Goal: Task Accomplishment & Management: Complete application form

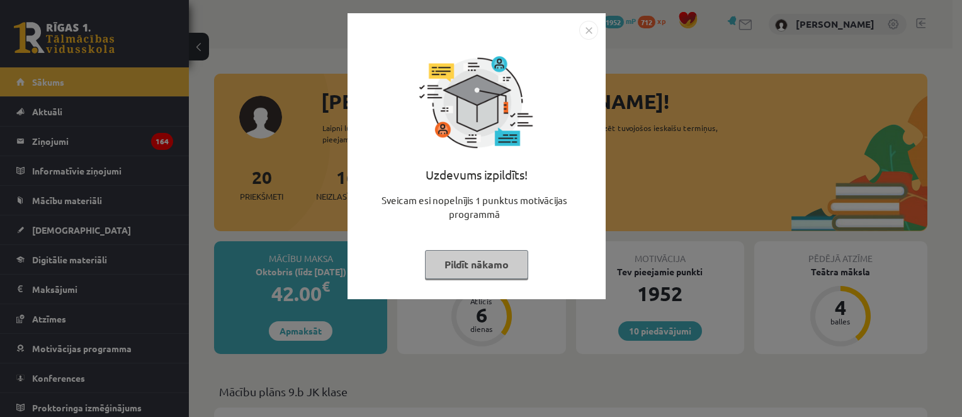
click at [586, 24] on img "Close" at bounding box center [588, 30] width 19 height 19
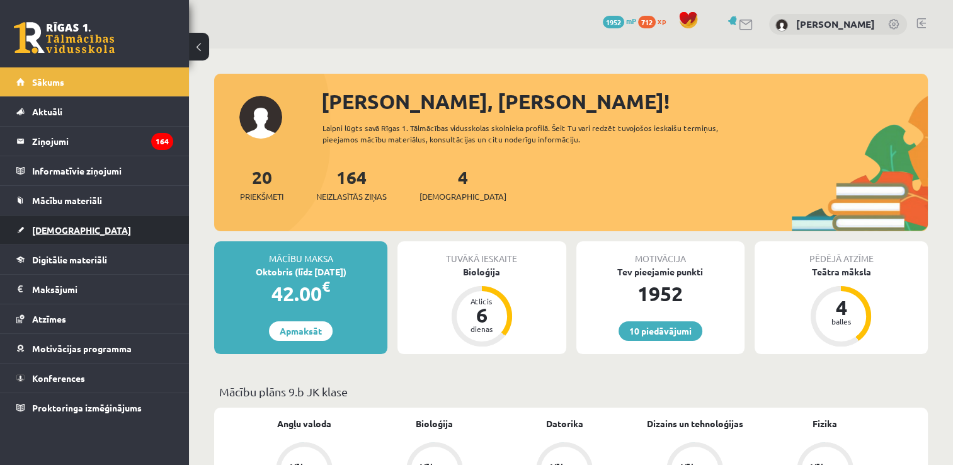
click at [91, 230] on link "[DEMOGRAPHIC_DATA]" at bounding box center [94, 229] width 157 height 29
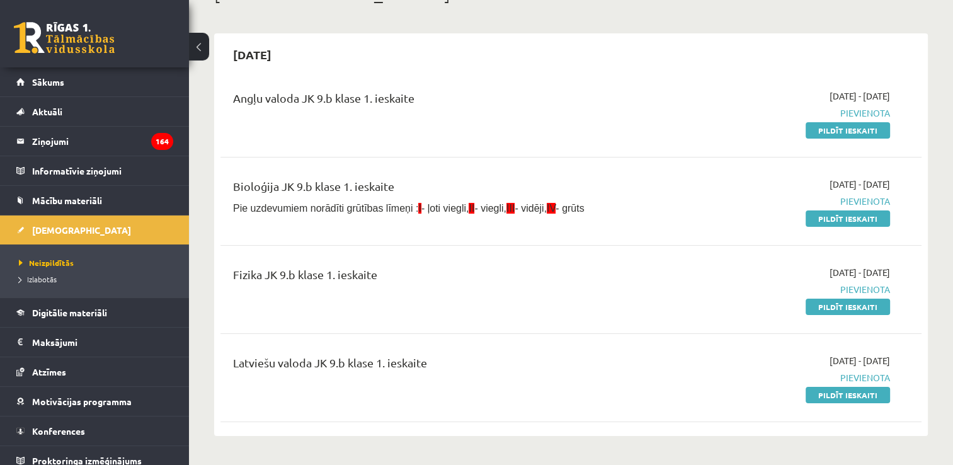
scroll to position [63, 0]
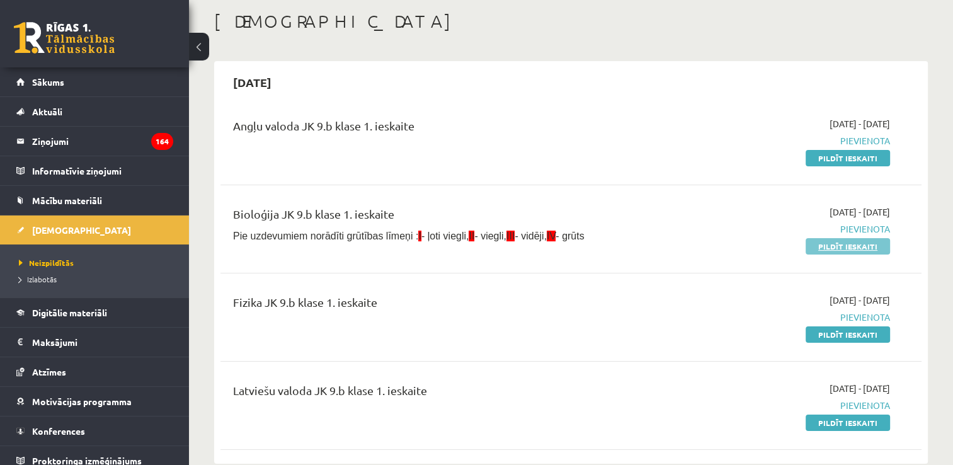
click at [856, 247] on link "Pildīt ieskaiti" at bounding box center [847, 246] width 84 height 16
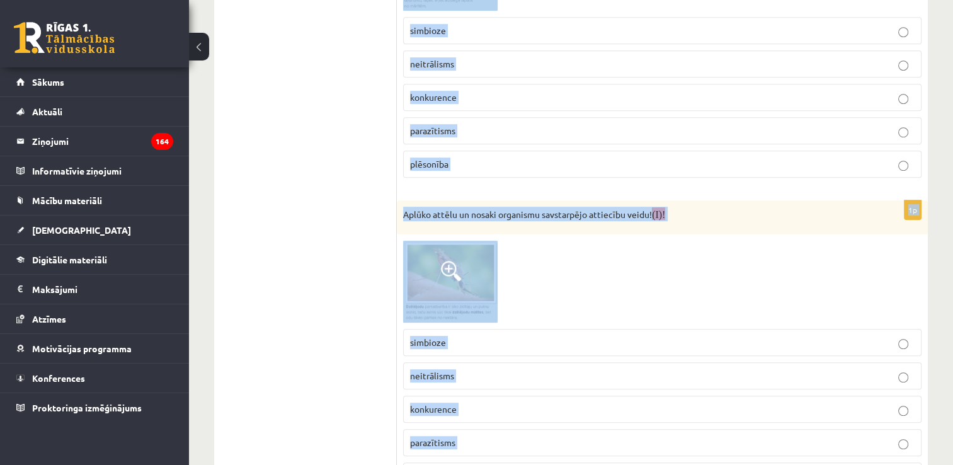
scroll to position [778, 0]
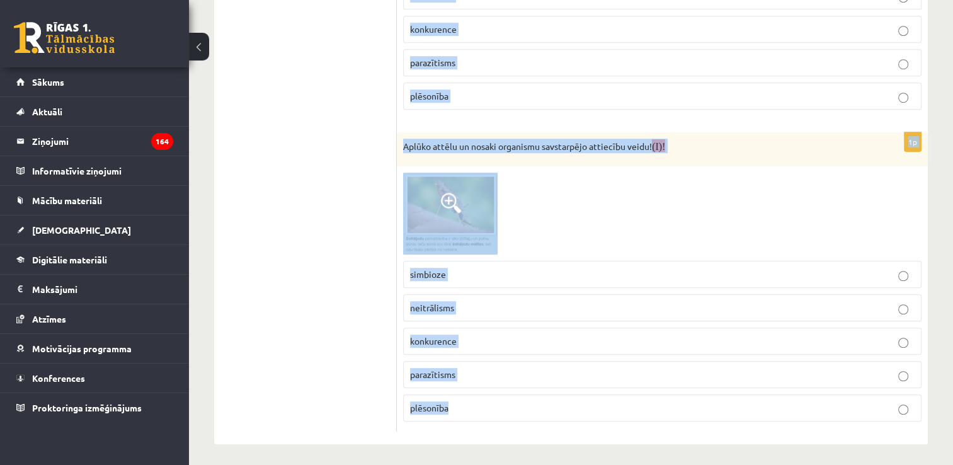
drag, startPoint x: 400, startPoint y: 100, endPoint x: 627, endPoint y: 404, distance: 379.7
copy form "Aplūko attēlu un nosaki organismu savstarpējo attiecību veidu! (I)! simbioze ne…"
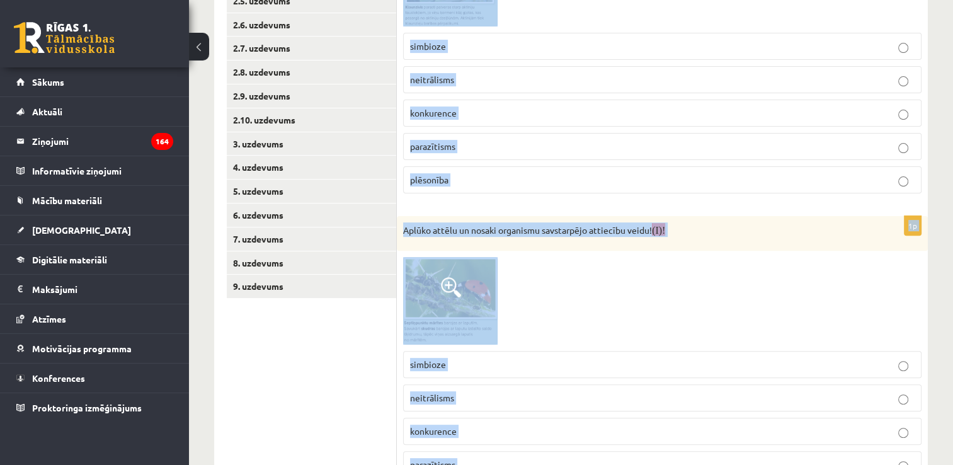
scroll to position [275, 0]
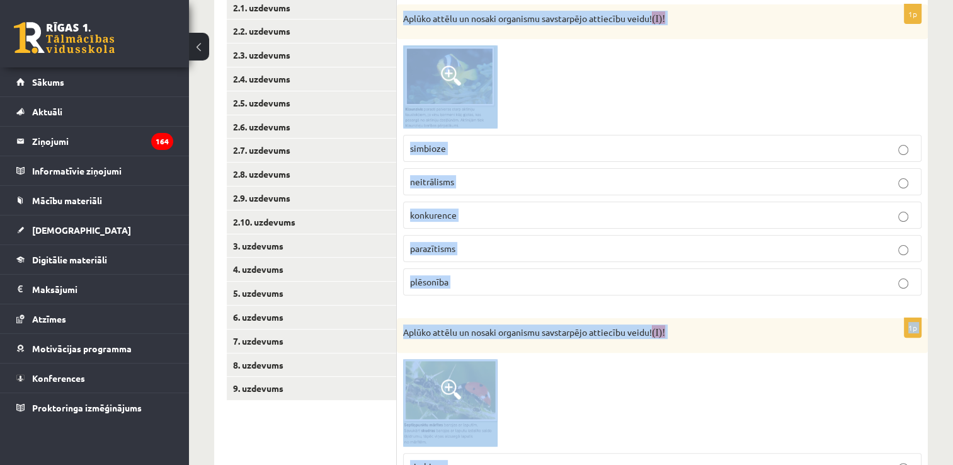
click at [567, 87] on div at bounding box center [662, 86] width 518 height 83
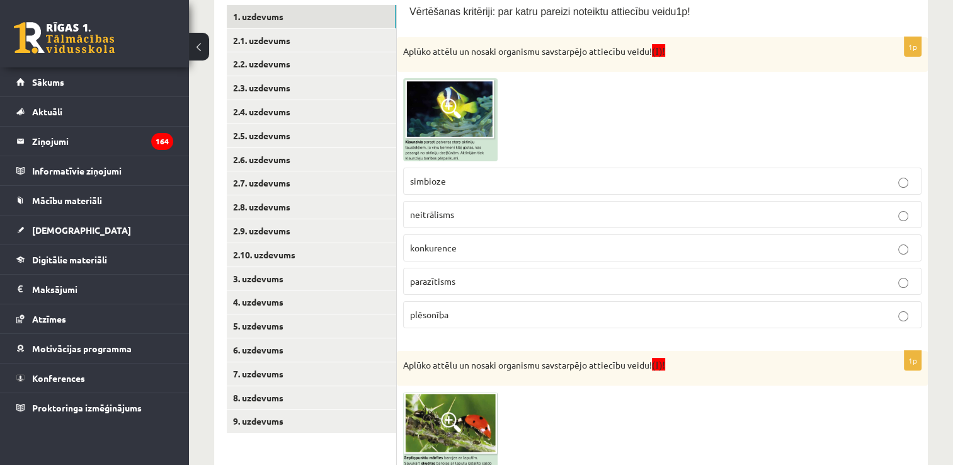
scroll to position [212, 0]
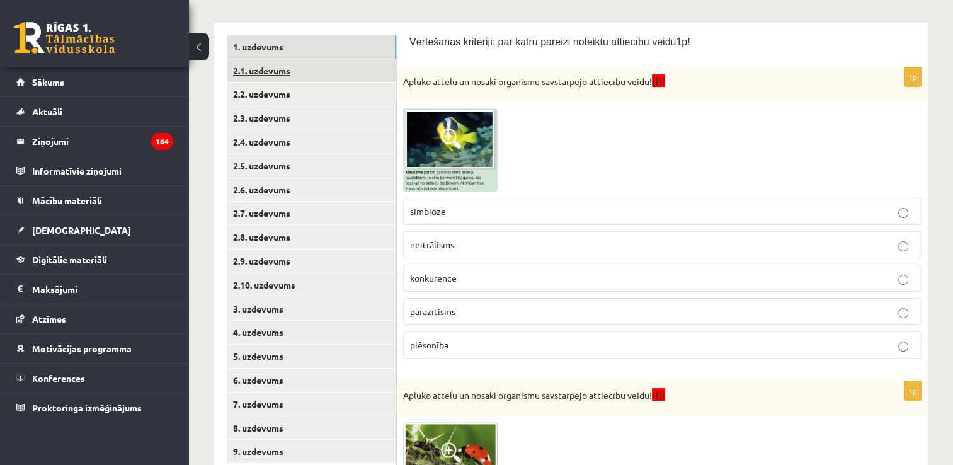
click at [336, 77] on link "2.1. uzdevums" at bounding box center [311, 70] width 169 height 23
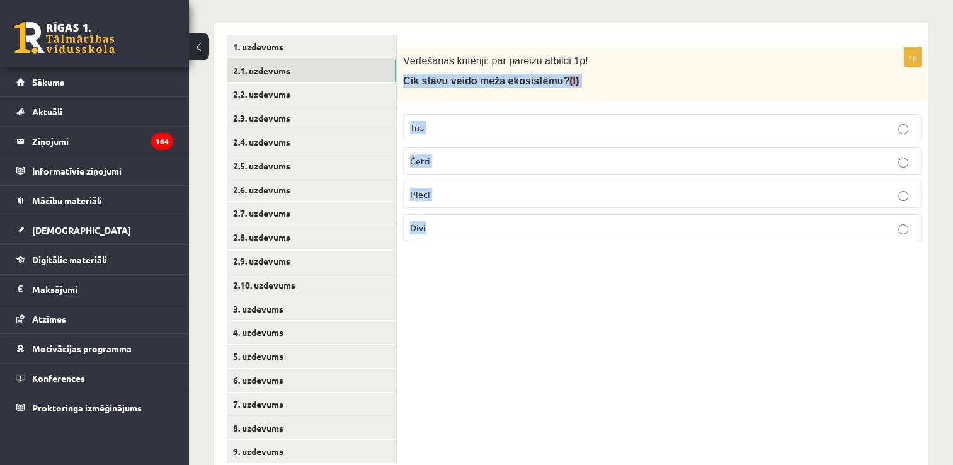
drag, startPoint x: 401, startPoint y: 80, endPoint x: 527, endPoint y: 223, distance: 190.5
click at [527, 223] on div "1p Vērtēšanas kritēriji: par pareizu atbildi 1p! Cik stāvu veido meža ekosistēm…" at bounding box center [662, 149] width 531 height 203
copy div "Cik stāvu veido meža ekosistēmu? (I) Trīs Četri Pieci Divi"
click at [472, 154] on p "Četri" at bounding box center [662, 160] width 504 height 13
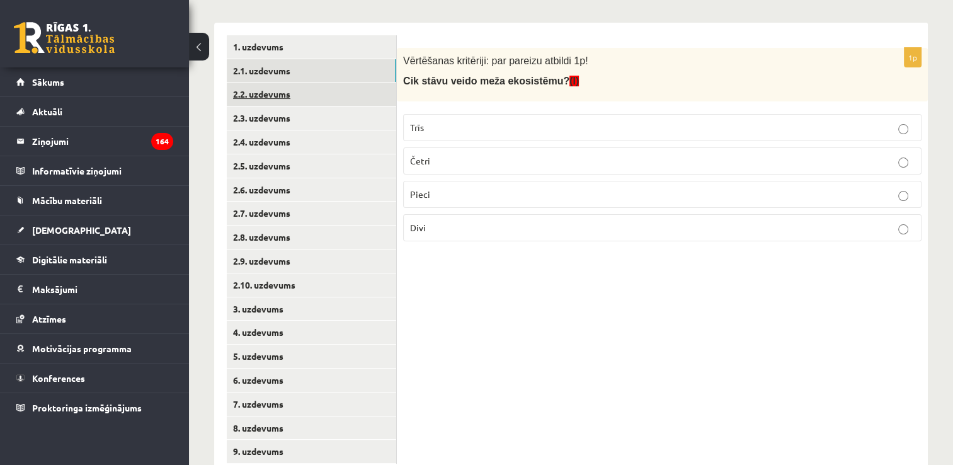
click at [334, 91] on link "2.2. uzdevums" at bounding box center [311, 93] width 169 height 23
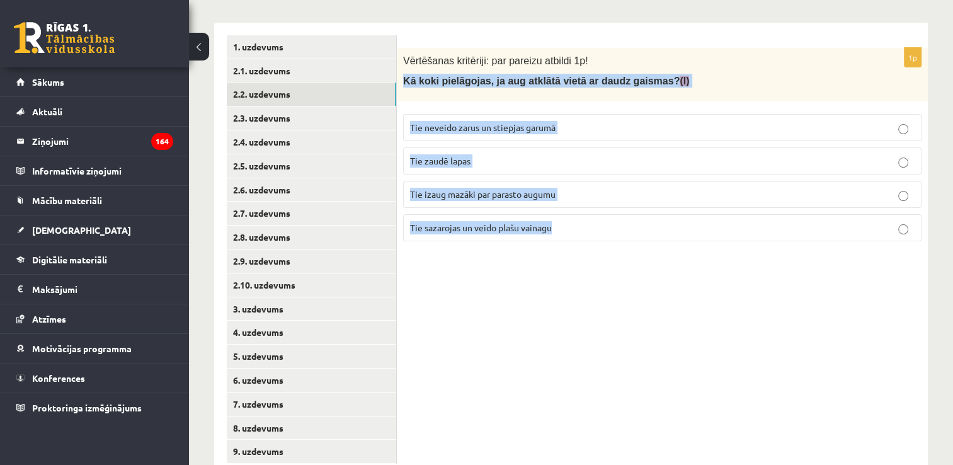
drag, startPoint x: 405, startPoint y: 80, endPoint x: 580, endPoint y: 231, distance: 230.8
click at [580, 231] on div "1p Vērtēšanas kritēriji: par pareizu atbildi 1p! Kā koki pielāgojas, ja aug atk…" at bounding box center [662, 149] width 531 height 203
copy div "Kā koki pielāgojas, ja aug atklātā vietā ar daudz gaismas? (I) Tie neveido zaru…"
click at [581, 223] on p "Tie sazarojas un veido plašu vainagu" at bounding box center [662, 227] width 504 height 13
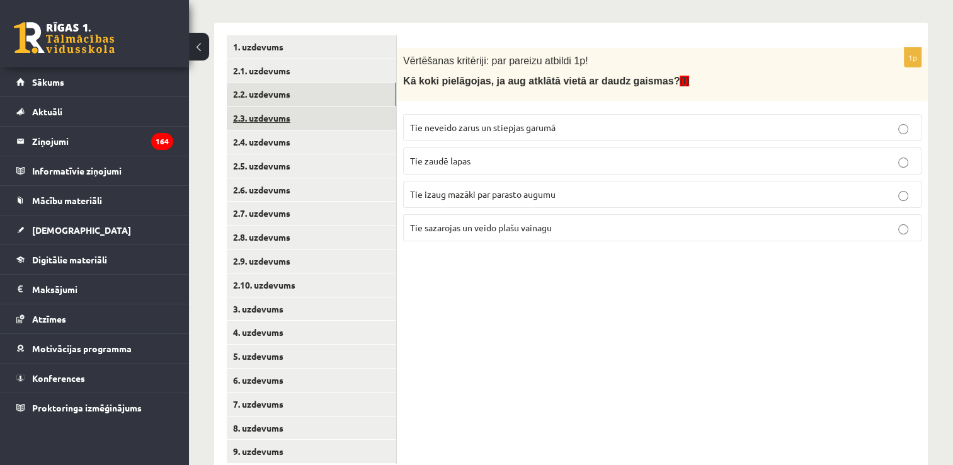
drag, startPoint x: 349, startPoint y: 120, endPoint x: 374, endPoint y: 110, distance: 26.3
click at [349, 119] on link "2.3. uzdevums" at bounding box center [311, 117] width 169 height 23
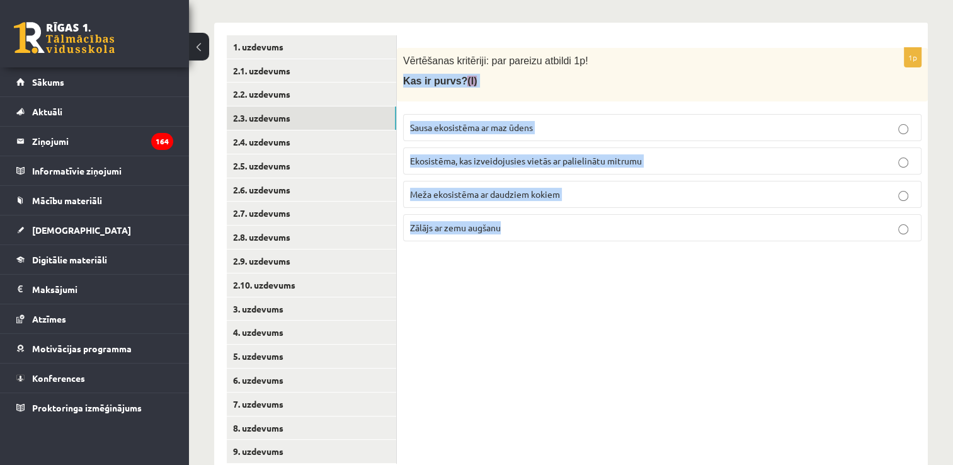
drag, startPoint x: 400, startPoint y: 79, endPoint x: 582, endPoint y: 227, distance: 234.4
click at [582, 227] on div "1p Vērtēšanas kritēriji: par pareizu atbildi 1p! Kas ir purvs? (I) Sausa ekosis…" at bounding box center [662, 149] width 531 height 203
copy div "Kas ir purvs? (I) Sausa ekosistēma ar maz ūdens Ekosistēma, kas izveidojusies v…"
click at [580, 154] on p "Ekosistēma, kas izveidojusies vietās ar palielinātu mitrumu" at bounding box center [662, 160] width 504 height 13
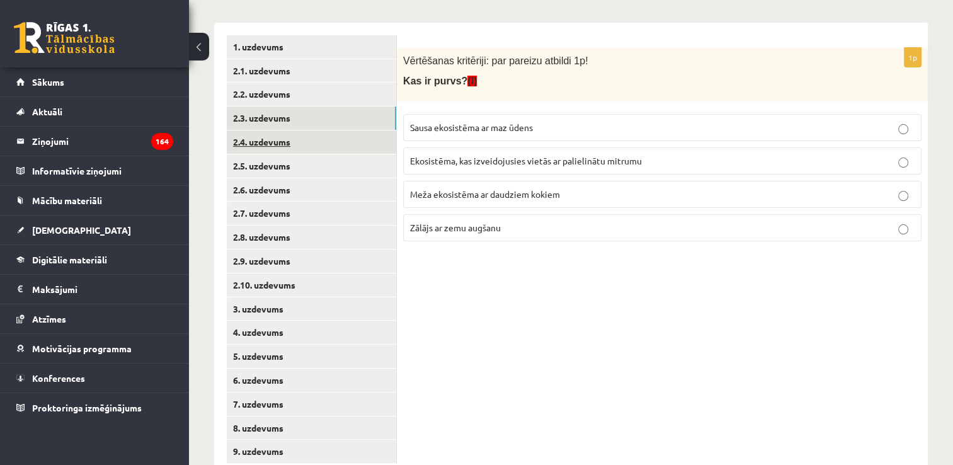
click at [315, 141] on link "2.4. uzdevums" at bounding box center [311, 141] width 169 height 23
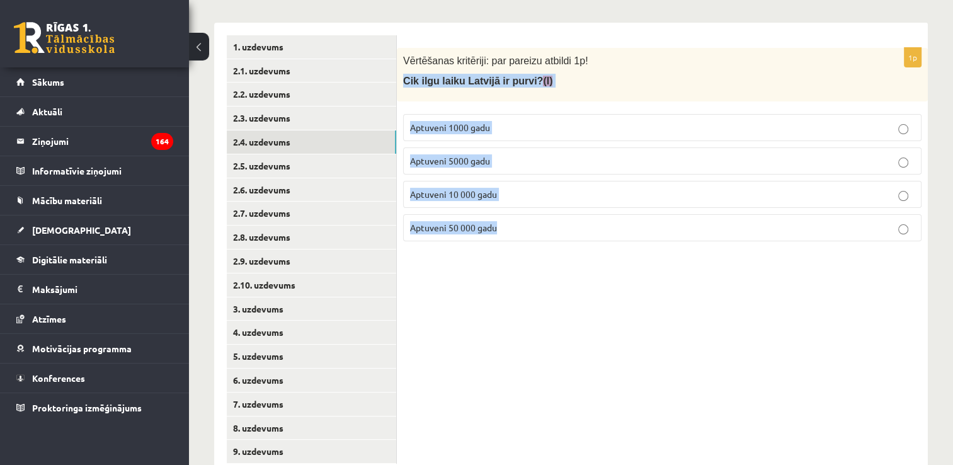
drag, startPoint x: 400, startPoint y: 79, endPoint x: 547, endPoint y: 224, distance: 206.1
click at [547, 224] on div "1p Vērtēšanas kritēriji: par pareizu atbildi 1p! Cik ilgu laiku Latvijā ir purv…" at bounding box center [662, 149] width 531 height 203
copy div "Cik ilgu laiku Latvijā ir purvi? (I) Aptuveni 1000 gadu Aptuveni 5000 gadu Aptu…"
click at [309, 171] on link "2.5. uzdevums" at bounding box center [311, 165] width 169 height 23
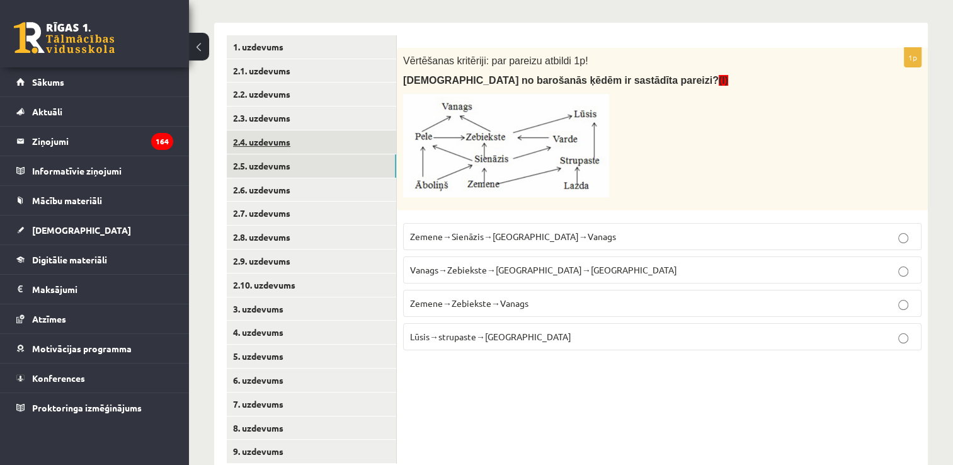
click at [329, 150] on link "2.4. uzdevums" at bounding box center [311, 141] width 169 height 23
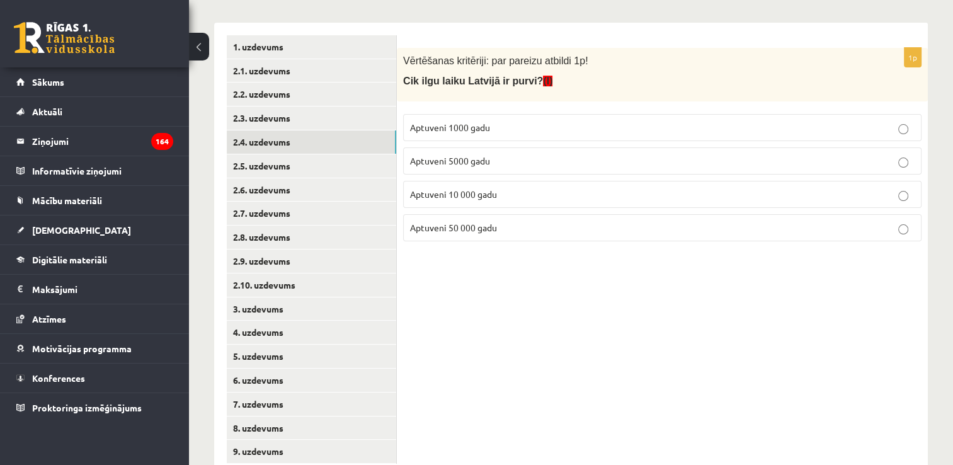
click at [510, 191] on p "Aptuveni 10 000 gadu" at bounding box center [662, 194] width 504 height 13
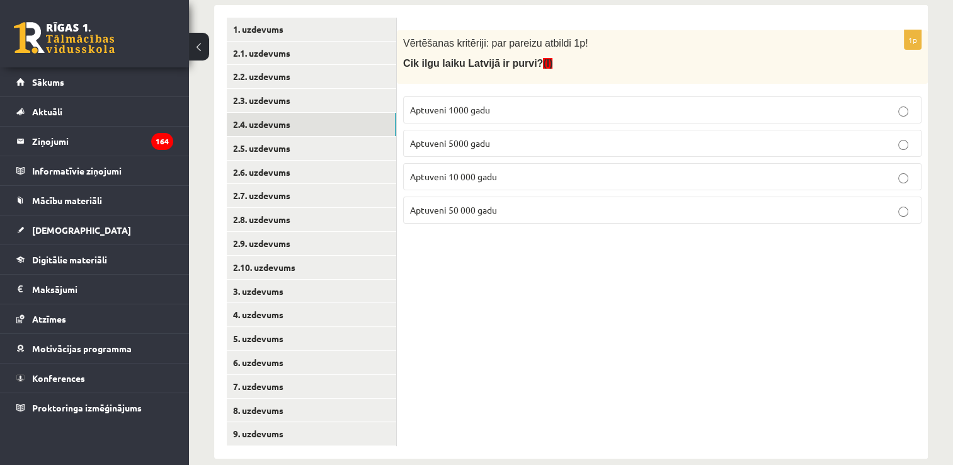
scroll to position [247, 0]
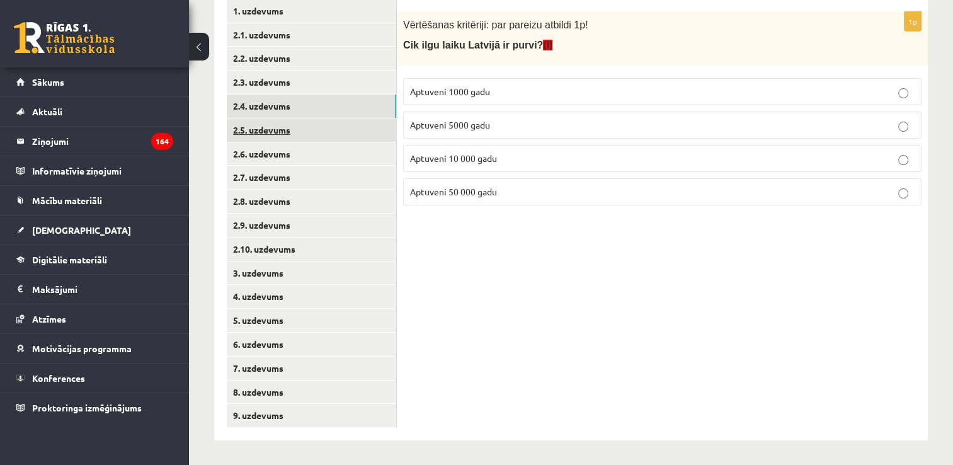
click at [346, 125] on link "2.5. uzdevums" at bounding box center [311, 129] width 169 height 23
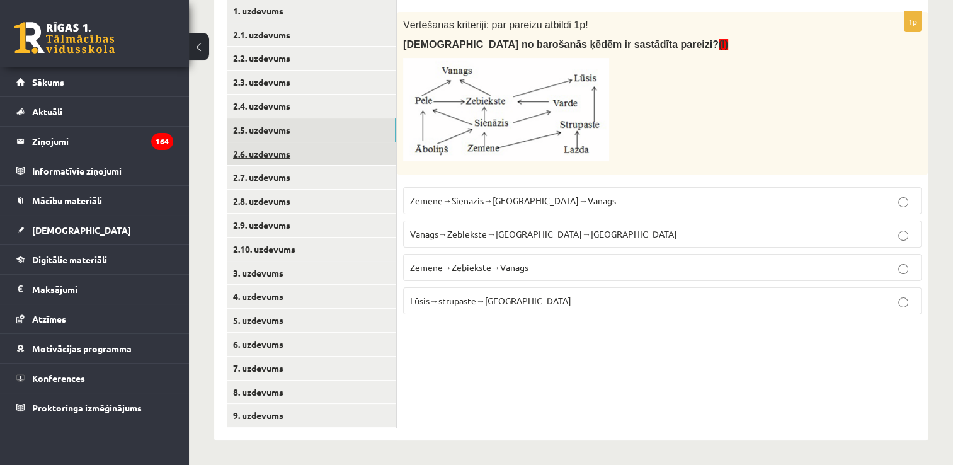
click at [334, 158] on link "2.6. uzdevums" at bounding box center [311, 153] width 169 height 23
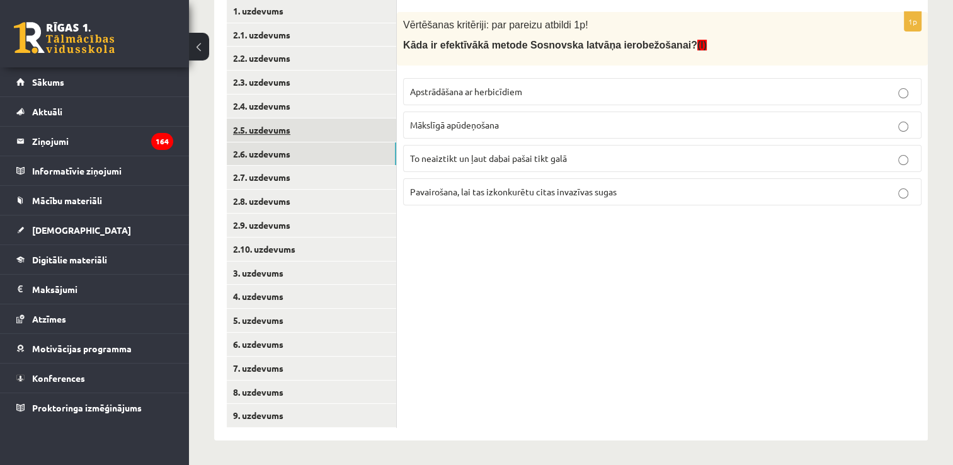
click at [322, 130] on link "2.5. uzdevums" at bounding box center [311, 129] width 169 height 23
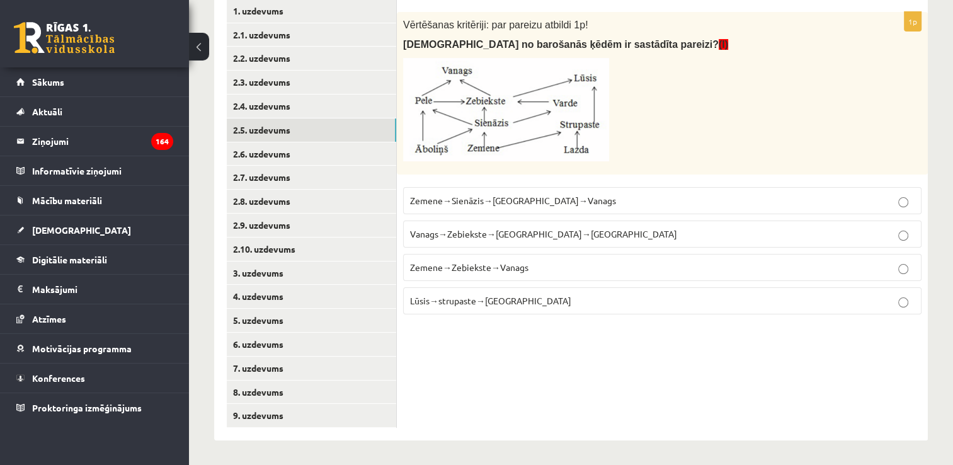
click at [530, 194] on p "Zemene→Sienāzis→Zebiekste→Vanags" at bounding box center [662, 200] width 504 height 13
click at [324, 151] on link "2.6. uzdevums" at bounding box center [311, 153] width 169 height 23
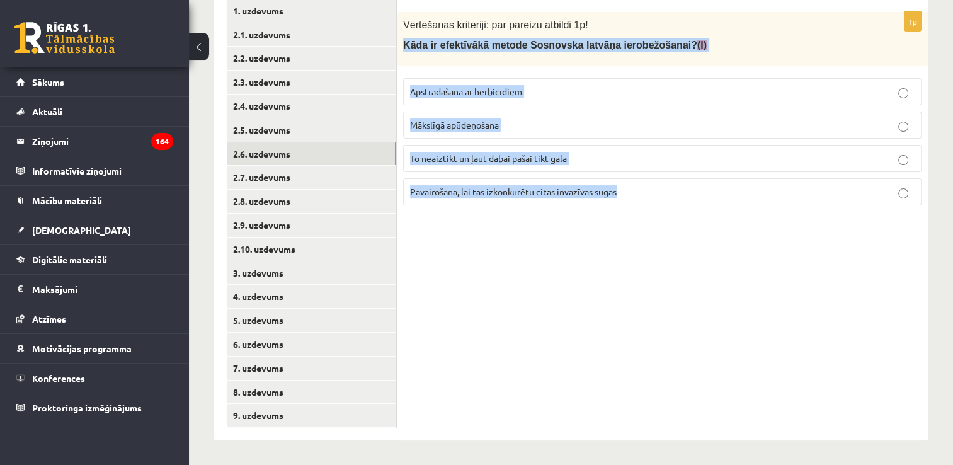
drag, startPoint x: 402, startPoint y: 42, endPoint x: 617, endPoint y: 220, distance: 279.0
click at [617, 220] on div "1p Vērtēšanas kritēriji: par pareizu atbildi 1p! Kāda ir efektīvākā metode Sosn…" at bounding box center [662, 213] width 531 height 453
copy div "Kāda ir efektīvākā metode Sosnovska latvāņa ierobežošanai? (I) Apstrādāšana ar …"
click at [567, 125] on p "Mākslīgā apūdeņošana" at bounding box center [662, 124] width 504 height 13
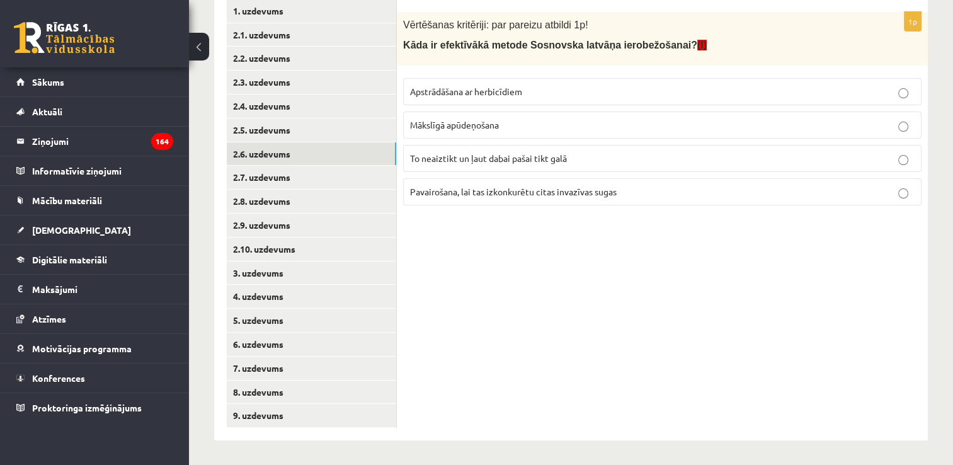
click at [552, 82] on label "Apstrādāšana ar herbicīdiem" at bounding box center [662, 91] width 518 height 27
click at [319, 180] on link "2.7. uzdevums" at bounding box center [311, 177] width 169 height 23
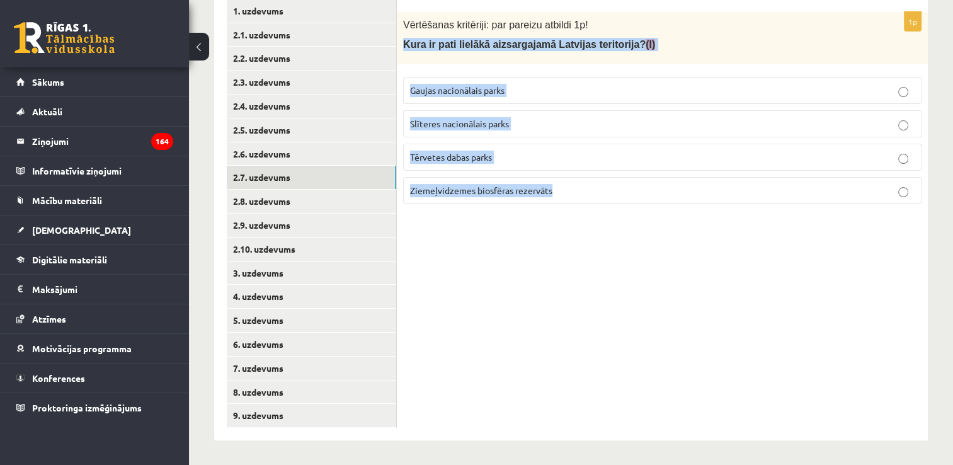
drag, startPoint x: 402, startPoint y: 43, endPoint x: 593, endPoint y: 232, distance: 269.4
click at [593, 232] on div "1p Vērtēšanas kritēriji: par pareizu atbildi 1p! Kura ir pati lielākā aizsargaj…" at bounding box center [662, 213] width 531 height 453
copy div "Kura ir pati lielākā aizsargajamā Latvijas teritorija? (I) Gaujas nacionālais p…"
click at [615, 193] on p "Ziemeļvidzemes biosfēras rezervāts" at bounding box center [662, 190] width 504 height 13
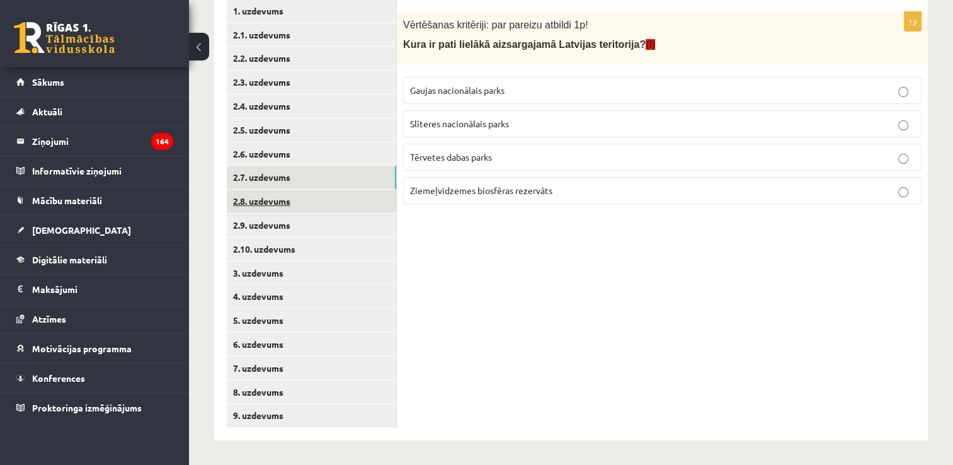
click at [321, 205] on link "2.8. uzdevums" at bounding box center [311, 201] width 169 height 23
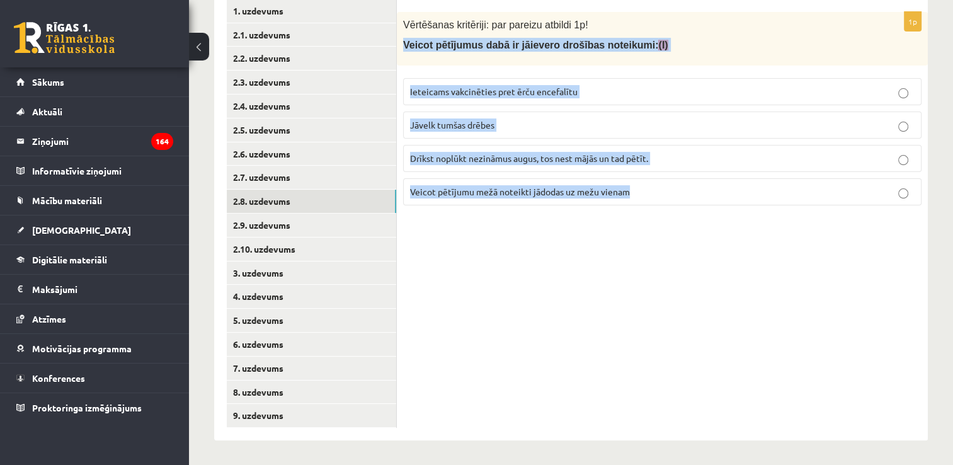
drag, startPoint x: 400, startPoint y: 42, endPoint x: 696, endPoint y: 223, distance: 347.1
click at [696, 223] on div "1p Vērtēšanas kritēriji: par pareizu atbildi 1p! Veicot pētījumus dabā ir jāiev…" at bounding box center [662, 213] width 531 height 453
copy div "Veicot pētījumus dabā ir jāievero drošības noteikumi: (I) Ieteicams vakcinēties…"
click at [655, 193] on p "Veicot pētījumu mežā noteikti jādodas uz mežu vienam" at bounding box center [662, 191] width 504 height 13
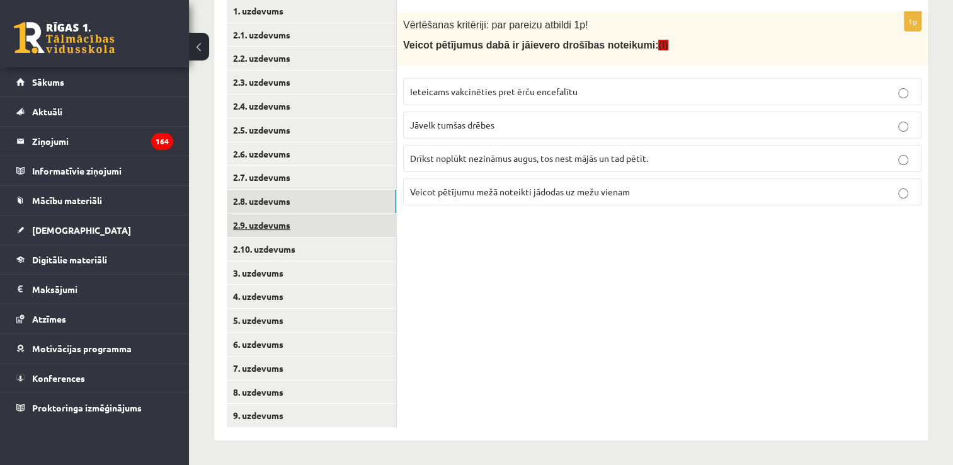
click at [360, 229] on link "2.9. uzdevums" at bounding box center [311, 224] width 169 height 23
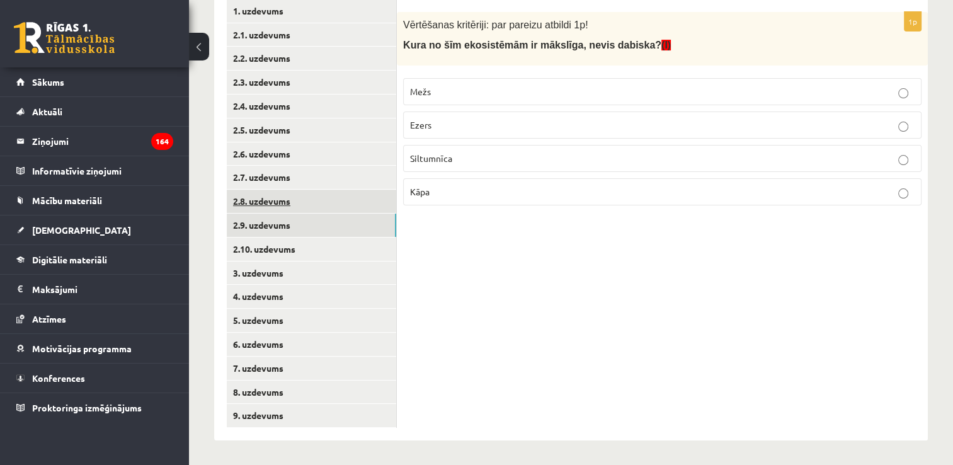
click at [353, 203] on link "2.8. uzdevums" at bounding box center [311, 201] width 169 height 23
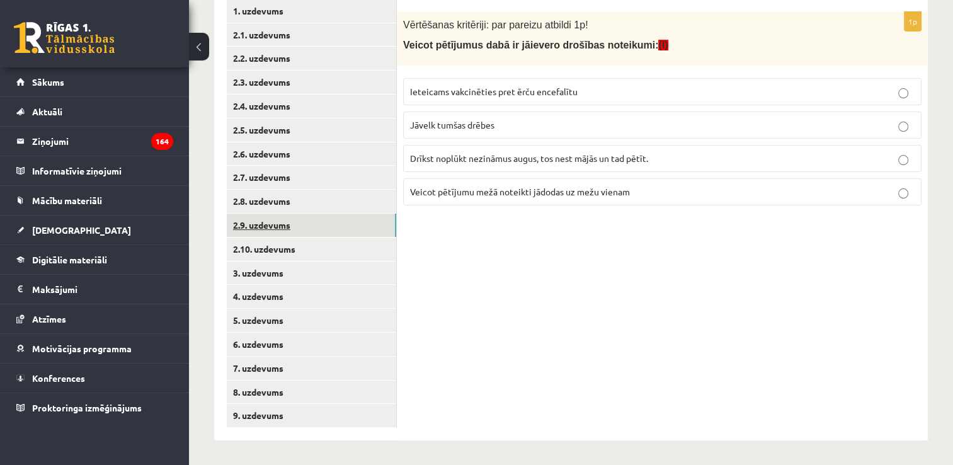
click at [351, 230] on link "2.9. uzdevums" at bounding box center [311, 224] width 169 height 23
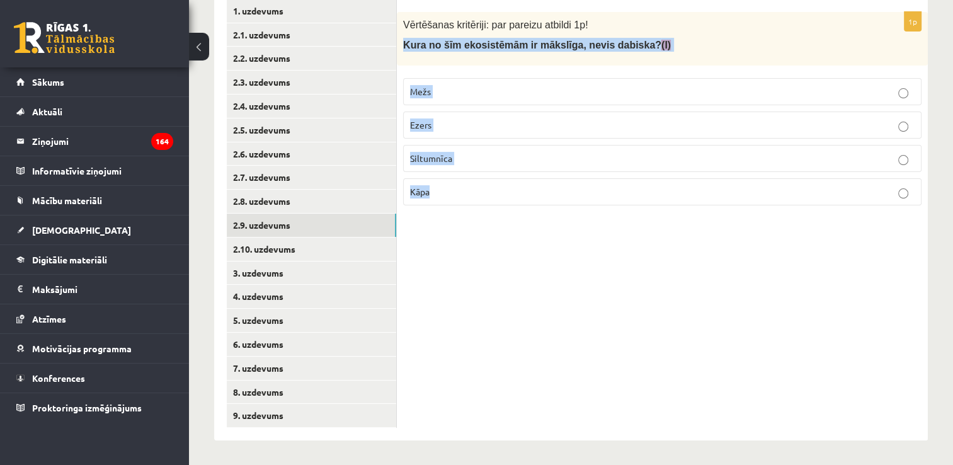
drag, startPoint x: 400, startPoint y: 41, endPoint x: 509, endPoint y: 212, distance: 202.4
click at [509, 212] on div "1p Vērtēšanas kritēriji: par pareizu atbildi 1p! Kura no šīm ekosistēmām ir māk…" at bounding box center [662, 113] width 531 height 203
copy div "Kura no šīm ekosistēmām ir mākslīga, nevis dabiska? (I) Mežs Ezers Siltumnīca K…"
click at [365, 201] on link "2.8. uzdevums" at bounding box center [311, 201] width 169 height 23
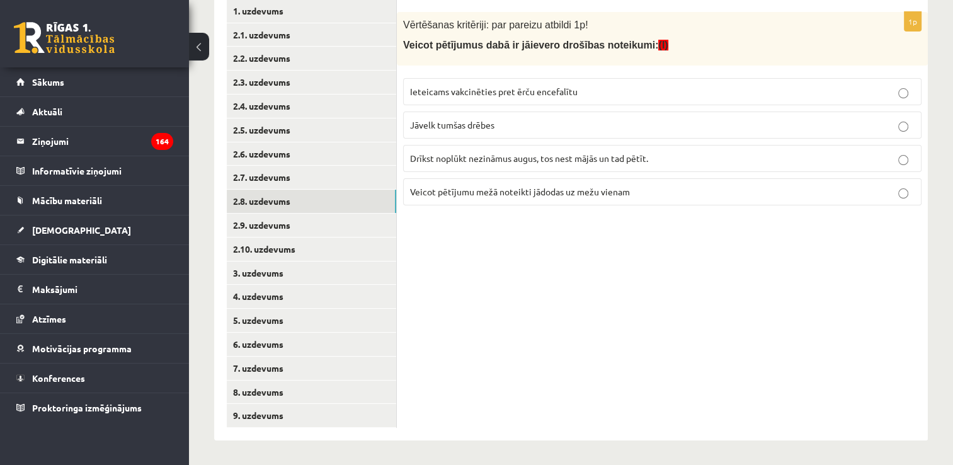
click at [536, 82] on label "Ieteicams vakcinēties pret ērču encefalītu" at bounding box center [662, 91] width 518 height 27
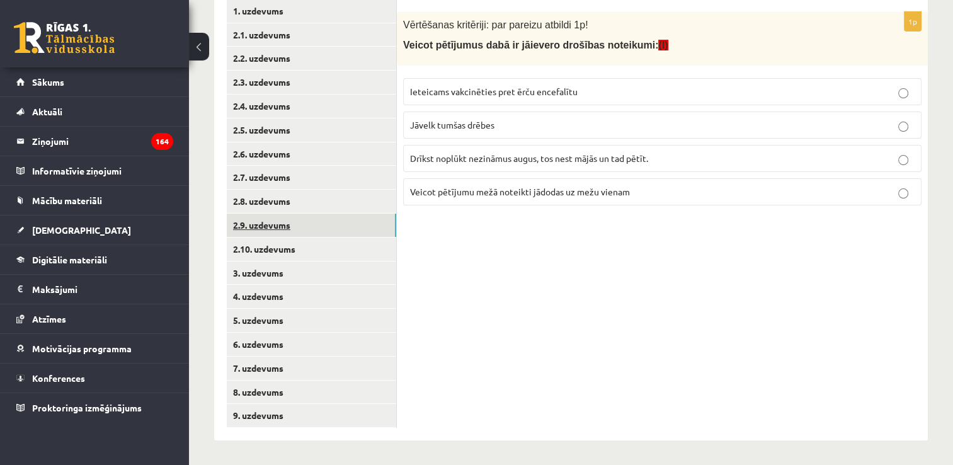
click at [323, 219] on link "2.9. uzdevums" at bounding box center [311, 224] width 169 height 23
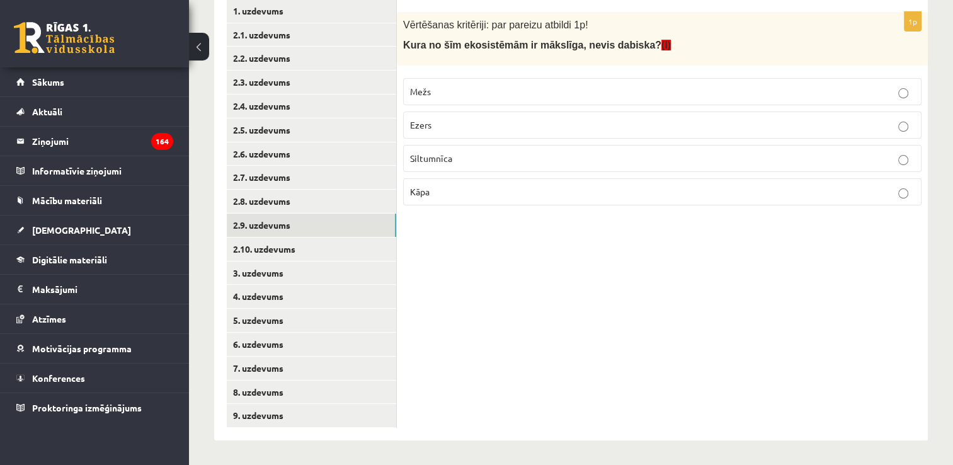
click at [490, 145] on label "Siltumnīca" at bounding box center [662, 158] width 518 height 27
click at [352, 242] on link "2.10. uzdevums" at bounding box center [311, 248] width 169 height 23
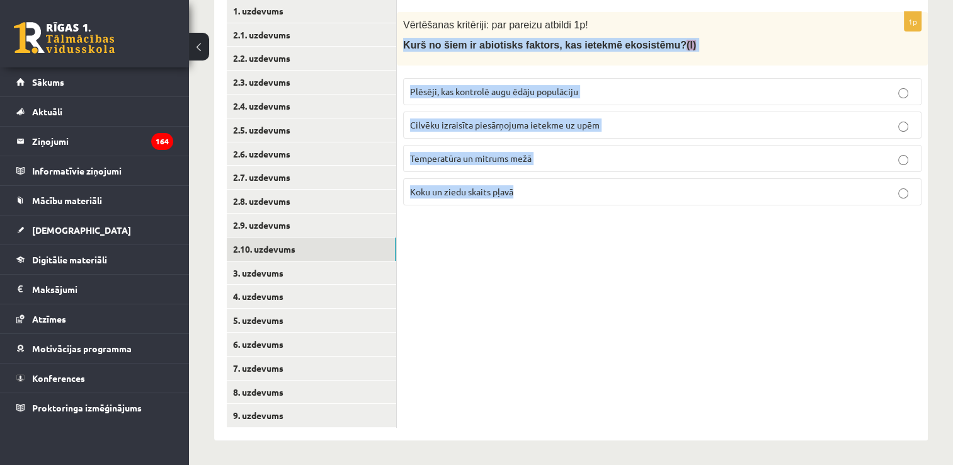
drag, startPoint x: 400, startPoint y: 41, endPoint x: 583, endPoint y: 195, distance: 239.0
click at [583, 195] on div "1p Vērtēšanas kritēriji: par pareizu atbildi 1p! Kurš no šiem ir abiotisks fakt…" at bounding box center [662, 113] width 531 height 203
copy div "Kurš no šiem ir abiotisks faktors, kas ietekmē ekosistēmu? (I) Plēsēji, kas kon…"
click at [612, 156] on p "Temperatūra un mitrums mežā" at bounding box center [662, 158] width 504 height 13
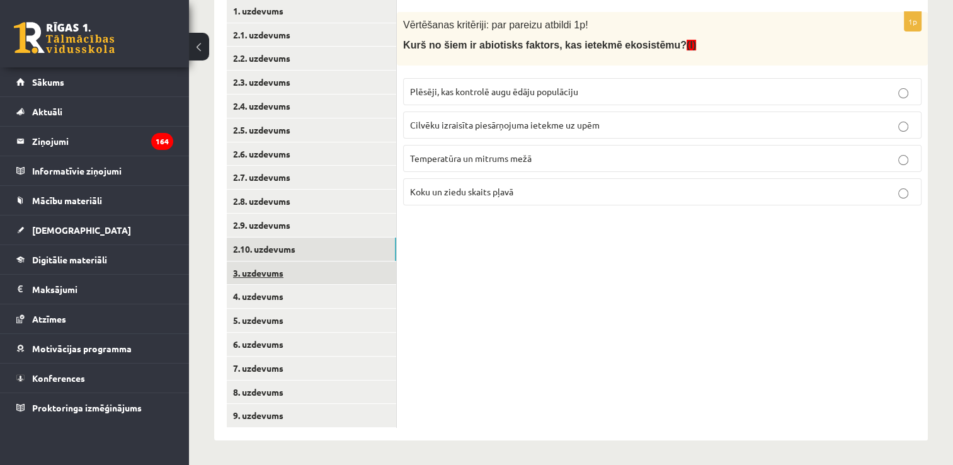
click at [327, 264] on link "3. uzdevums" at bounding box center [311, 272] width 169 height 23
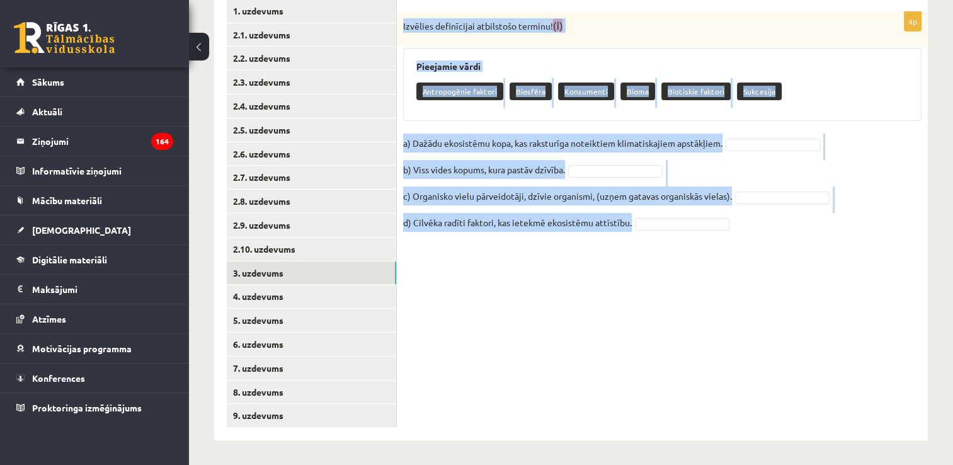
drag, startPoint x: 398, startPoint y: 20, endPoint x: 705, endPoint y: 271, distance: 396.5
click at [705, 271] on div "4p Izvēlies definīcijai atbilstošo terminu! (I) Pieejamie vārdi Antropogēnie fa…" at bounding box center [662, 213] width 531 height 453
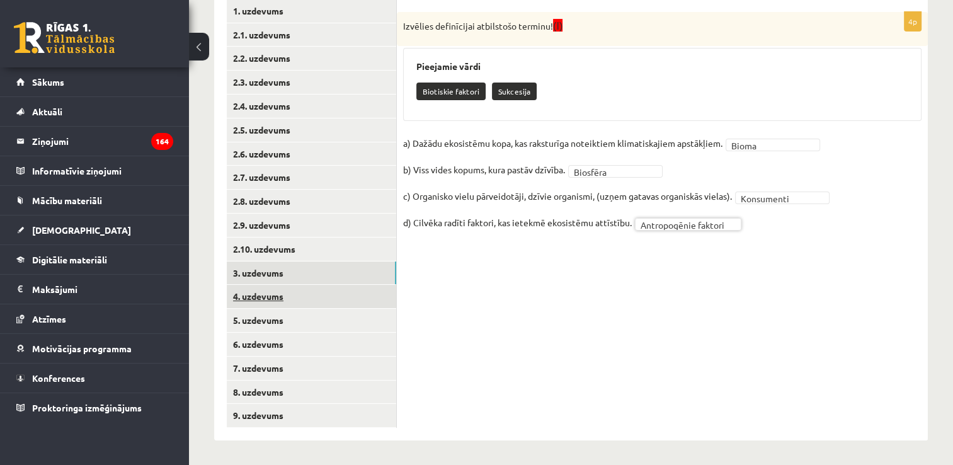
click at [329, 297] on link "4. uzdevums" at bounding box center [311, 296] width 169 height 23
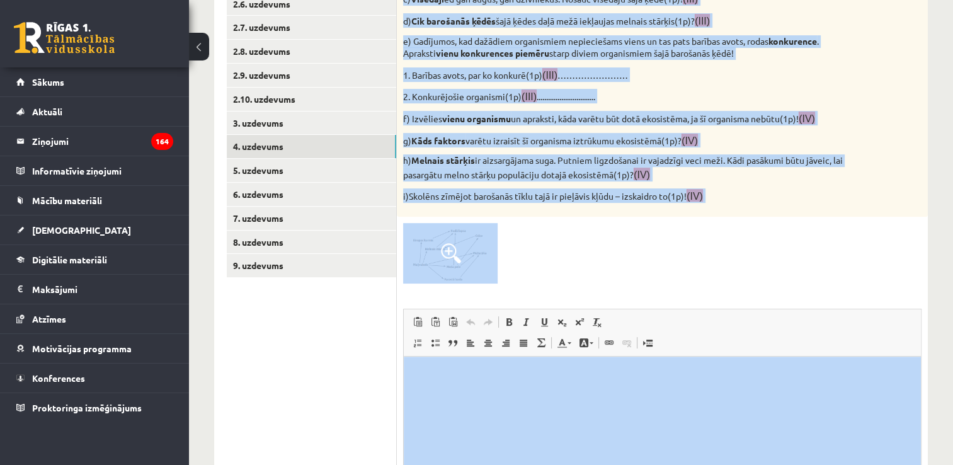
scroll to position [421, 0]
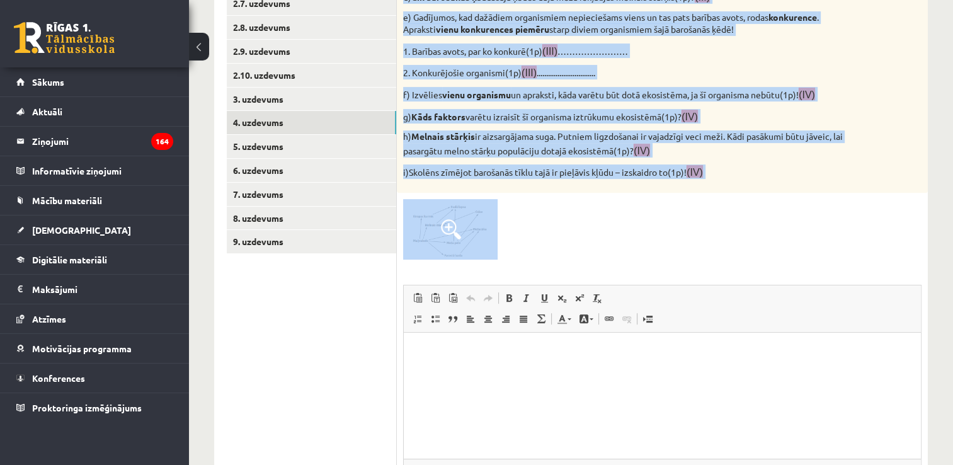
drag, startPoint x: 400, startPoint y: 110, endPoint x: 612, endPoint y: 257, distance: 257.8
click at [612, 257] on div "11p Vērtēšanas kritēriji: par katru pareizu atbildi 1p! Attēlā redzamā diagramm…" at bounding box center [662, 192] width 531 height 708
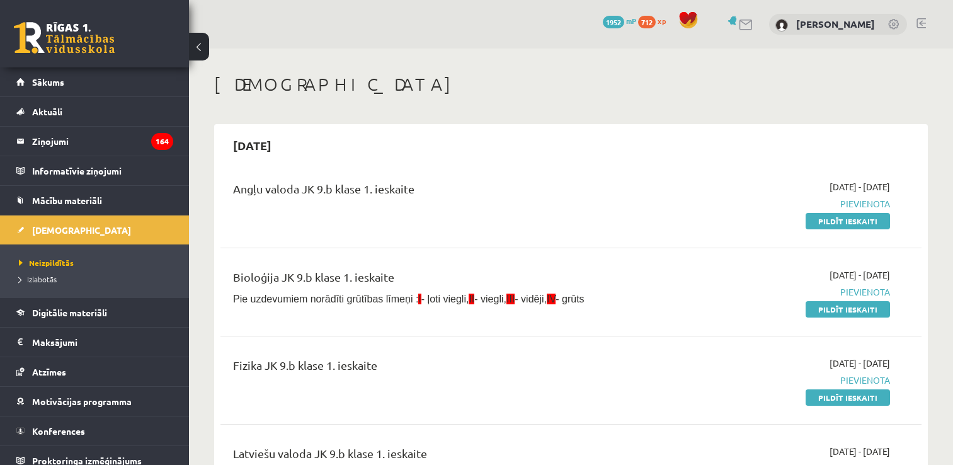
scroll to position [63, 0]
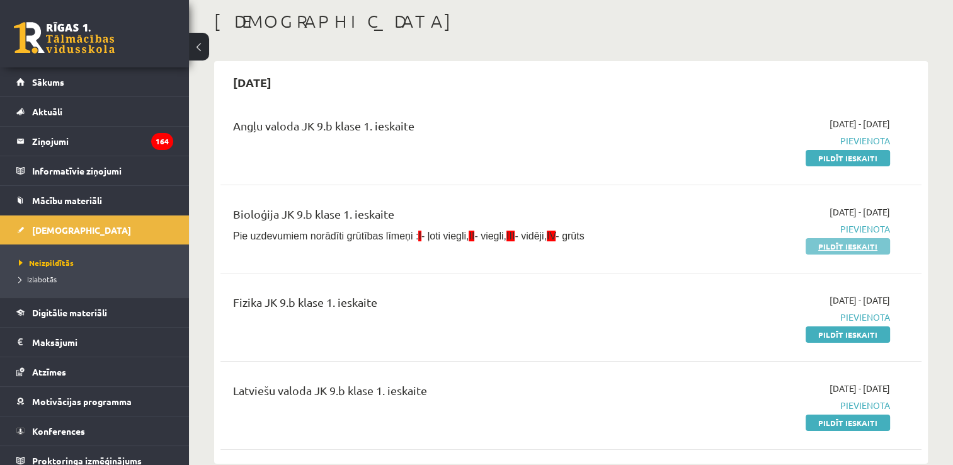
click at [836, 246] on link "Pildīt ieskaiti" at bounding box center [847, 246] width 84 height 16
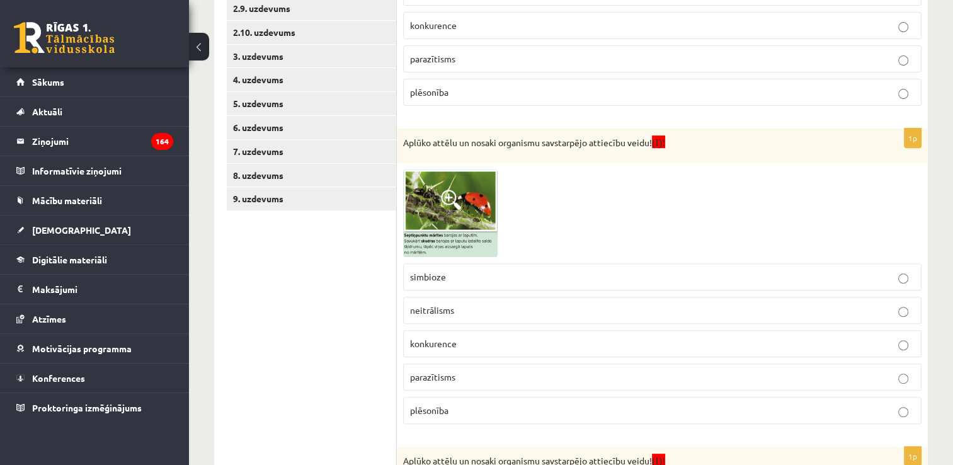
scroll to position [463, 0]
click at [304, 35] on link "2.10. uzdevums" at bounding box center [311, 32] width 169 height 23
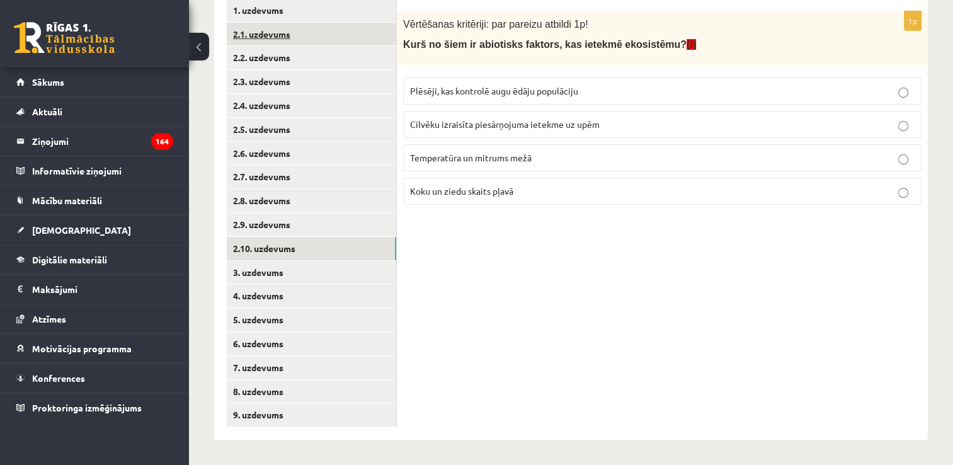
scroll to position [247, 0]
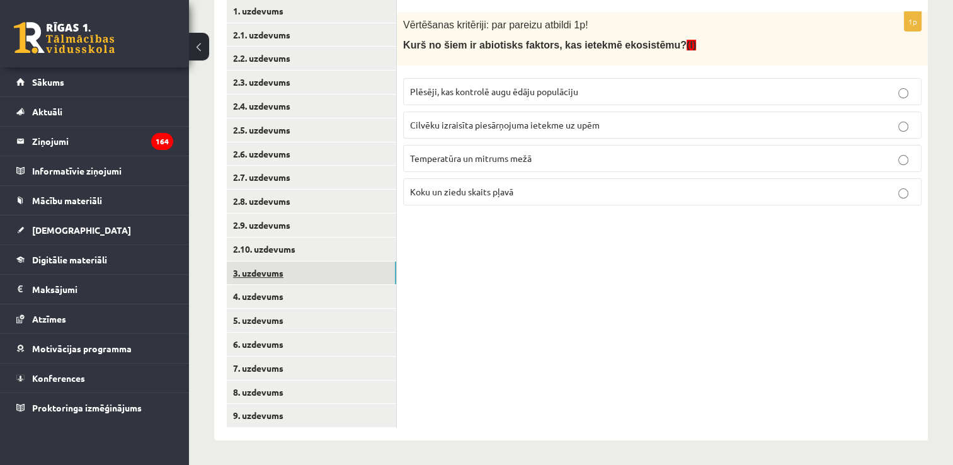
click at [290, 274] on link "3. uzdevums" at bounding box center [311, 272] width 169 height 23
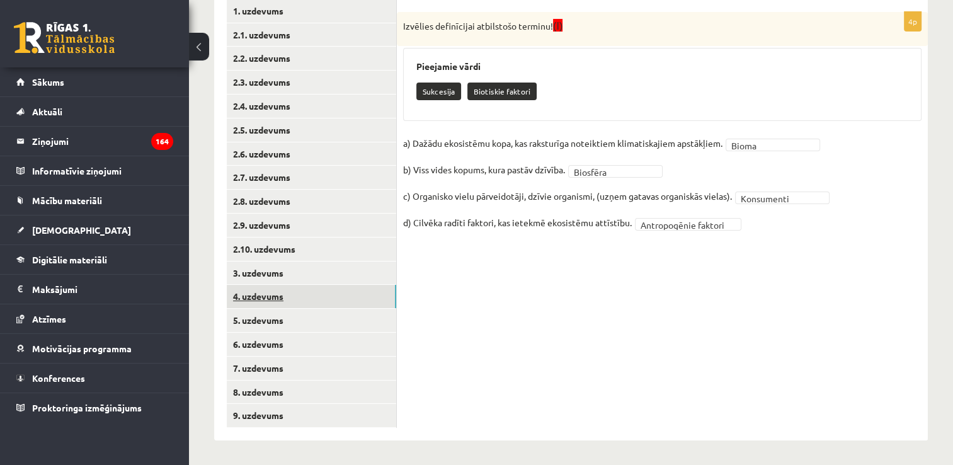
click at [324, 297] on link "4. uzdevums" at bounding box center [311, 296] width 169 height 23
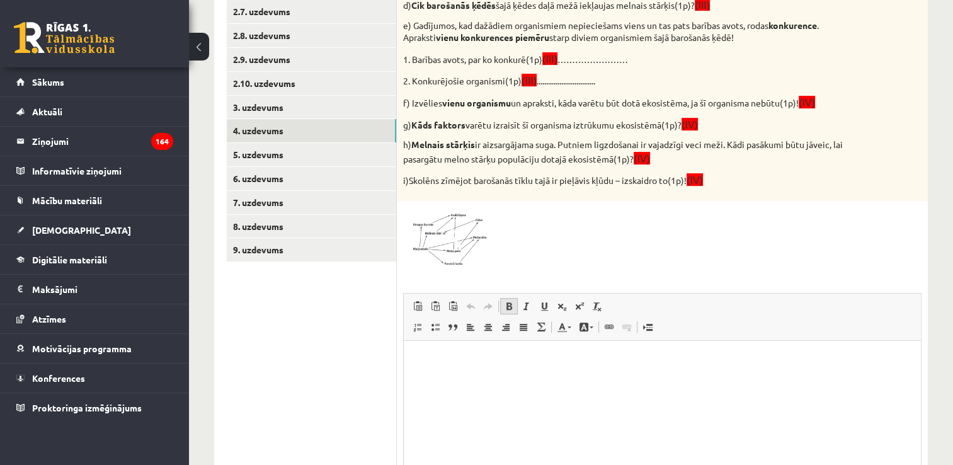
scroll to position [539, 0]
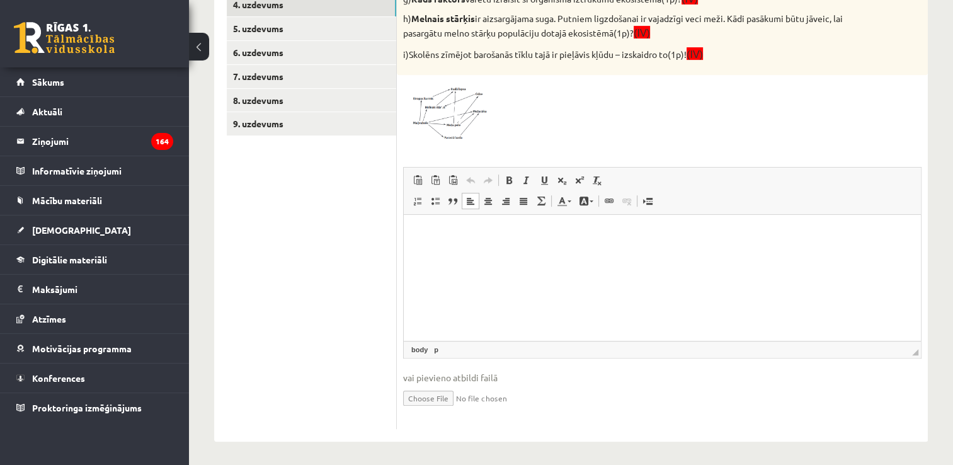
drag, startPoint x: 522, startPoint y: 283, endPoint x: 484, endPoint y: 242, distance: 55.2
click at [484, 242] on html at bounding box center [662, 233] width 517 height 38
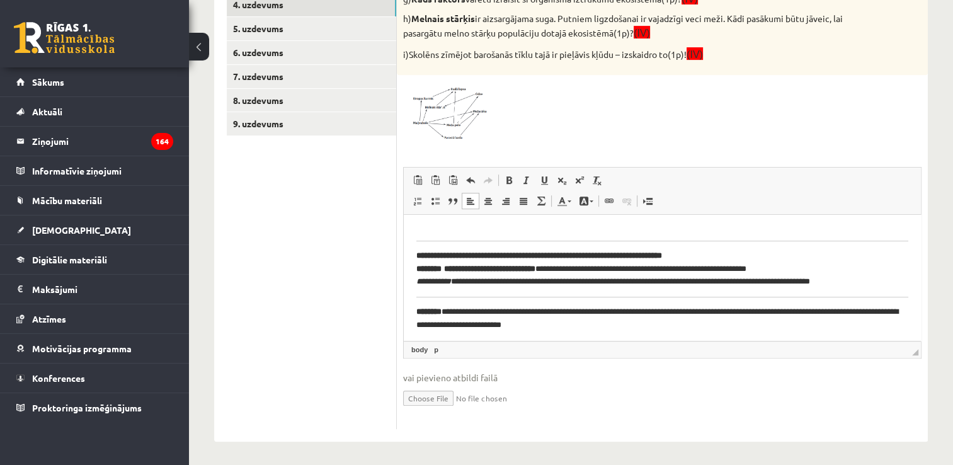
scroll to position [542, 0]
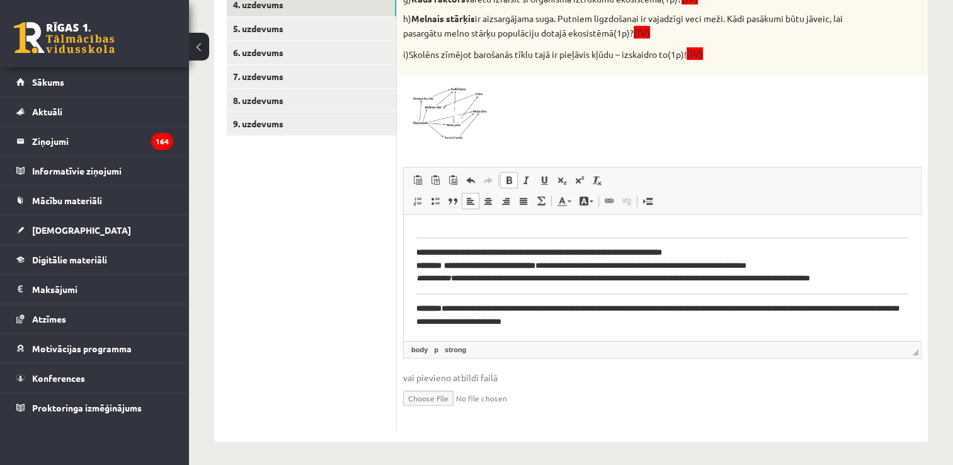
click at [414, 305] on html "**********" at bounding box center [662, 6] width 517 height 669
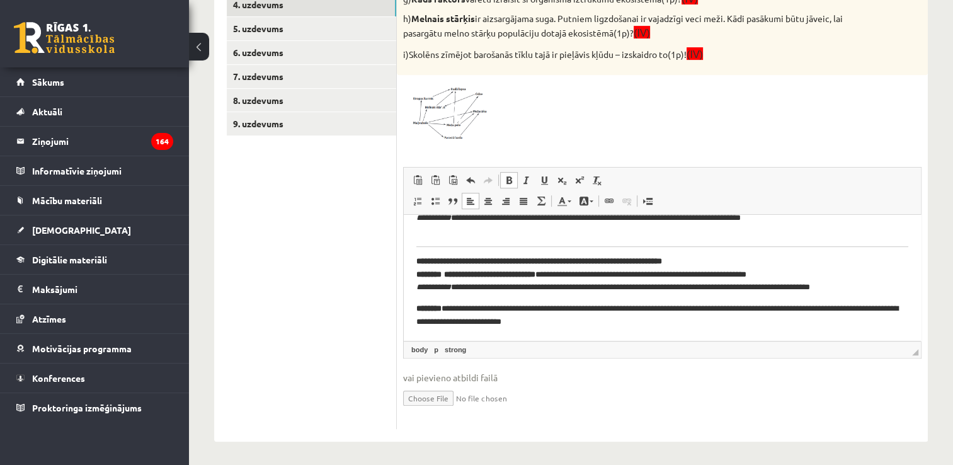
click at [412, 256] on html "**********" at bounding box center [662, 11] width 517 height 660
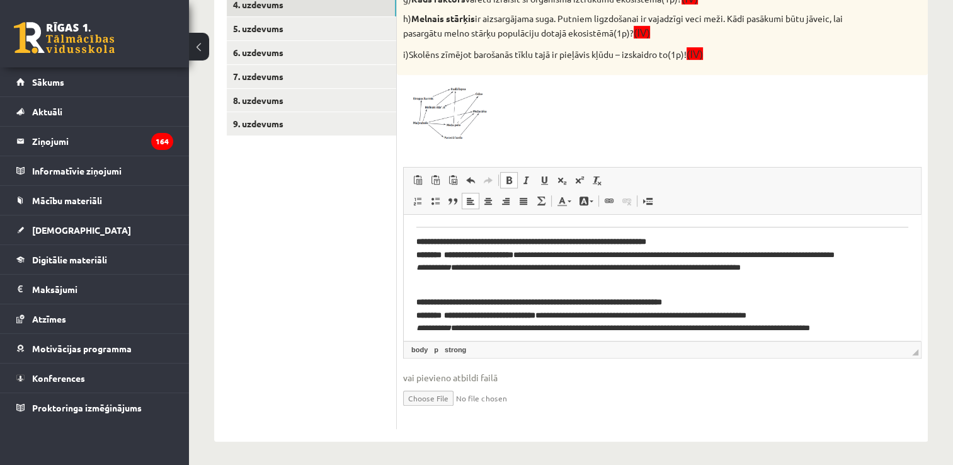
scroll to position [462, 0]
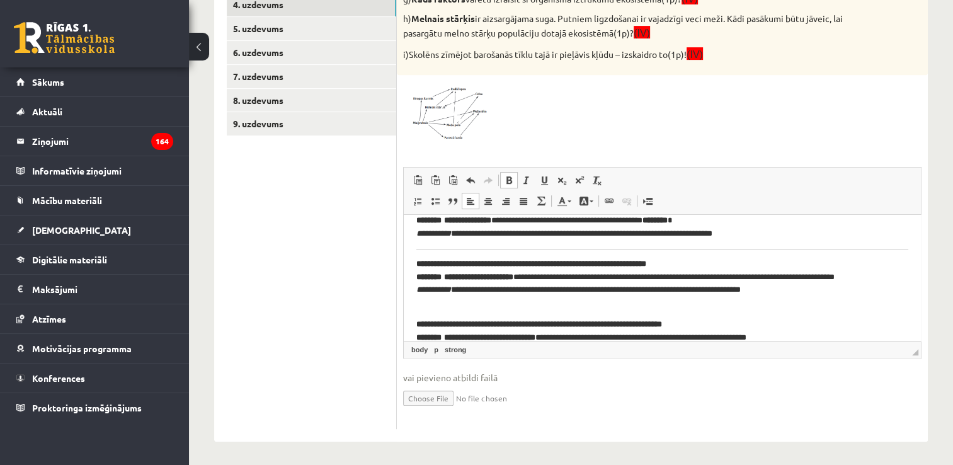
click at [414, 259] on html "**********" at bounding box center [662, 78] width 517 height 651
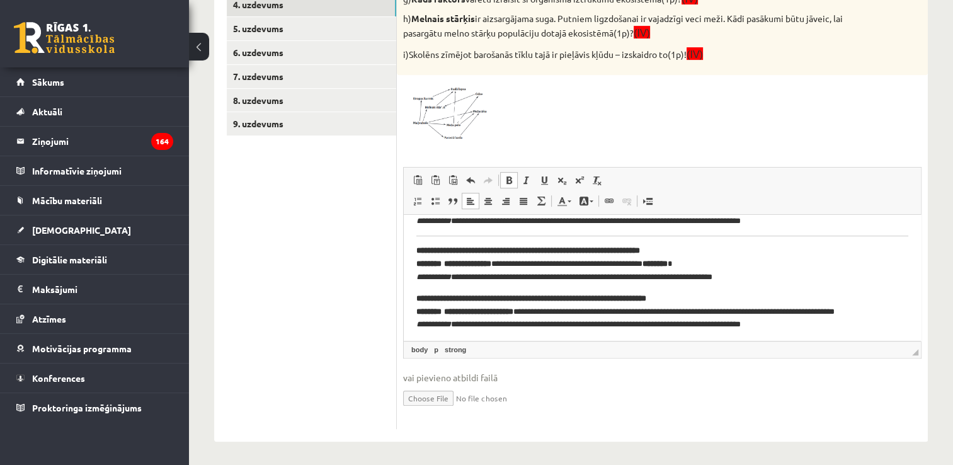
scroll to position [399, 0]
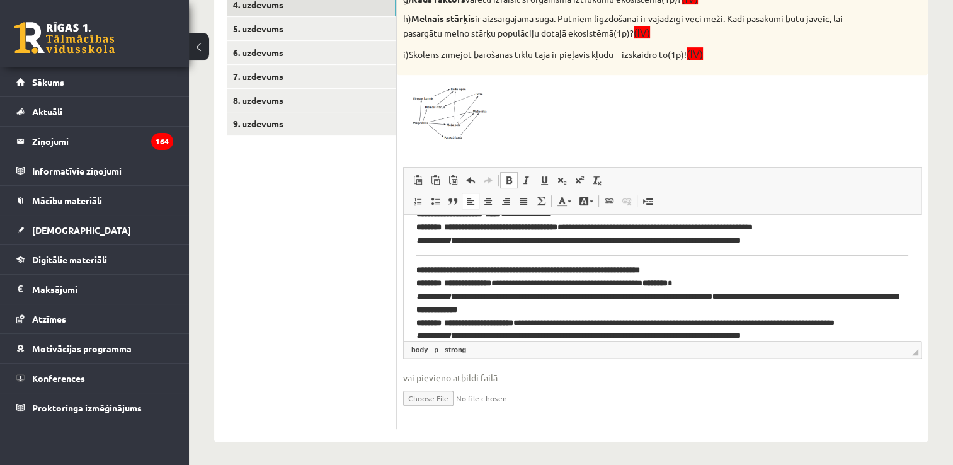
click at [413, 268] on html "**********" at bounding box center [662, 133] width 517 height 634
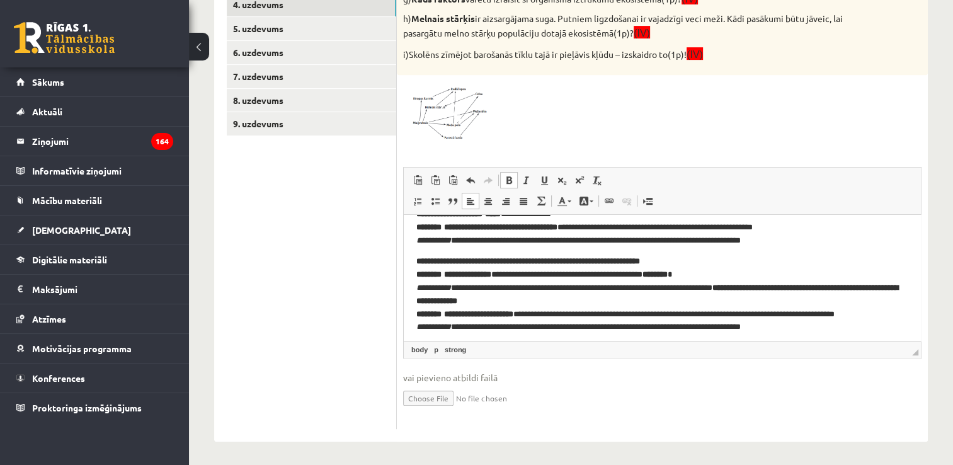
scroll to position [336, 0]
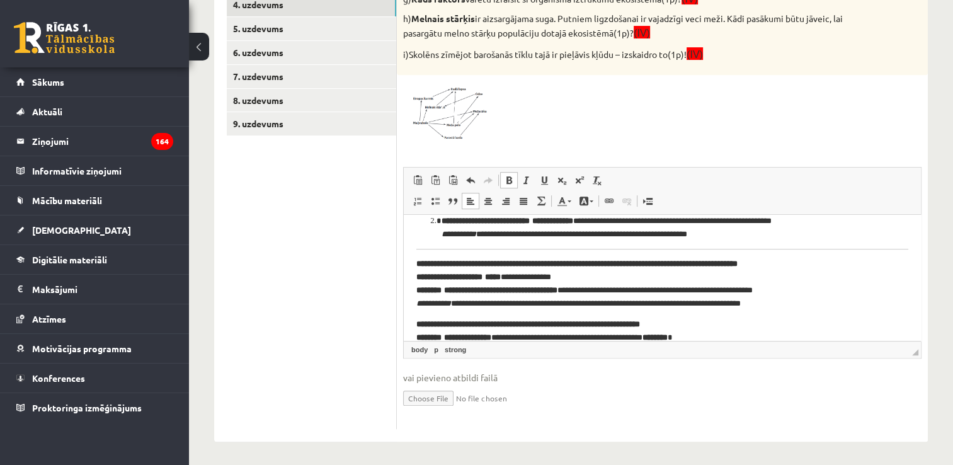
click at [414, 262] on html "**********" at bounding box center [662, 190] width 517 height 625
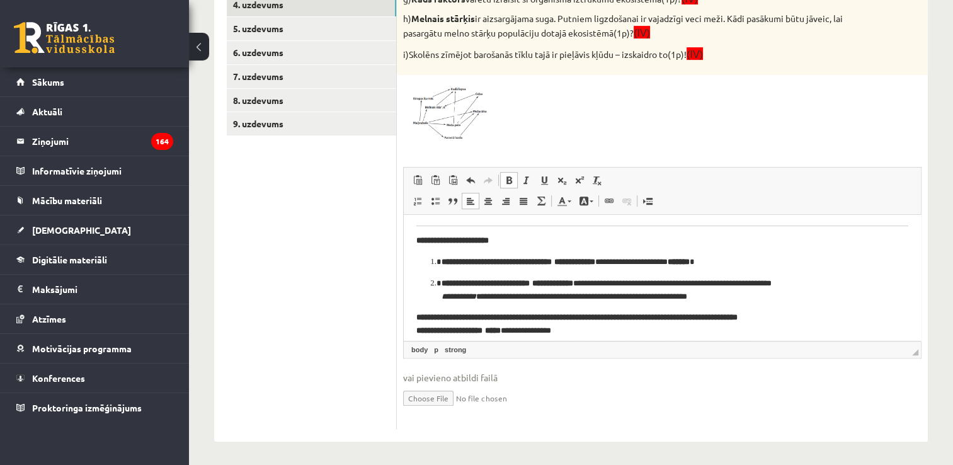
scroll to position [273, 0]
click at [411, 242] on html "**********" at bounding box center [662, 249] width 517 height 616
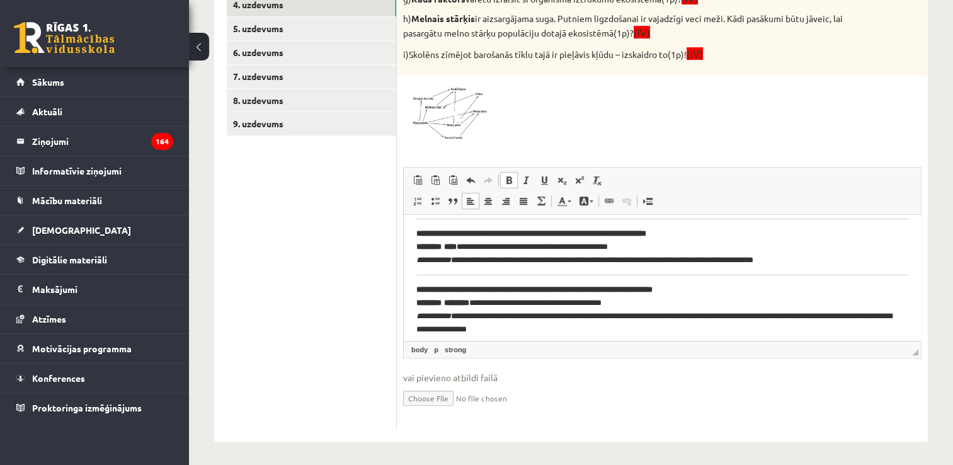
scroll to position [147, 0]
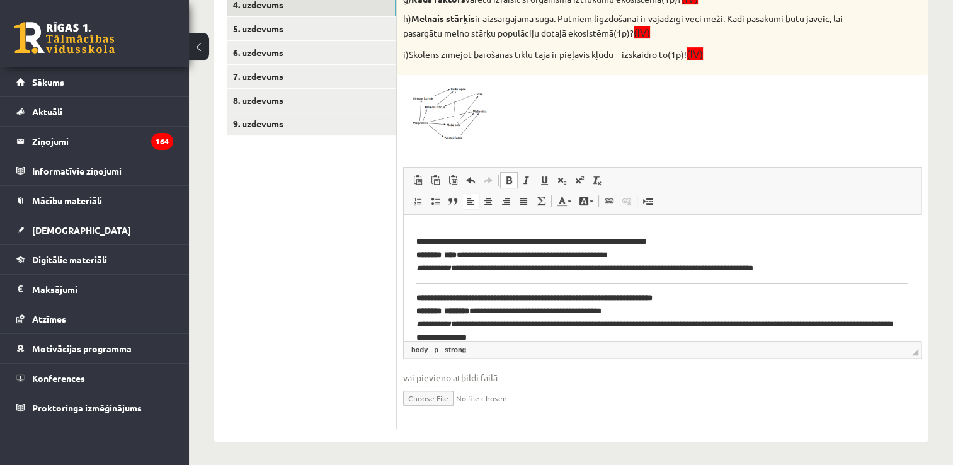
click at [412, 296] on html "**********" at bounding box center [662, 371] width 517 height 608
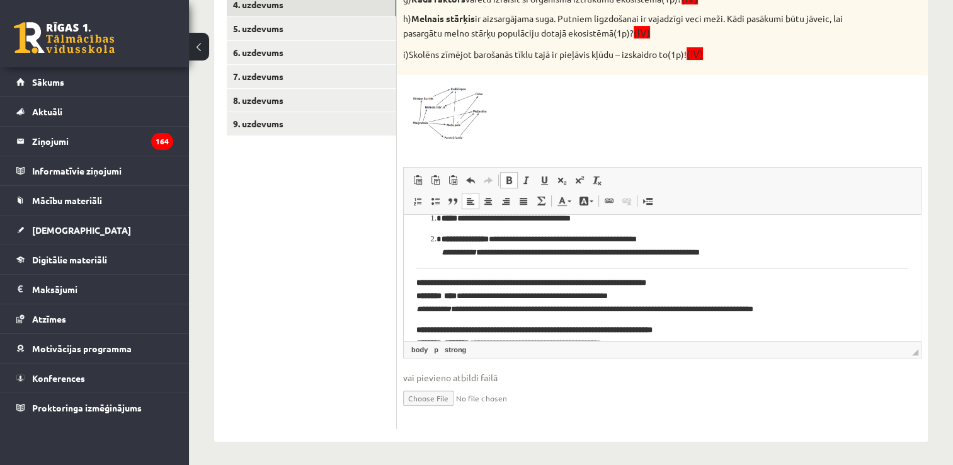
scroll to position [84, 0]
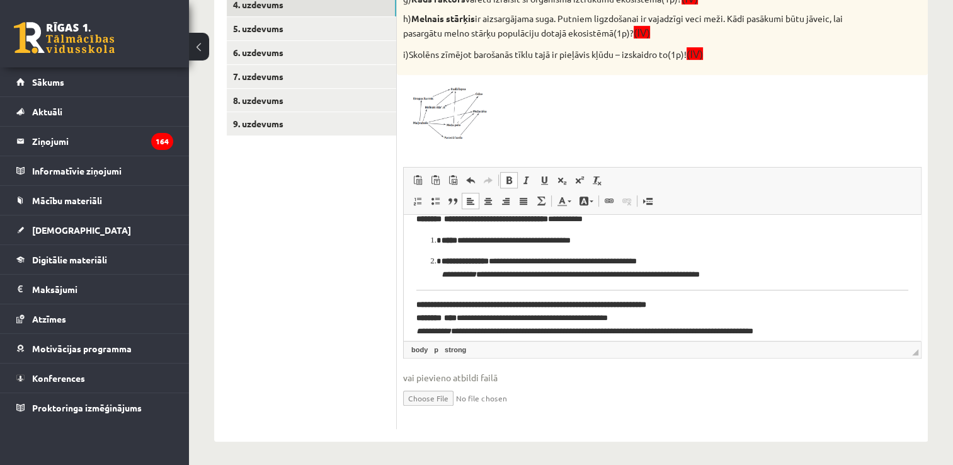
click at [411, 300] on html "**********" at bounding box center [662, 429] width 517 height 599
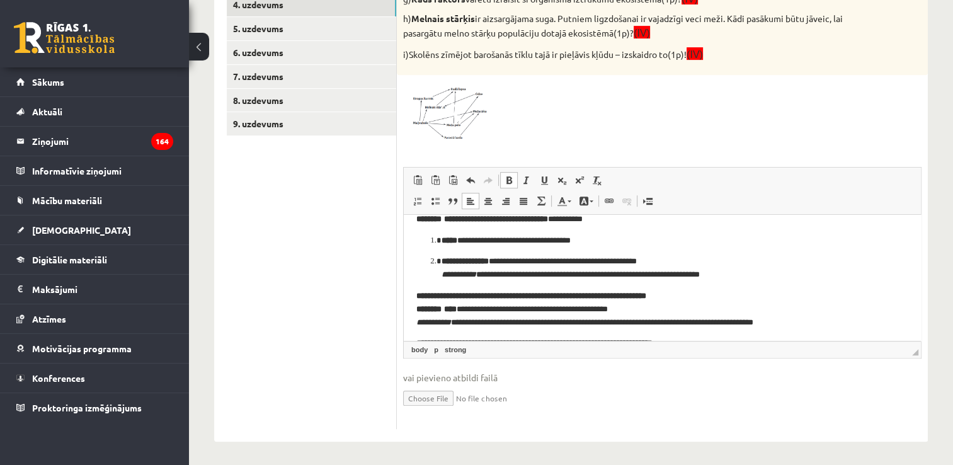
scroll to position [21, 0]
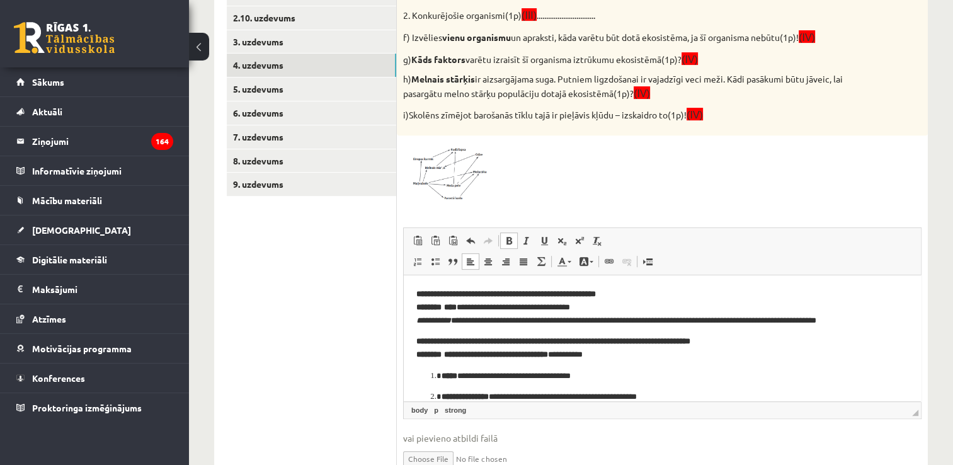
scroll to position [539, 0]
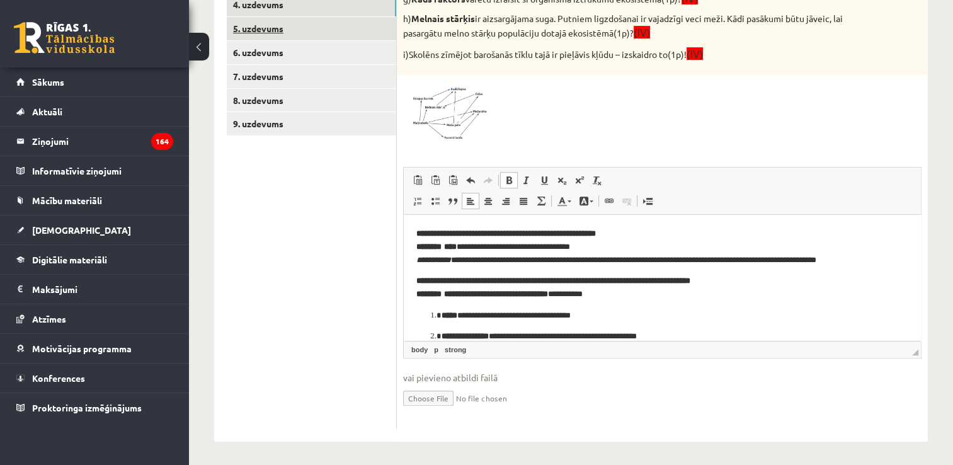
click at [303, 32] on link "5. uzdevums" at bounding box center [311, 28] width 169 height 23
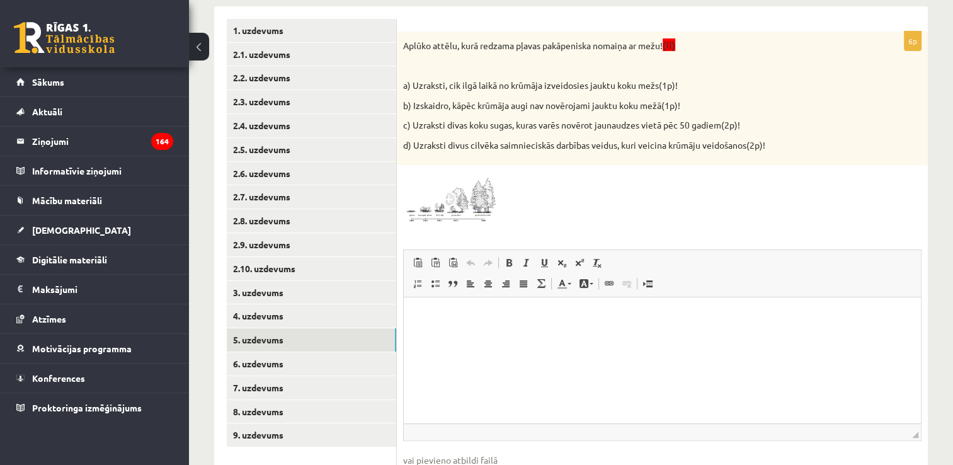
scroll to position [249, 0]
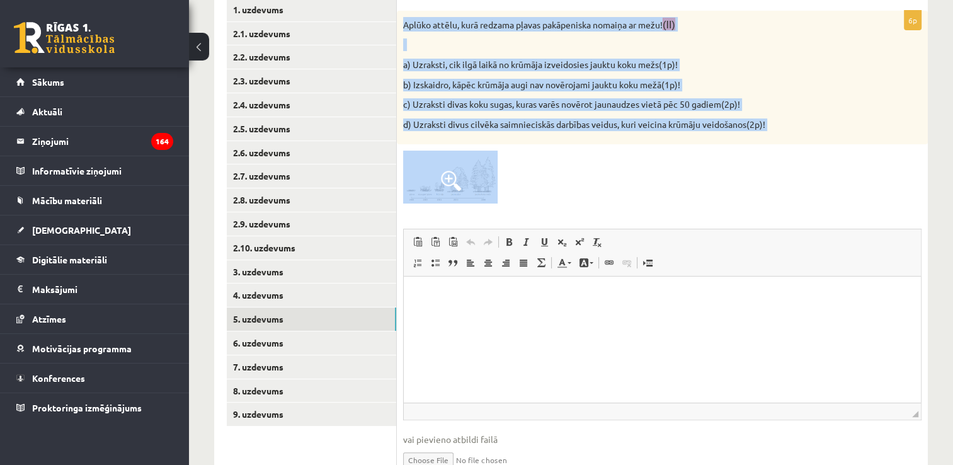
drag, startPoint x: 398, startPoint y: 21, endPoint x: 560, endPoint y: 190, distance: 233.3
click at [560, 190] on div "6p Aplūko attēlu, kurā redzama pļavas pakāpeniska nomaiņa ar mežu! (II) a) Uzra…" at bounding box center [662, 251] width 531 height 480
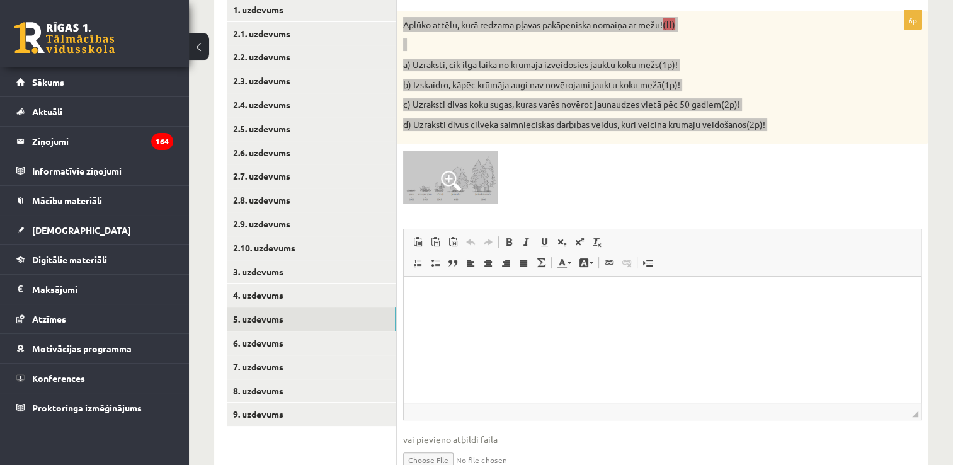
drag, startPoint x: 477, startPoint y: 325, endPoint x: 470, endPoint y: 332, distance: 9.4
click at [472, 315] on html at bounding box center [662, 295] width 517 height 38
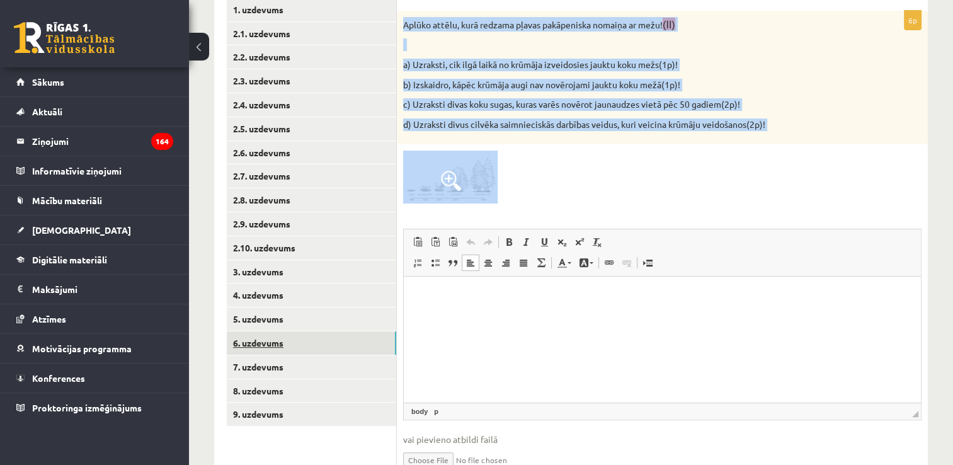
click at [317, 336] on link "6. uzdevums" at bounding box center [311, 342] width 169 height 23
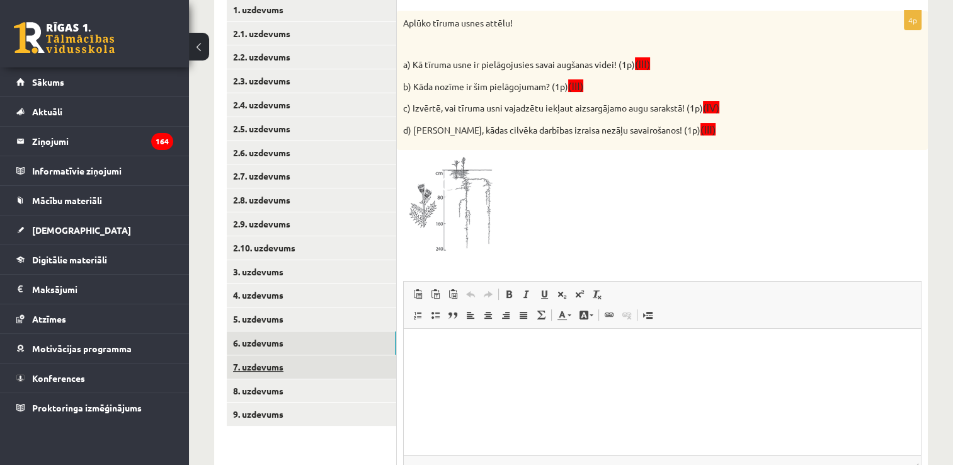
scroll to position [0, 0]
click at [325, 371] on link "7. uzdevums" at bounding box center [311, 366] width 169 height 23
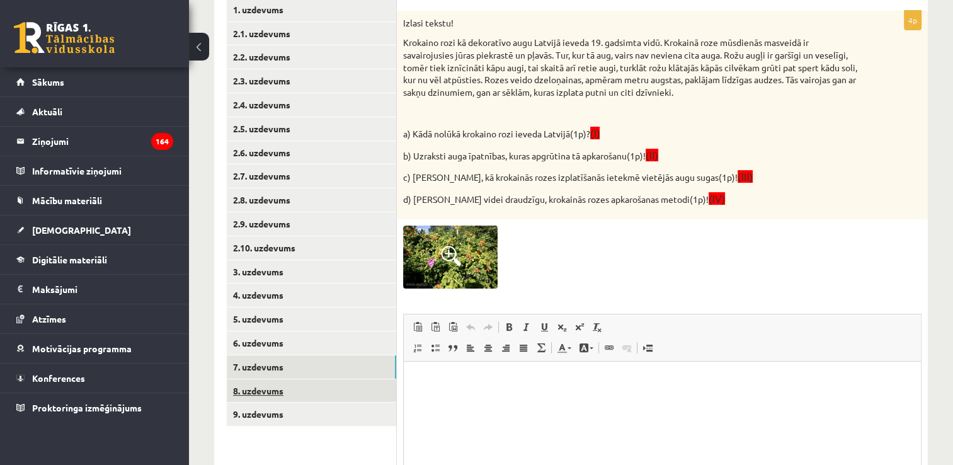
click at [322, 390] on link "8. uzdevums" at bounding box center [311, 390] width 169 height 23
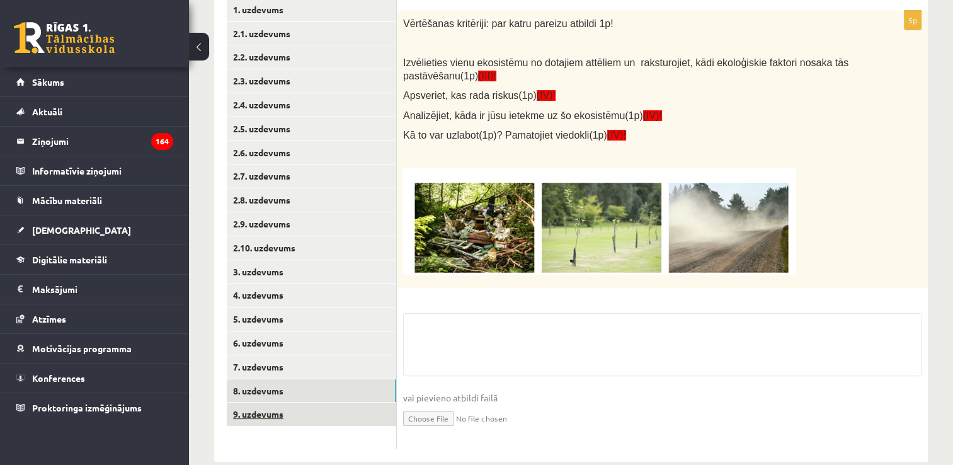
click at [321, 417] on link "9. uzdevums" at bounding box center [311, 413] width 169 height 23
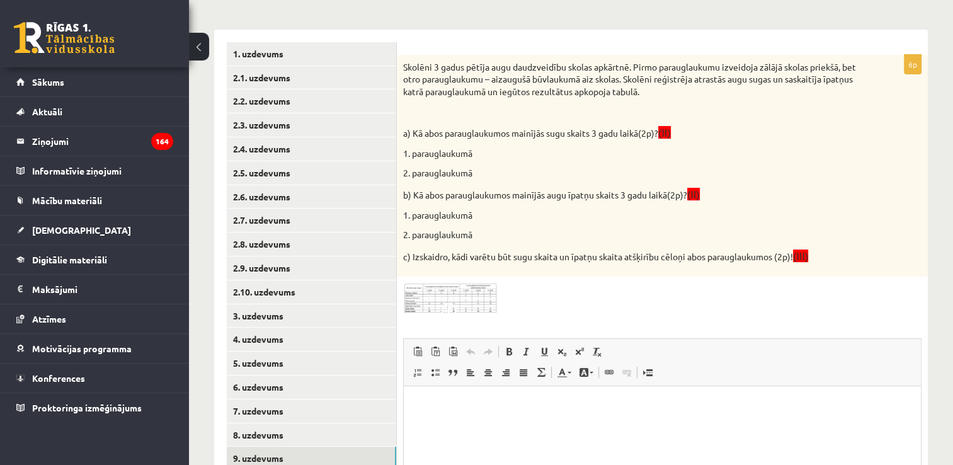
scroll to position [186, 0]
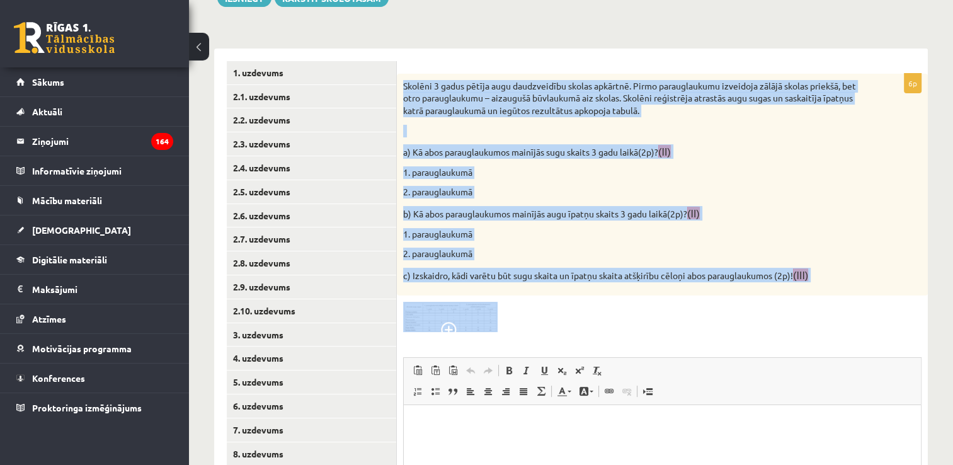
drag, startPoint x: 400, startPoint y: 81, endPoint x: 607, endPoint y: 323, distance: 318.0
click at [607, 323] on div "6p Skolēni 3 gadus pētīja augu daudzveidību skolas apkārtnē. Pirmo parauglaukum…" at bounding box center [662, 346] width 531 height 545
copy div "Skolēni 3 gadus pētīja augu daudzveidību skolas apkārtnē. Pirmo parauglaukumu i…"
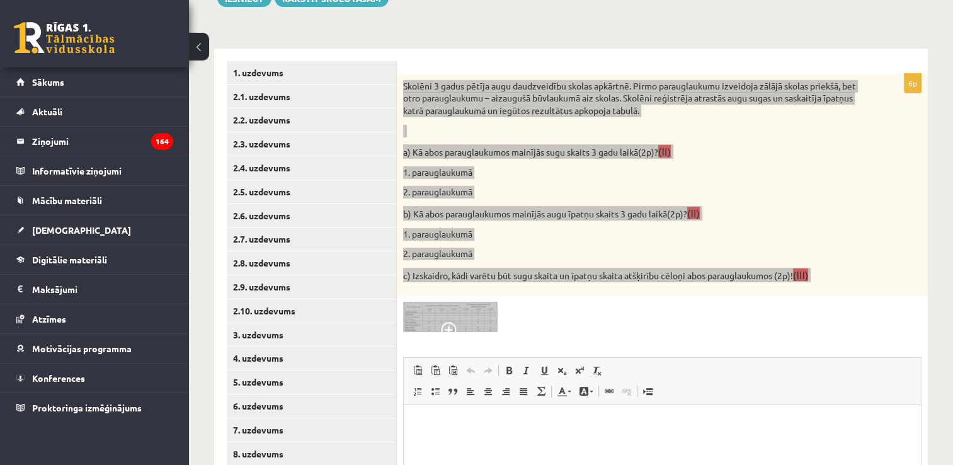
click at [484, 443] on html at bounding box center [662, 424] width 517 height 38
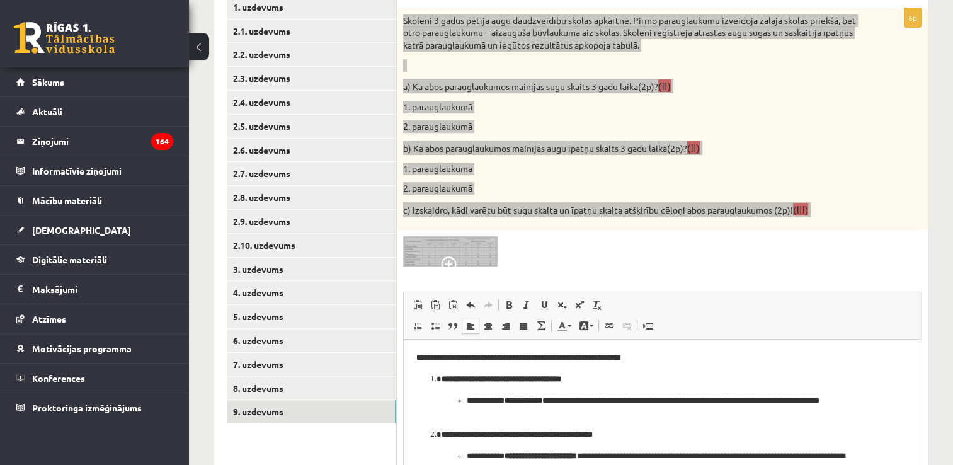
scroll to position [0, 0]
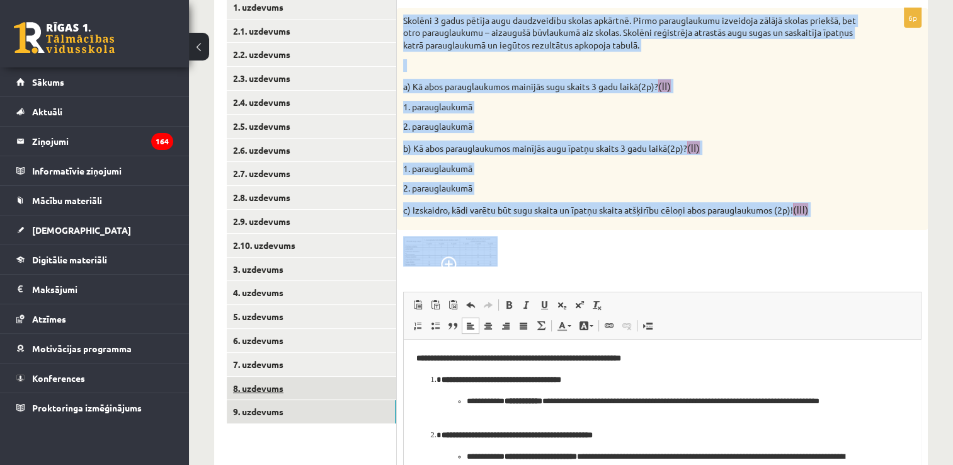
click at [354, 397] on link "8. uzdevums" at bounding box center [311, 388] width 169 height 23
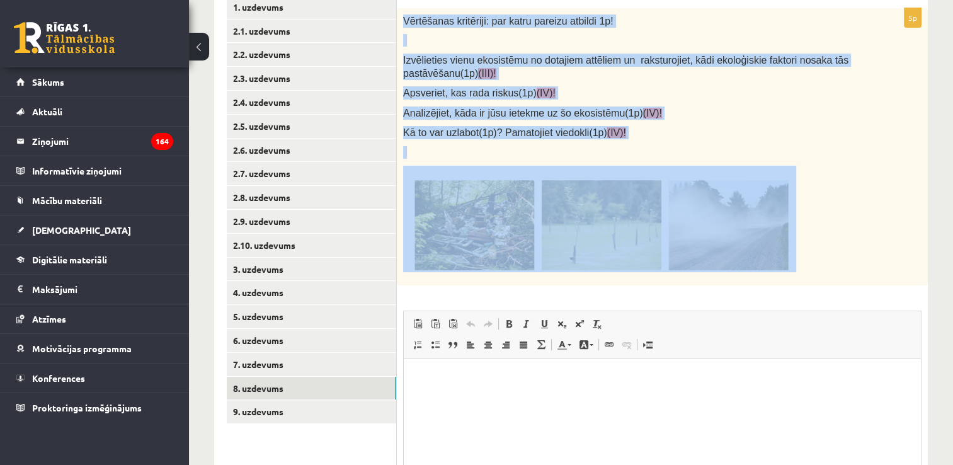
drag, startPoint x: 402, startPoint y: 18, endPoint x: 783, endPoint y: 242, distance: 442.2
click at [783, 242] on div "Vērtēšanas kritēriji: par katru pareizu atbildi 1p! Izvēlieties vienu ekosistēm…" at bounding box center [662, 146] width 531 height 277
copy div "Vērtēšanas kritēriji: par katru pareizu atbildi 1p! Izvēlieties vienu ekosistēm…"
click at [640, 283] on div "Vērtēšanas kritēriji: par katru pareizu atbildi 1p! Izvēlieties vienu ekosistēm…" at bounding box center [662, 146] width 531 height 277
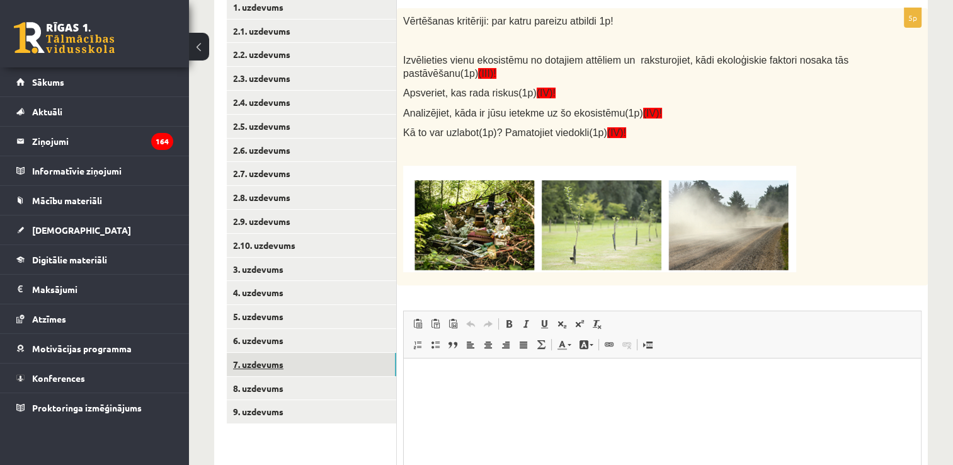
click at [338, 369] on link "7. uzdevums" at bounding box center [311, 364] width 169 height 23
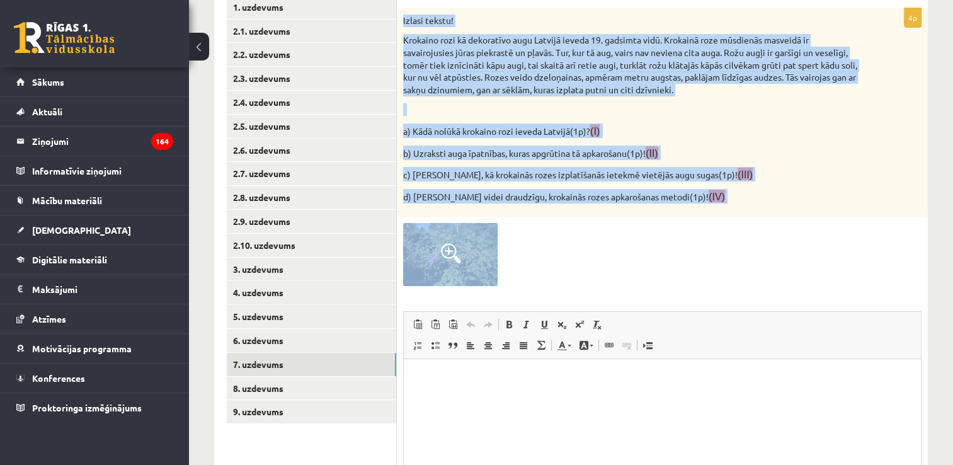
drag, startPoint x: 402, startPoint y: 18, endPoint x: 652, endPoint y: 244, distance: 337.4
click at [652, 244] on div "4p Izlasi tekstu! Krokaino rozi kā dekoratīvo augu Latvijā ieveda 19. gadsimta …" at bounding box center [662, 290] width 531 height 565
copy div "Izlasi tekstu! Krokaino rozi kā dekoratīvo augu Latvijā ieveda 19. gadsimta vid…"
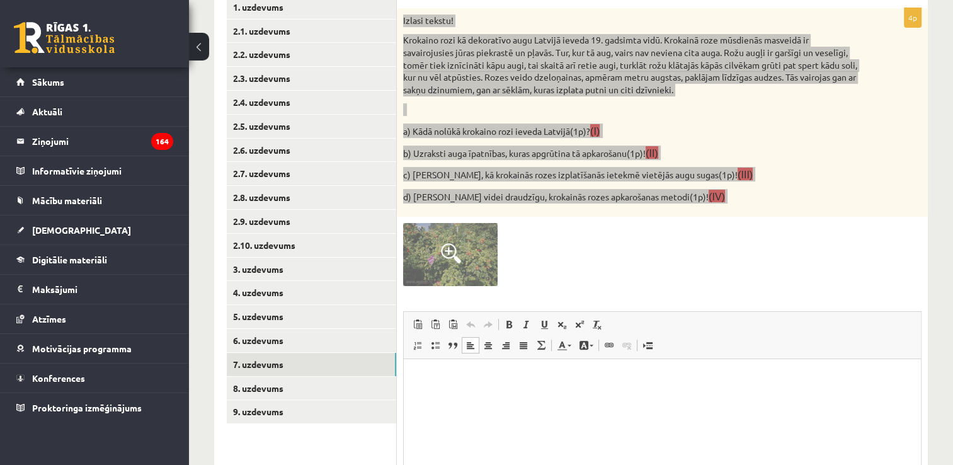
click at [508, 396] on html at bounding box center [662, 378] width 517 height 38
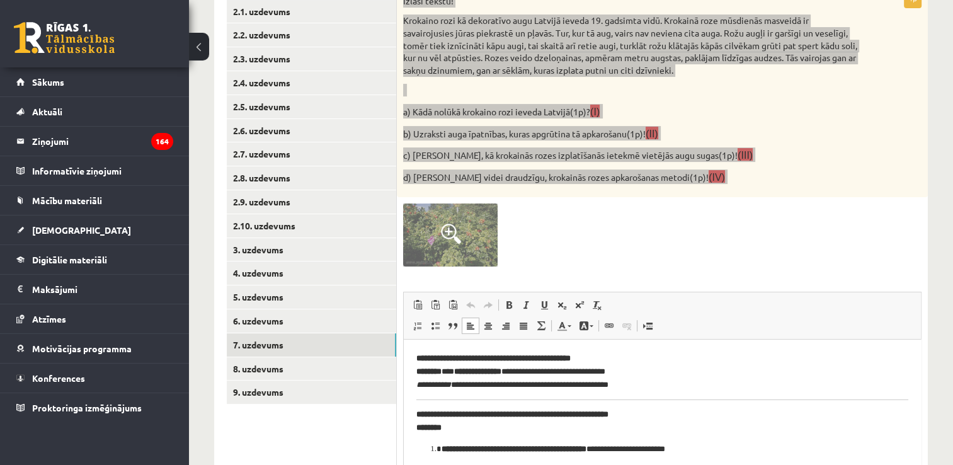
scroll to position [225, 0]
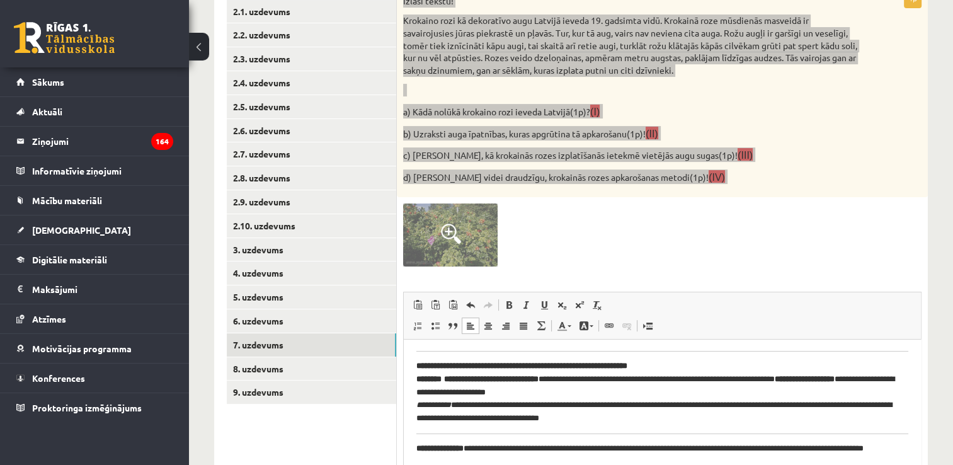
drag, startPoint x: 504, startPoint y: 384, endPoint x: 502, endPoint y: 404, distance: 20.2
click at [502, 404] on p "**********" at bounding box center [657, 392] width 482 height 65
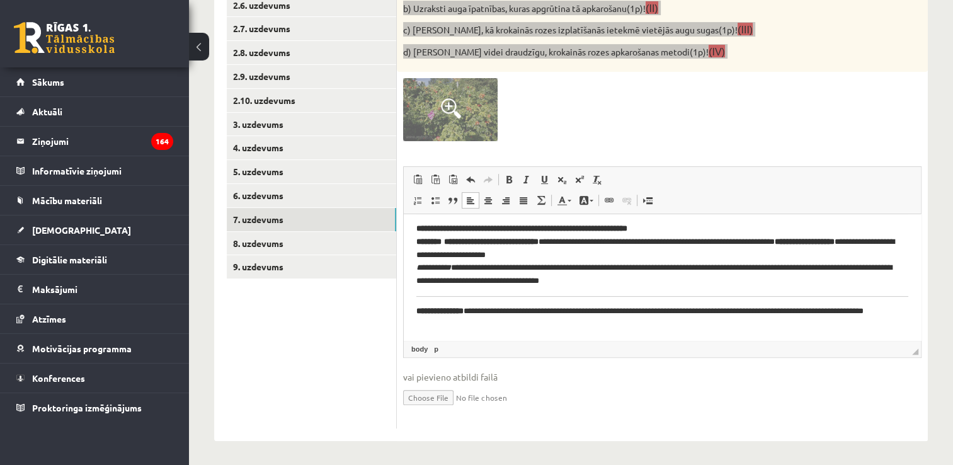
scroll to position [240, 0]
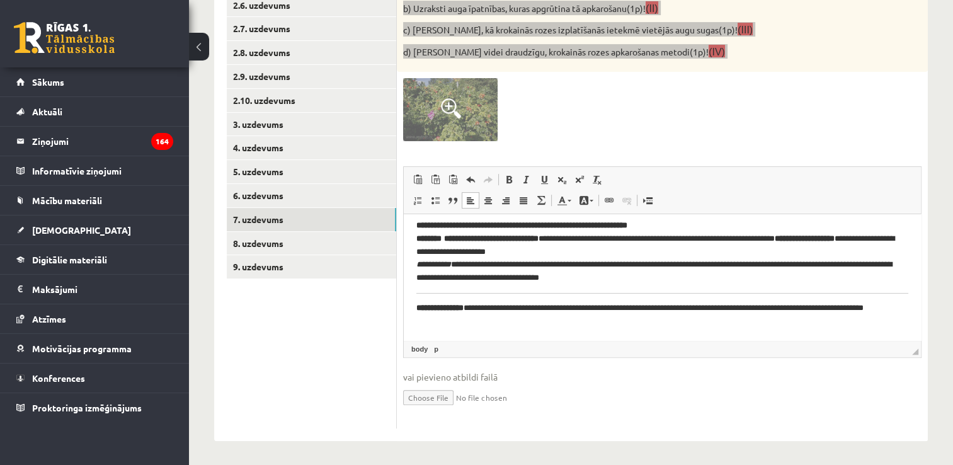
click at [416, 305] on strong "**********" at bounding box center [439, 307] width 47 height 8
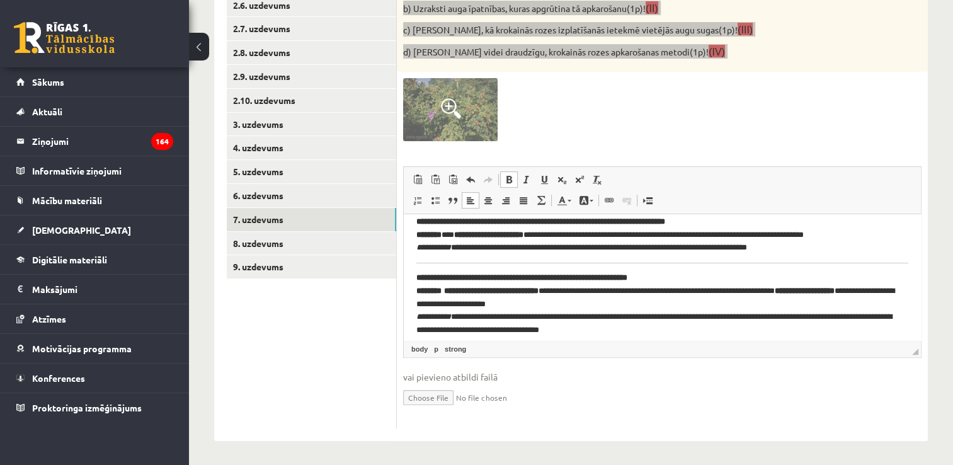
scroll to position [169, 0]
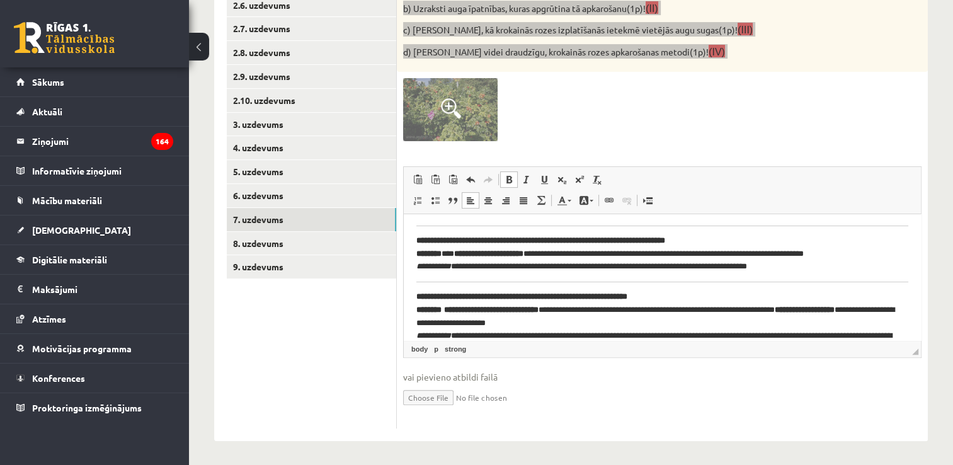
click at [414, 295] on html "**********" at bounding box center [662, 224] width 517 height 358
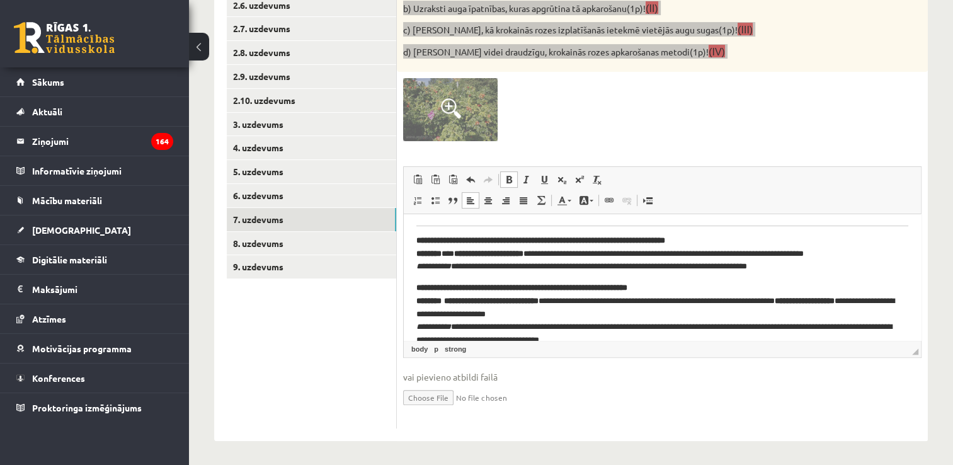
scroll to position [106, 0]
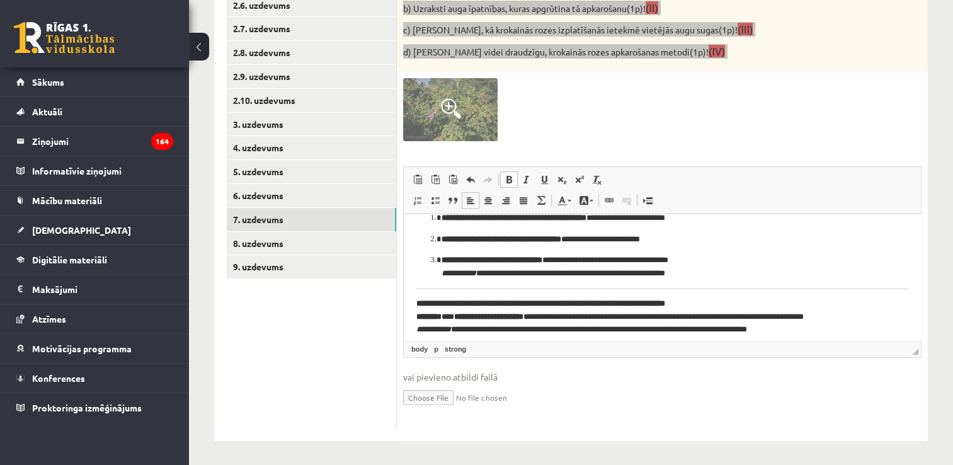
click at [415, 299] on html "**********" at bounding box center [662, 282] width 517 height 349
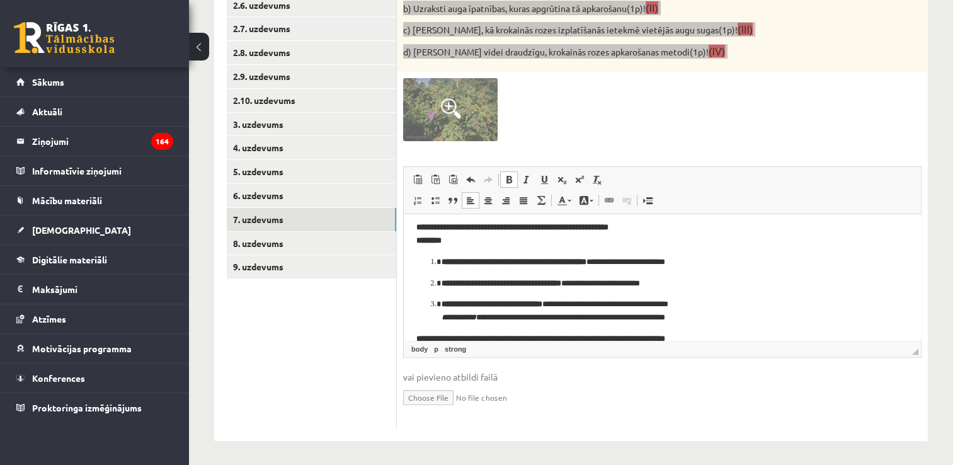
scroll to position [43, 0]
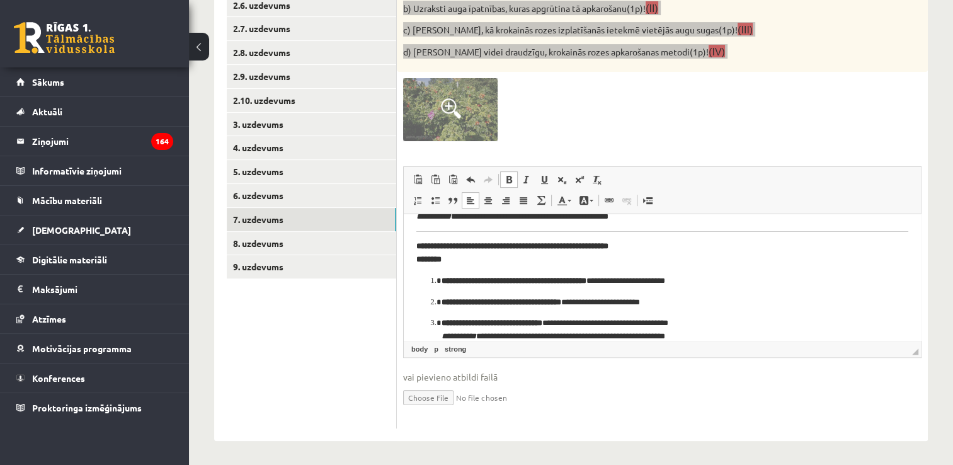
click at [414, 247] on html "**********" at bounding box center [662, 341] width 517 height 340
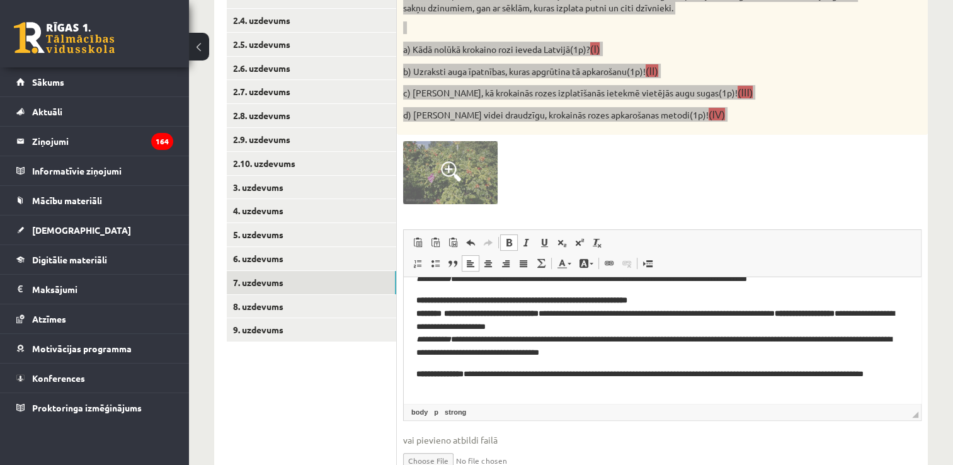
scroll to position [205, 0]
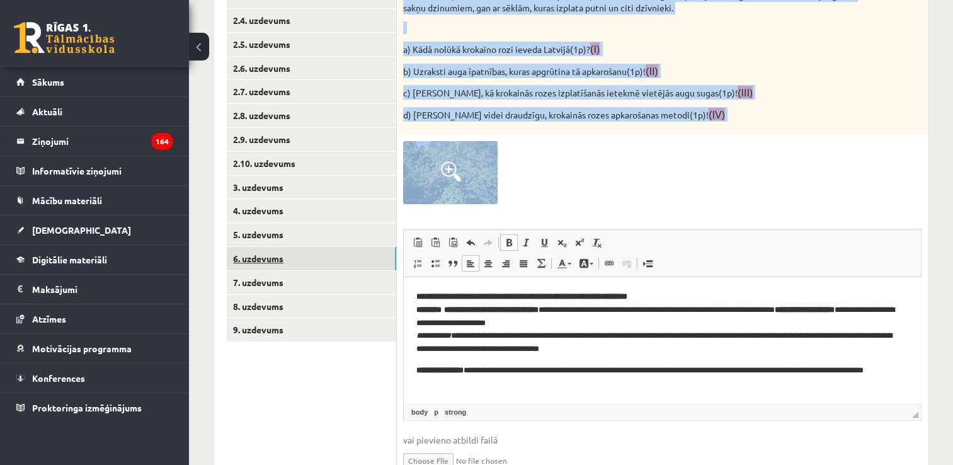
click at [330, 258] on link "6. uzdevums" at bounding box center [311, 258] width 169 height 23
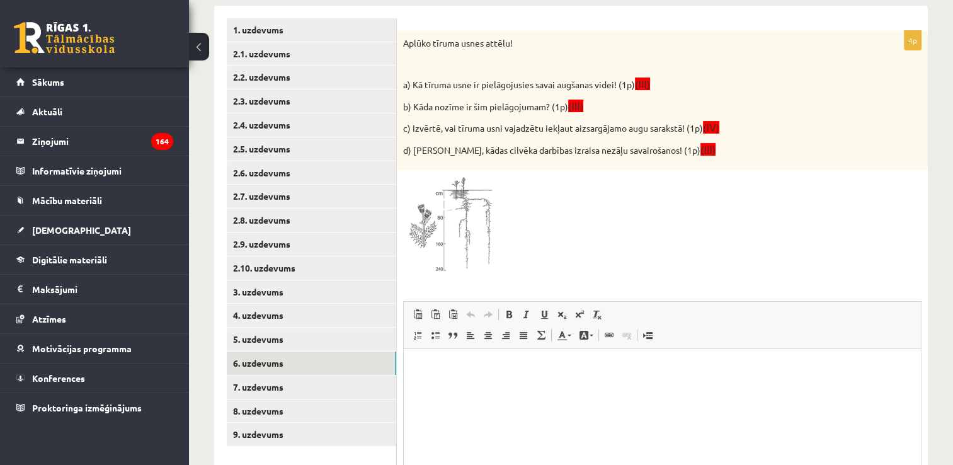
scroll to position [207, 0]
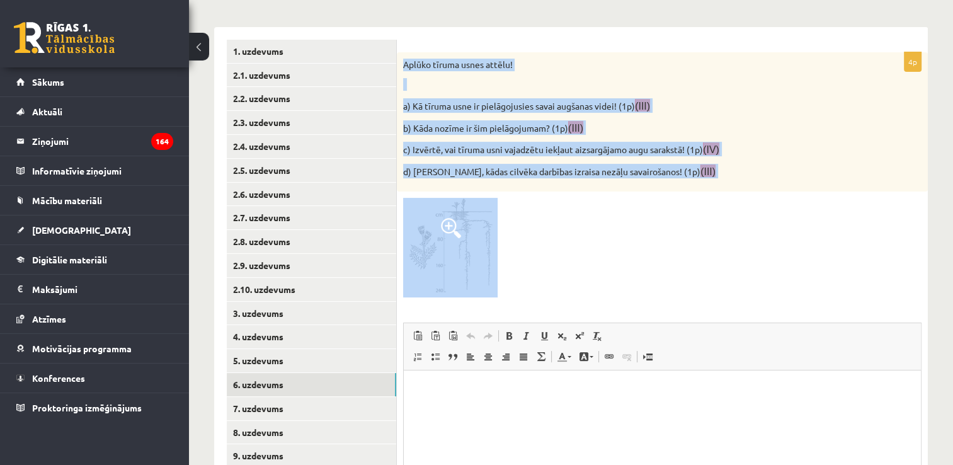
drag, startPoint x: 402, startPoint y: 60, endPoint x: 517, endPoint y: 258, distance: 228.0
click at [517, 258] on div "4p Aplūko tīruma usnes attēlu! a) Kā tīruma usne ir pielāgojusies savai augšana…" at bounding box center [662, 318] width 531 height 533
copy div "Aplūko tīruma usnes attēlu! a) Kā tīruma usne ir pielāgojusies savai augšanas v…"
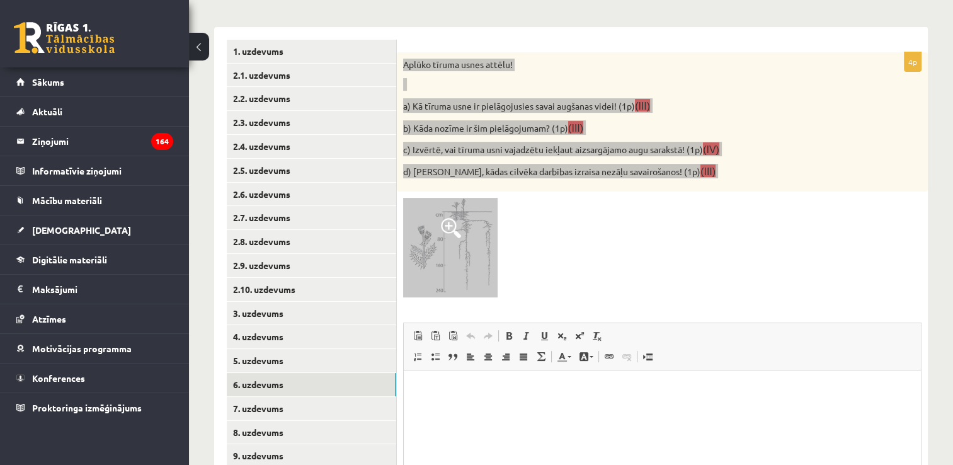
click at [597, 405] on html at bounding box center [662, 389] width 517 height 38
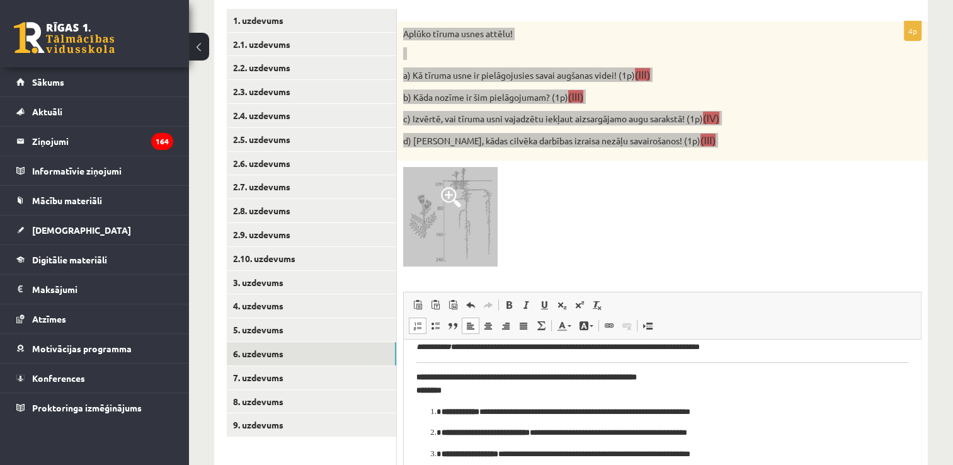
scroll to position [181, 0]
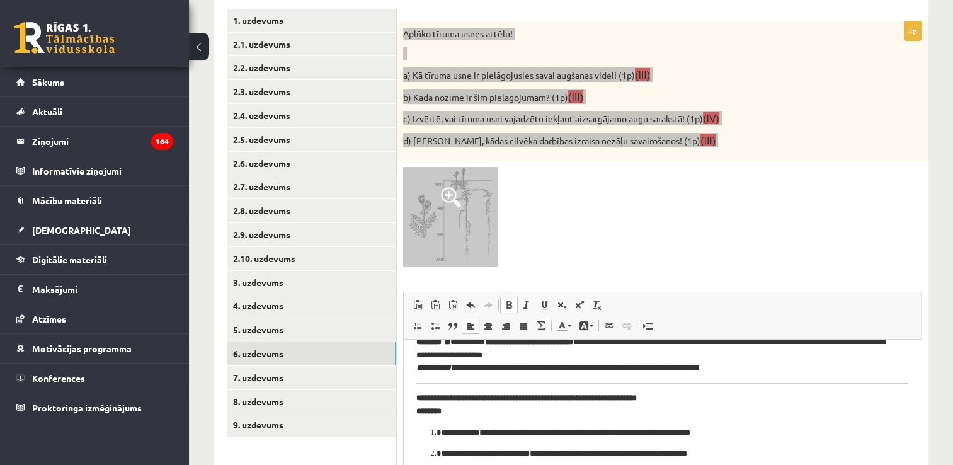
click at [414, 395] on html "**********" at bounding box center [662, 343] width 517 height 370
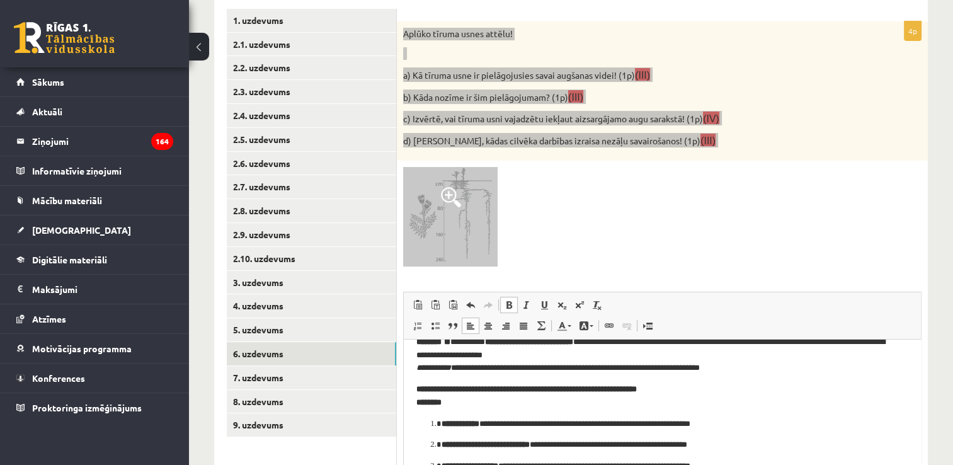
scroll to position [118, 0]
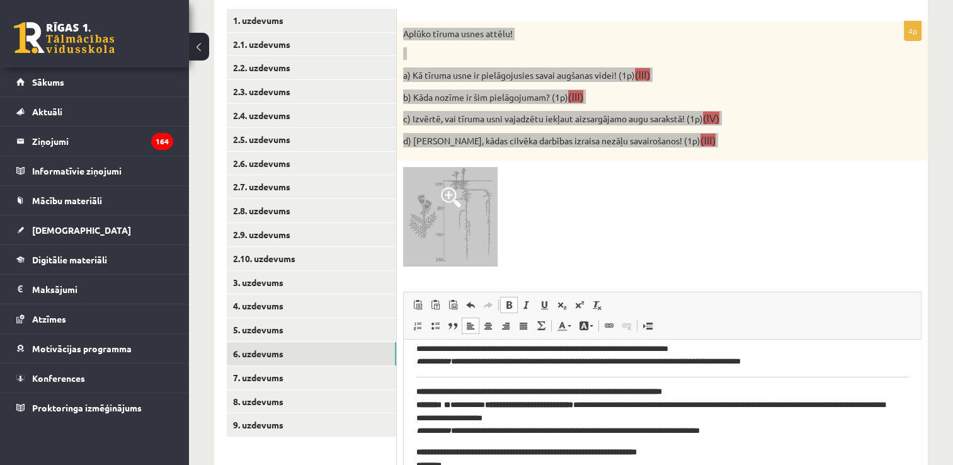
click at [410, 391] on html "**********" at bounding box center [662, 401] width 517 height 361
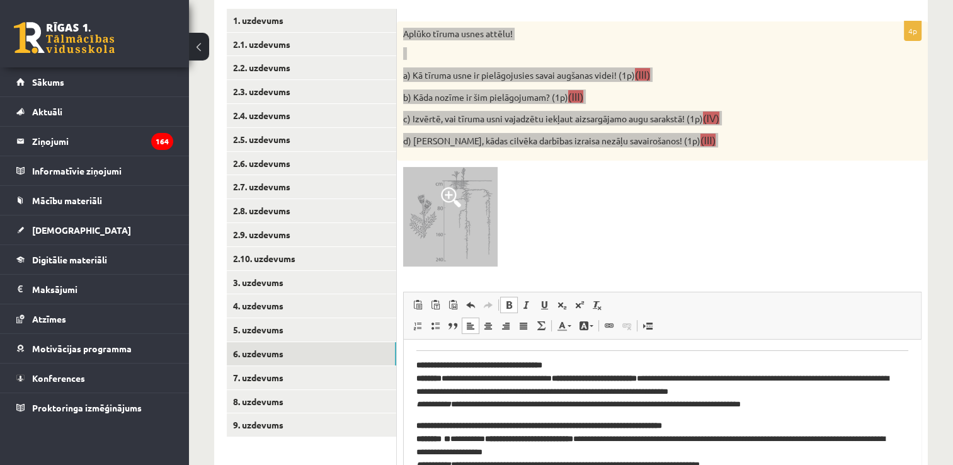
scroll to position [55, 0]
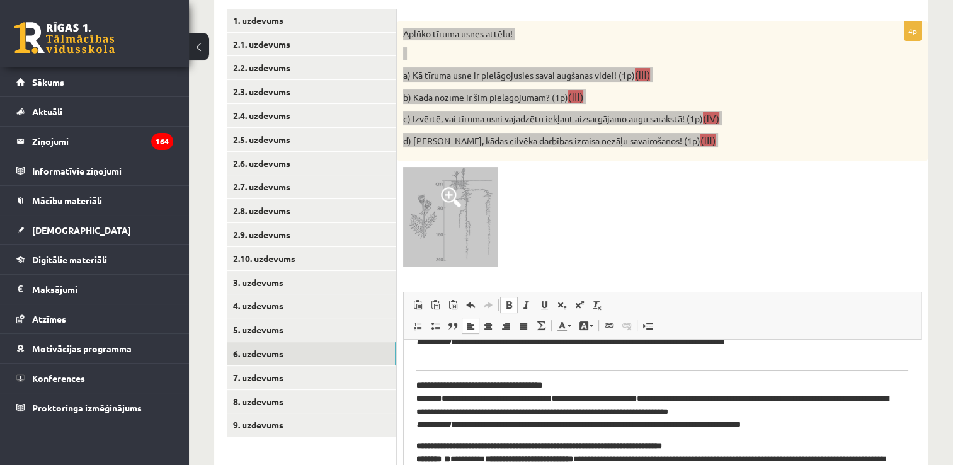
click at [413, 382] on html "**********" at bounding box center [662, 460] width 517 height 353
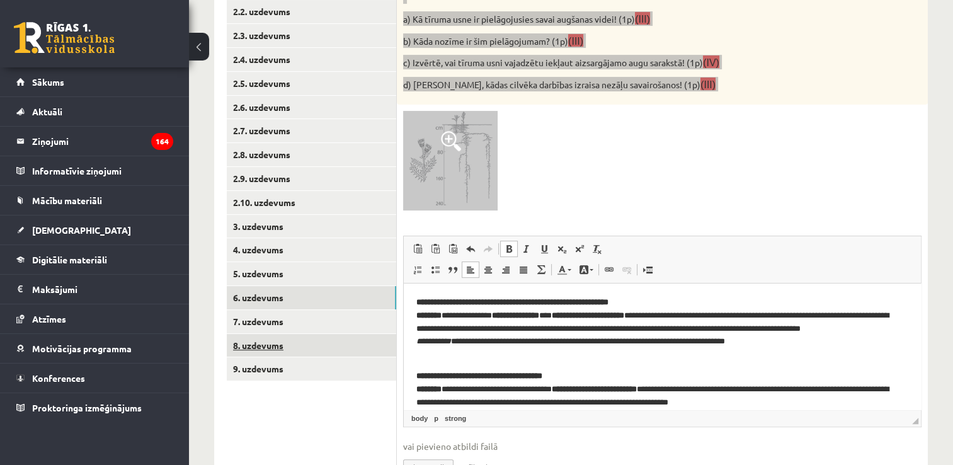
scroll to position [301, 0]
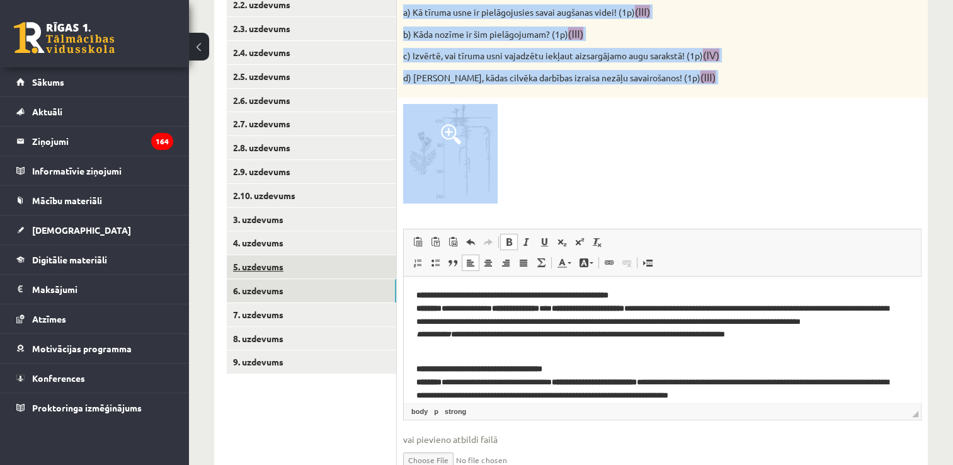
click at [331, 270] on link "5. uzdevums" at bounding box center [311, 266] width 169 height 23
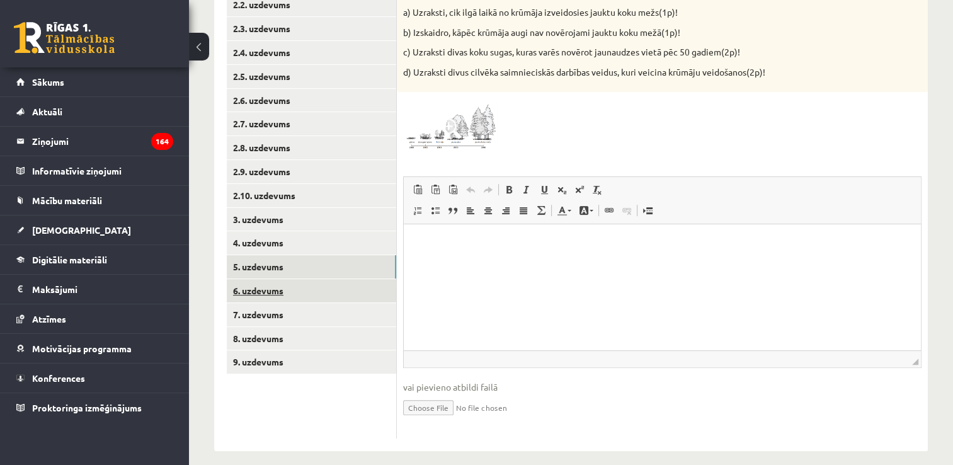
scroll to position [0, 0]
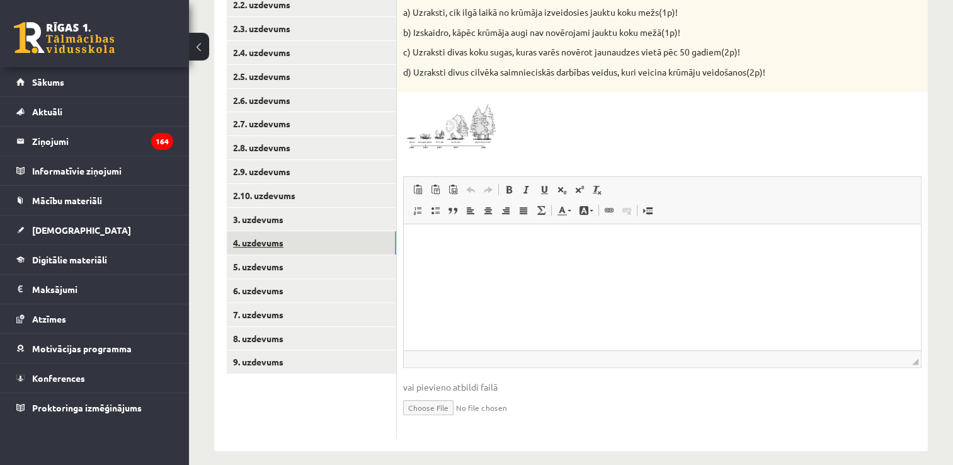
click at [310, 244] on link "4. uzdevums" at bounding box center [311, 242] width 169 height 23
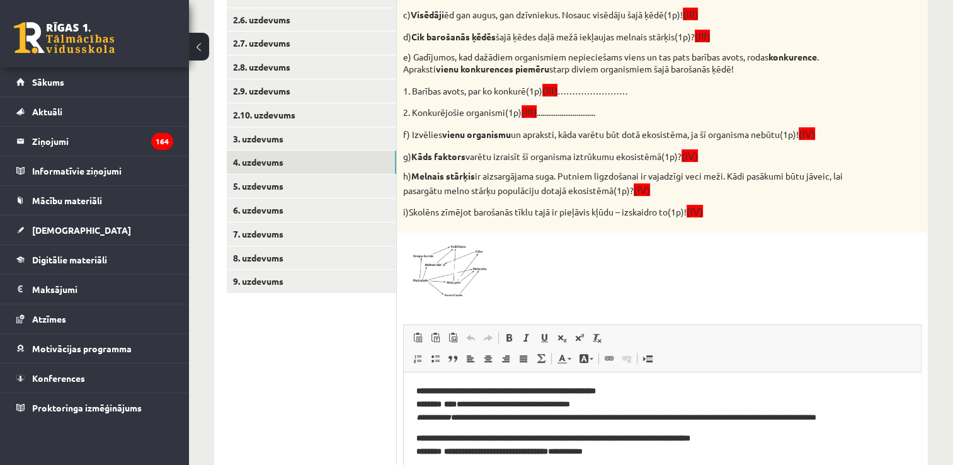
scroll to position [351, 0]
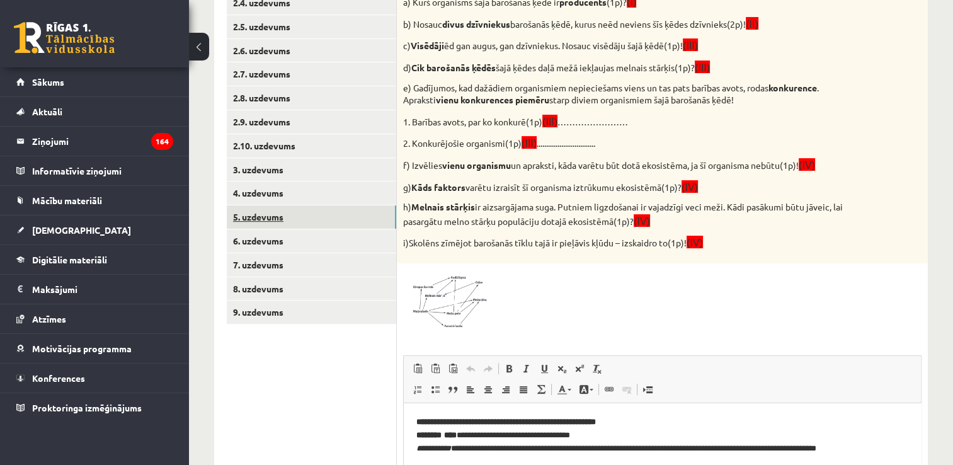
click at [301, 212] on link "5. uzdevums" at bounding box center [311, 216] width 169 height 23
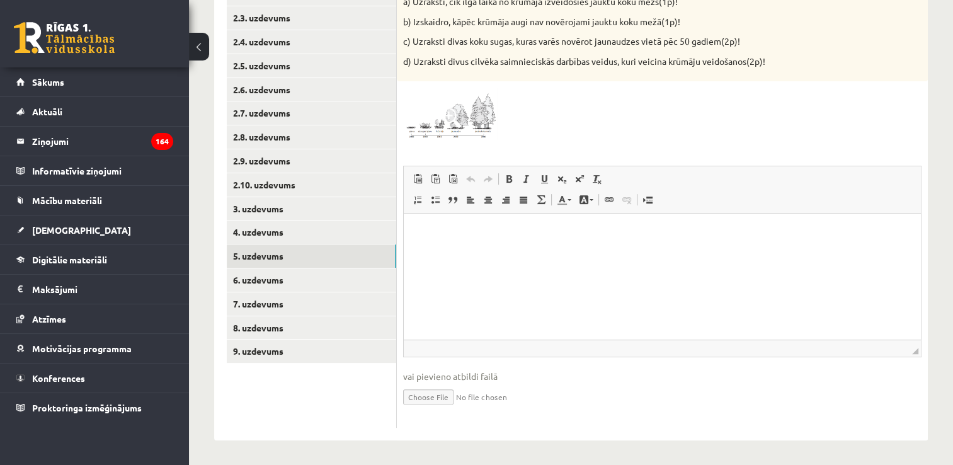
scroll to position [249, 0]
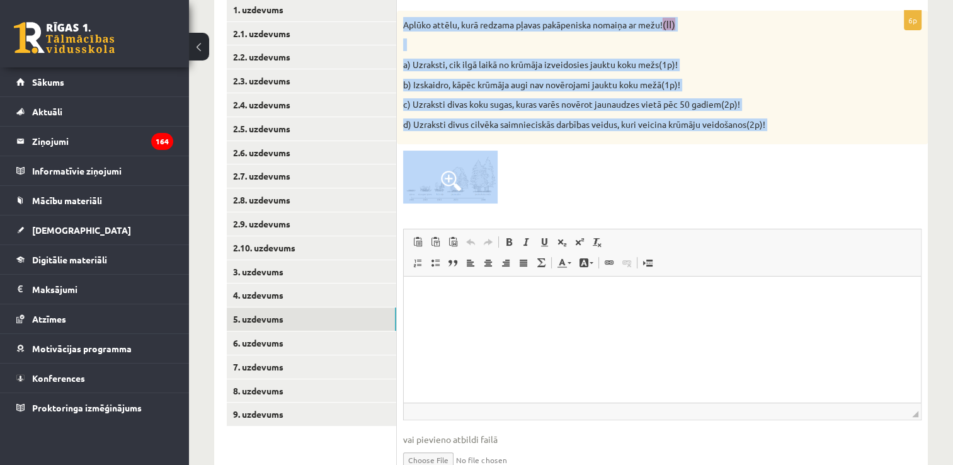
drag, startPoint x: 399, startPoint y: 16, endPoint x: 557, endPoint y: 181, distance: 228.4
click at [557, 181] on div "6p Aplūko attēlu, kurā redzama pļavas pakāpeniska nomaiņa ar mežu! (II) a) Uzra…" at bounding box center [662, 251] width 531 height 480
copy div "Aplūko attēlu, kurā redzama pļavas pakāpeniska nomaiņa ar mežu! (II) a) Uzrakst…"
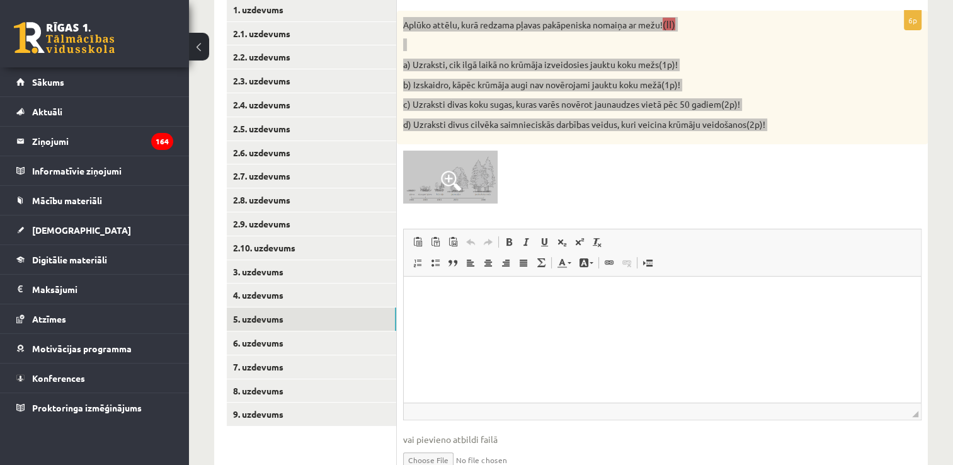
click at [467, 312] on html at bounding box center [662, 295] width 517 height 38
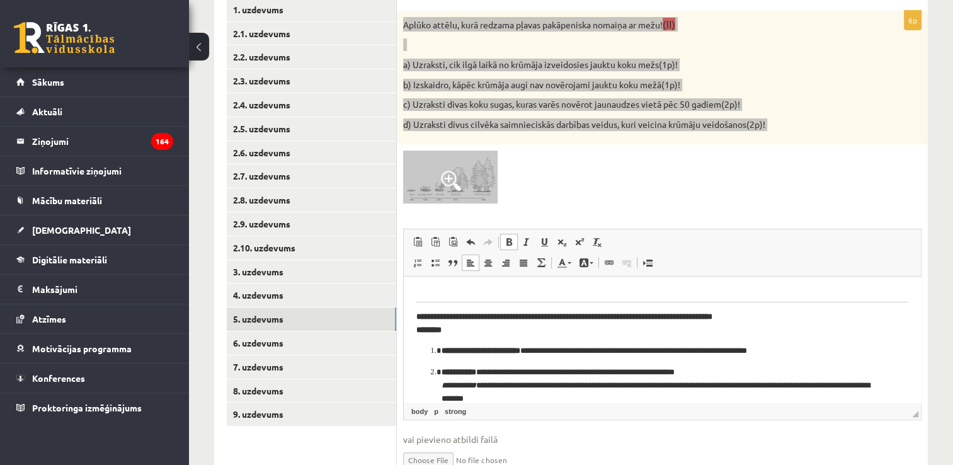
click at [411, 313] on html "**********" at bounding box center [662, 232] width 517 height 370
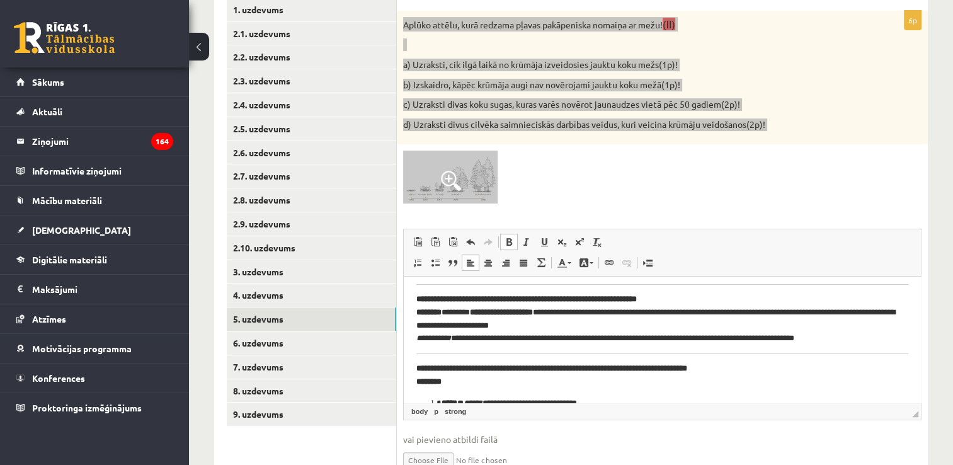
scroll to position [47, 0]
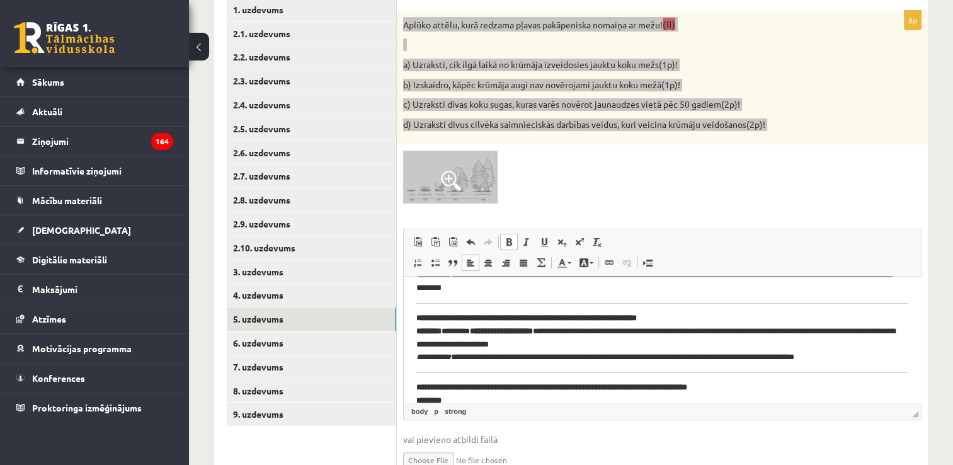
click at [415, 387] on html "**********" at bounding box center [662, 410] width 517 height 361
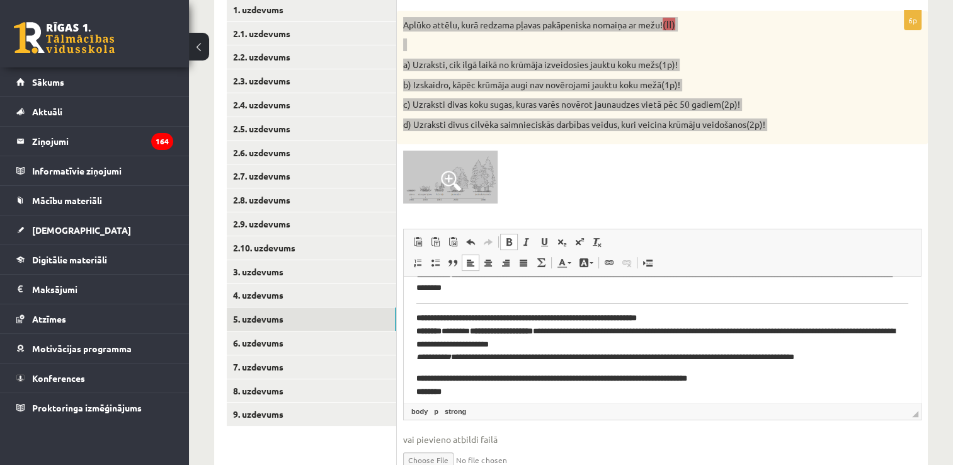
click at [416, 315] on strong "**********" at bounding box center [526, 318] width 220 height 8
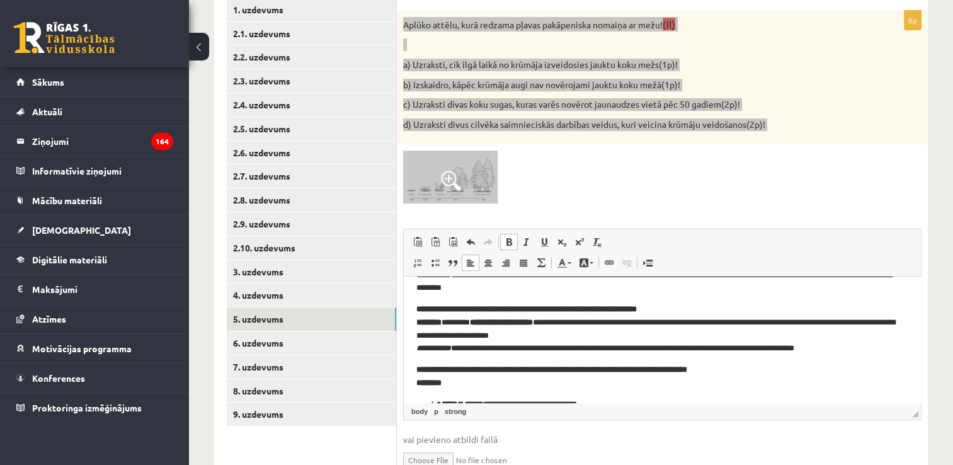
scroll to position [0, 0]
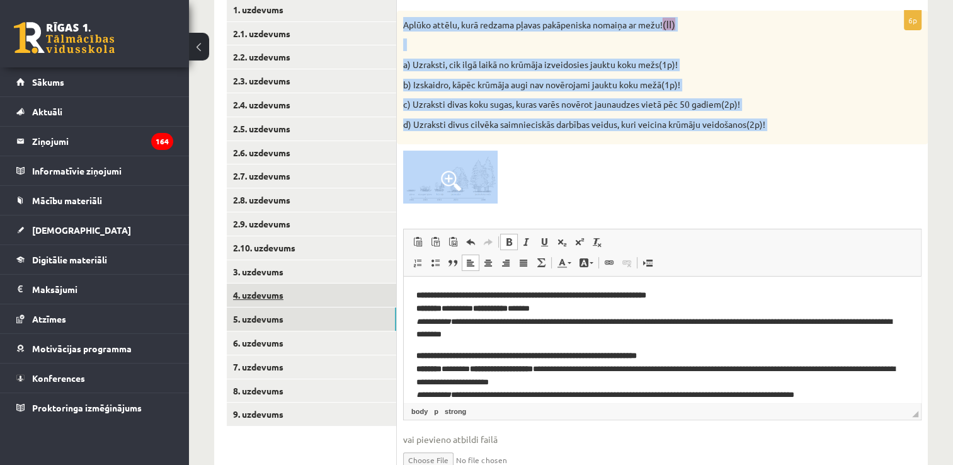
click at [320, 291] on link "4. uzdevums" at bounding box center [311, 294] width 169 height 23
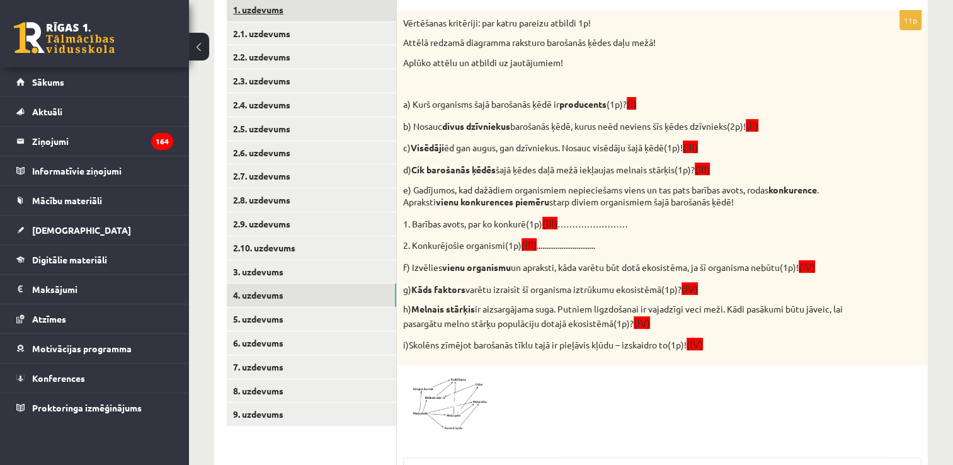
click at [320, 14] on link "1. uzdevums" at bounding box center [311, 9] width 169 height 23
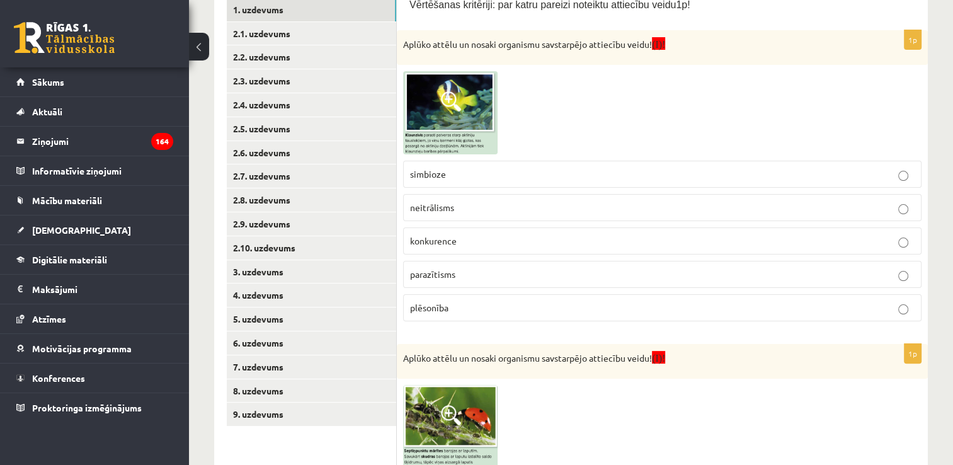
click at [461, 105] on img at bounding box center [450, 112] width 94 height 83
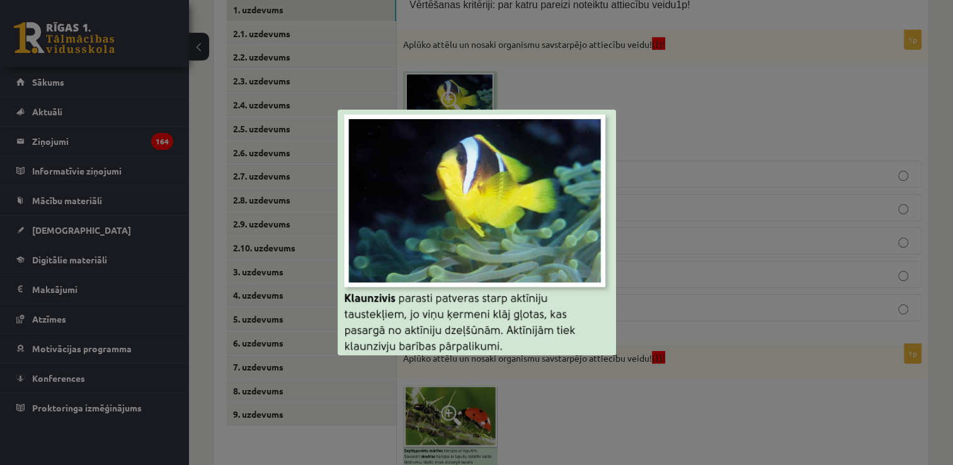
click at [693, 217] on div at bounding box center [476, 232] width 953 height 465
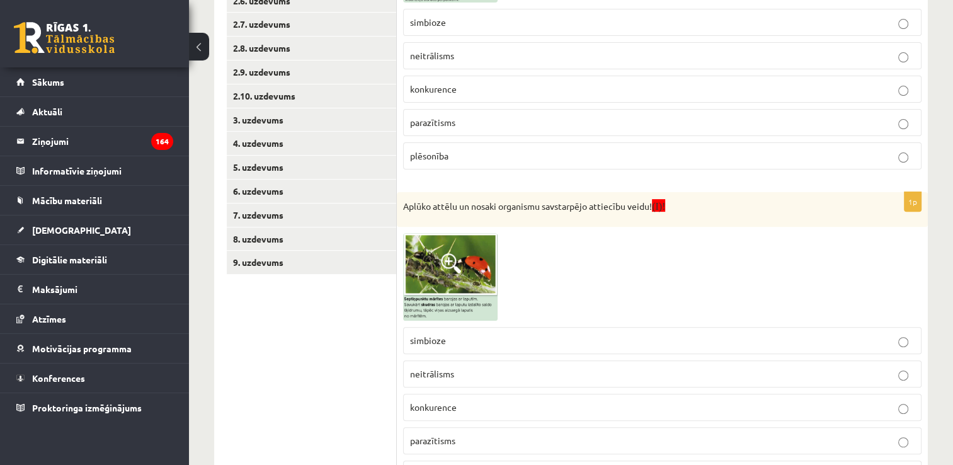
scroll to position [149, 0]
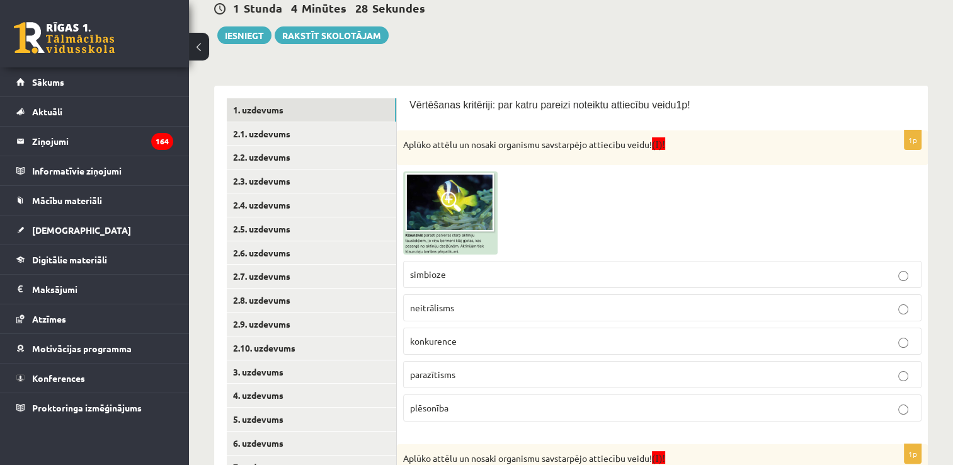
click at [530, 307] on p "neitrālisms" at bounding box center [662, 307] width 504 height 13
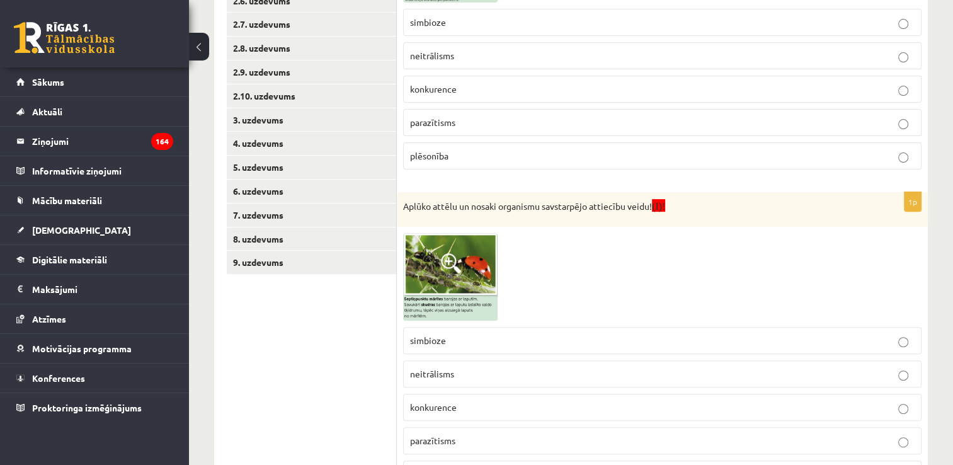
click at [507, 356] on fieldset "simbioze neitrālisms konkurence parazītisms plēsonība" at bounding box center [662, 405] width 518 height 171
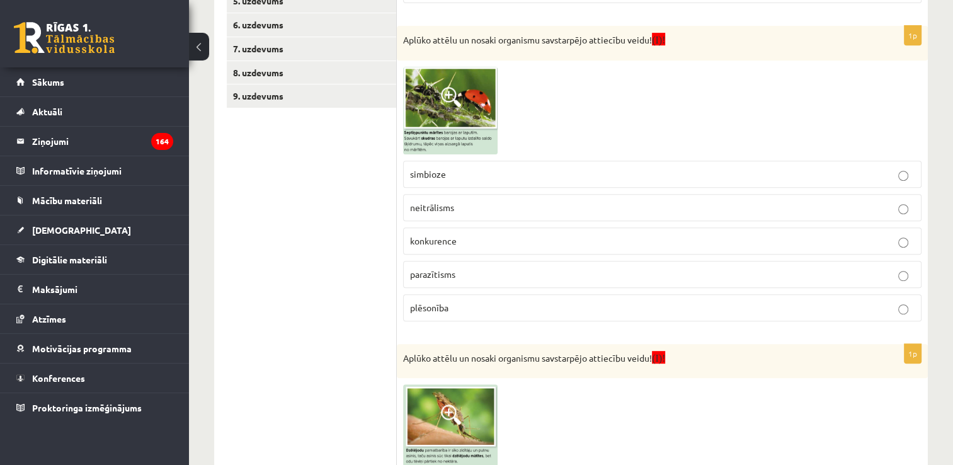
scroll to position [652, 0]
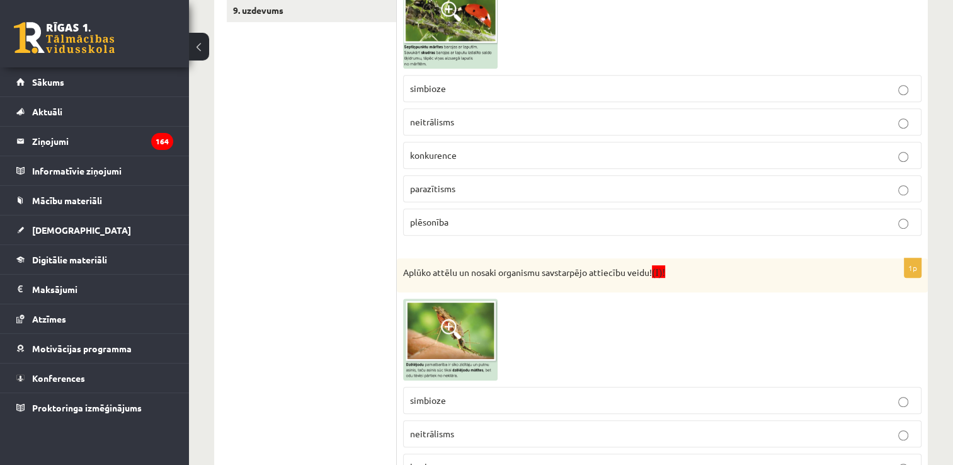
click at [512, 397] on p "simbioze" at bounding box center [662, 400] width 504 height 13
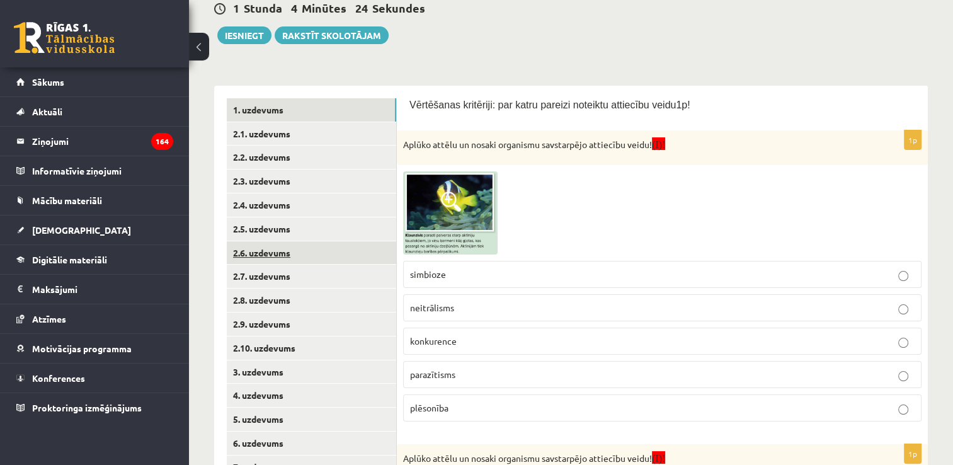
scroll to position [0, 0]
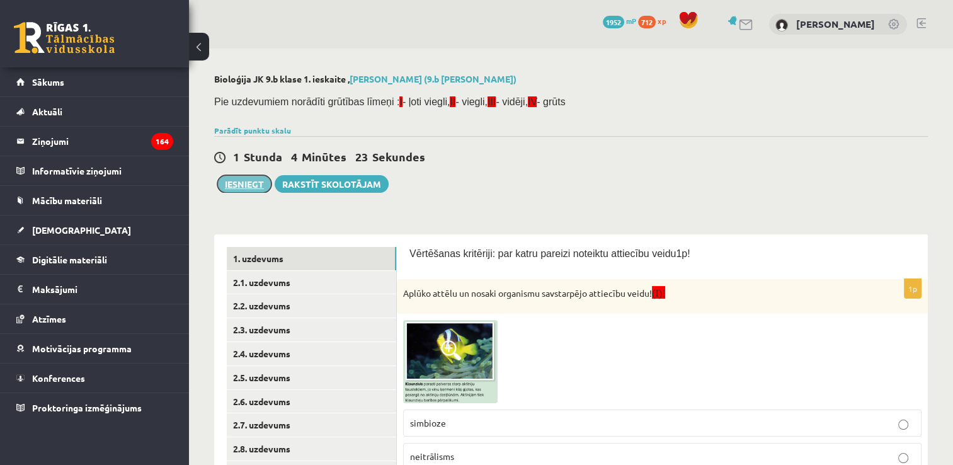
click at [256, 181] on button "Iesniegt" at bounding box center [244, 184] width 54 height 18
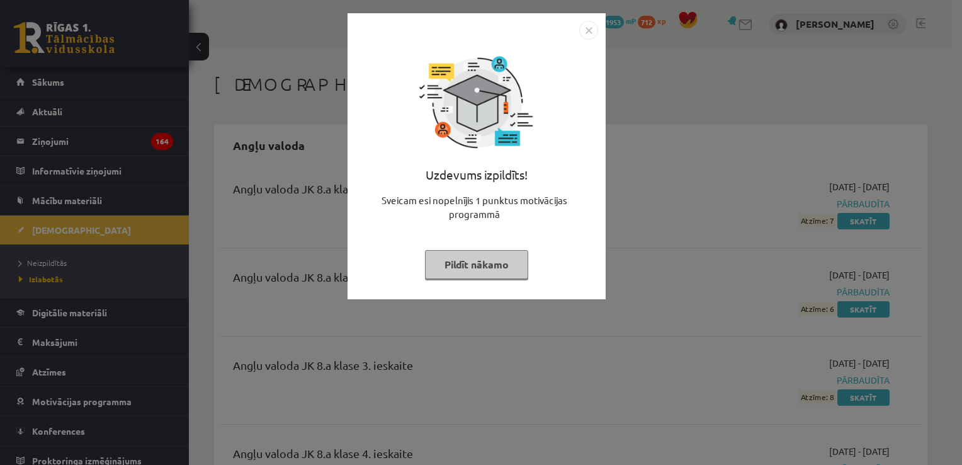
click at [587, 26] on img "Close" at bounding box center [588, 30] width 19 height 19
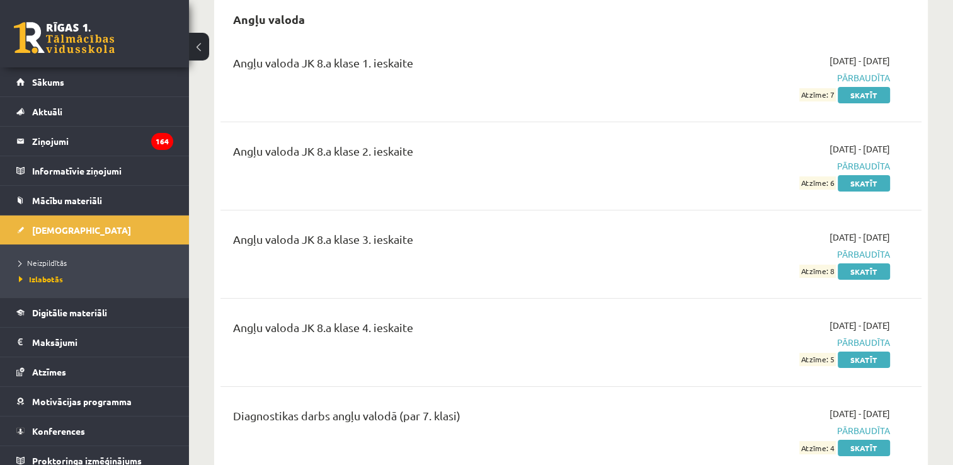
scroll to position [63, 0]
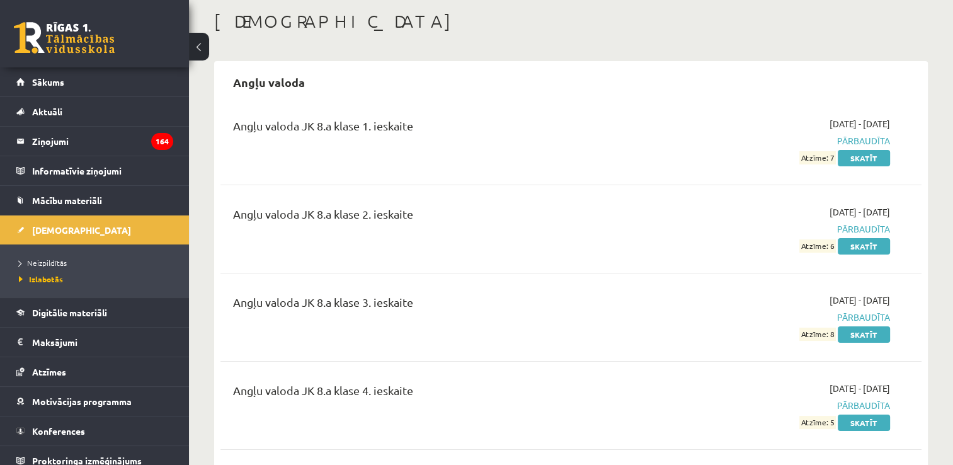
click at [168, 223] on li "Ieskaites Neizpildītās Izlabotās" at bounding box center [94, 256] width 189 height 82
click at [169, 222] on li "Ieskaites Neizpildītās Izlabotās" at bounding box center [94, 256] width 189 height 82
click at [167, 256] on ul "Neizpildītās Izlabotās" at bounding box center [94, 270] width 189 height 53
click at [161, 255] on li "Neizpildītās" at bounding box center [97, 262] width 157 height 16
click at [149, 225] on link "[DEMOGRAPHIC_DATA]" at bounding box center [94, 229] width 157 height 29
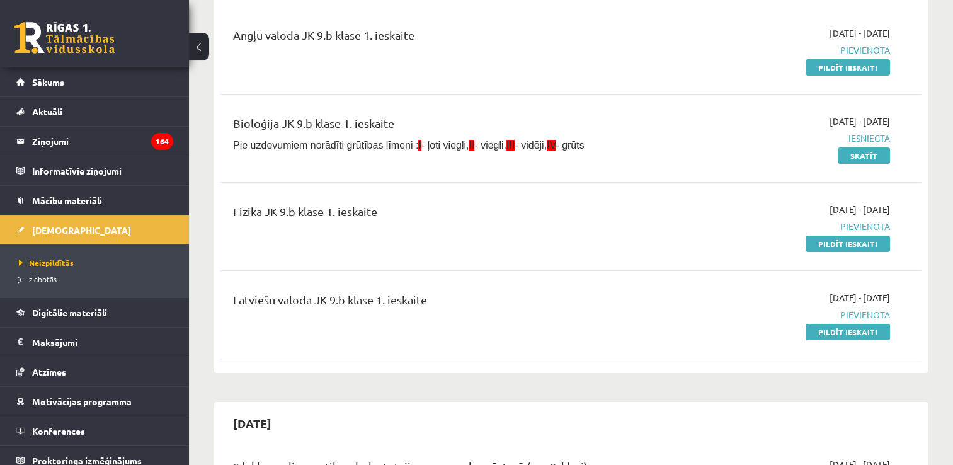
scroll to position [126, 0]
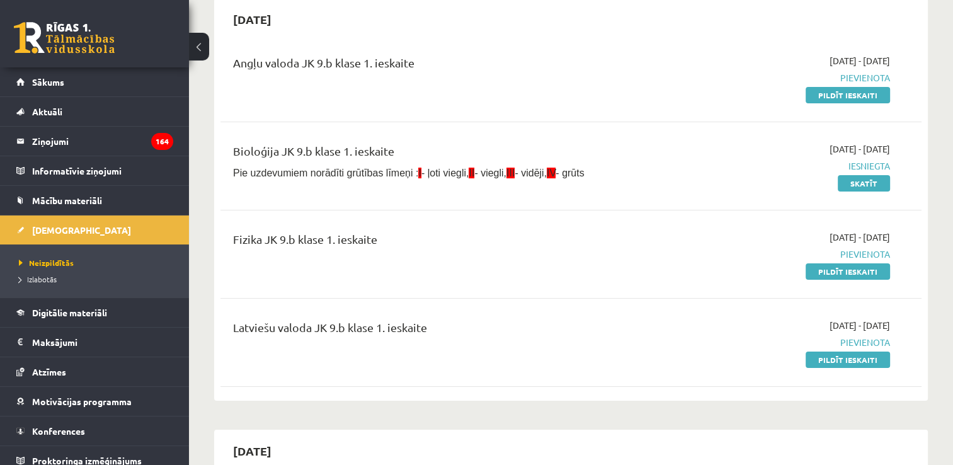
drag, startPoint x: 831, startPoint y: 94, endPoint x: 536, endPoint y: 57, distance: 297.0
click at [831, 94] on link "Pildīt ieskaiti" at bounding box center [847, 95] width 84 height 16
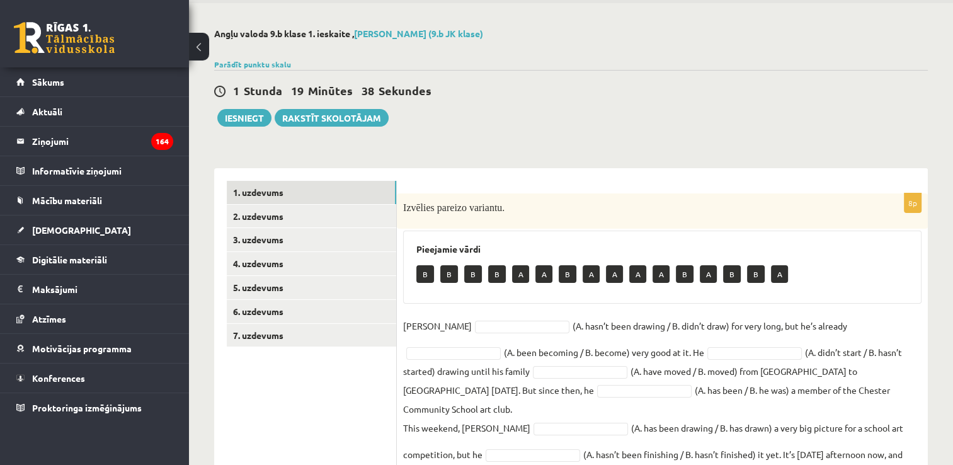
scroll to position [86, 0]
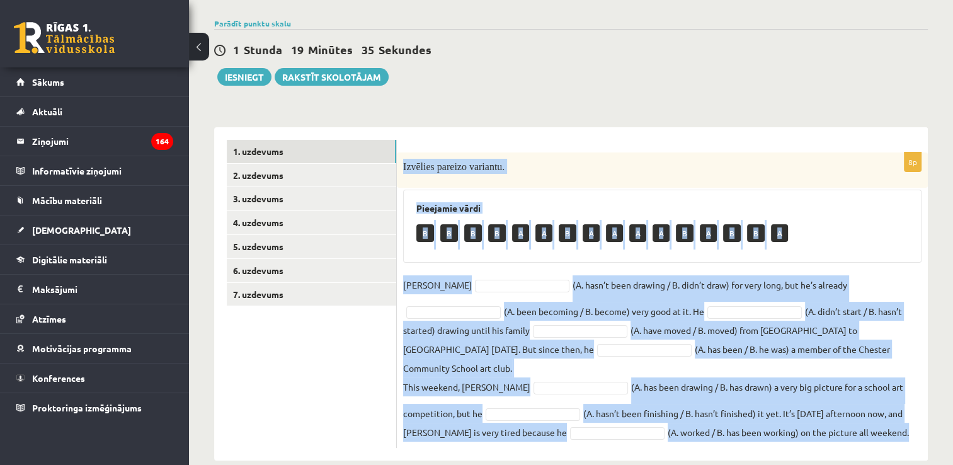
drag, startPoint x: 400, startPoint y: 161, endPoint x: 854, endPoint y: 450, distance: 537.8
click at [854, 450] on div "Angļu valoda 9.b klase 1. ieskaite , [PERSON_NAME] (9.b JK klase) Parādīt punkt…" at bounding box center [571, 223] width 764 height 523
copy div "Loremips dolorsi ametcons. Adipiscin elits D E T I U L E D M A E A M V Q N Exer…"
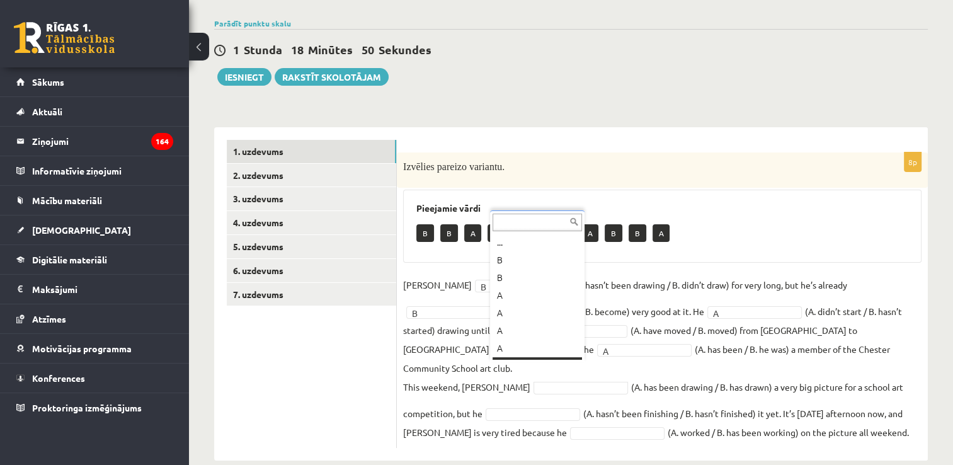
scroll to position [15, 0]
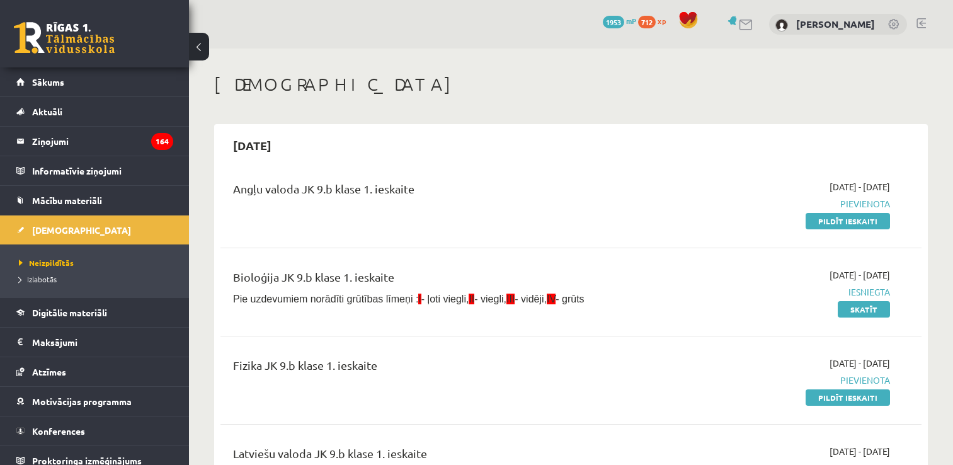
scroll to position [126, 0]
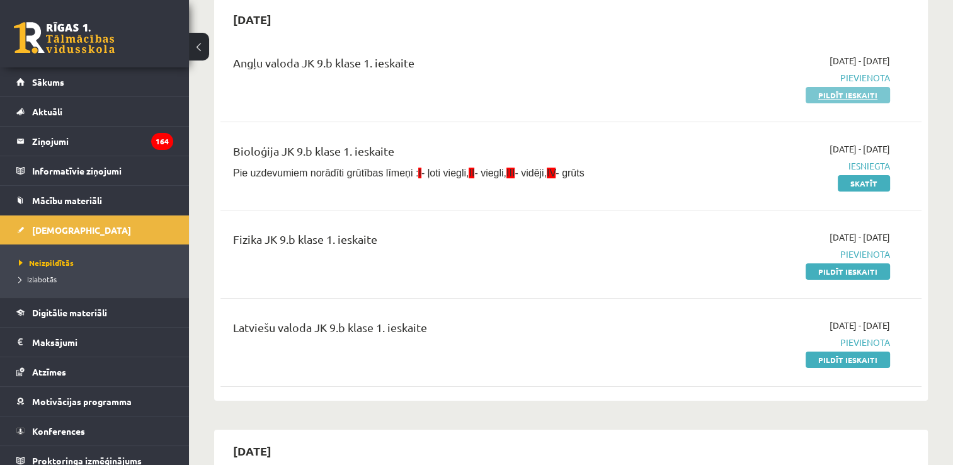
click at [844, 97] on link "Pildīt ieskaiti" at bounding box center [847, 95] width 84 height 16
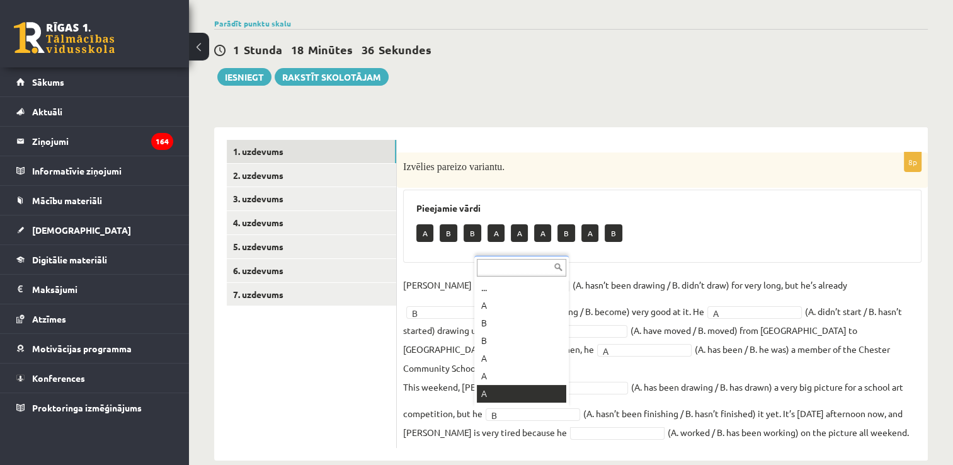
scroll to position [15, 0]
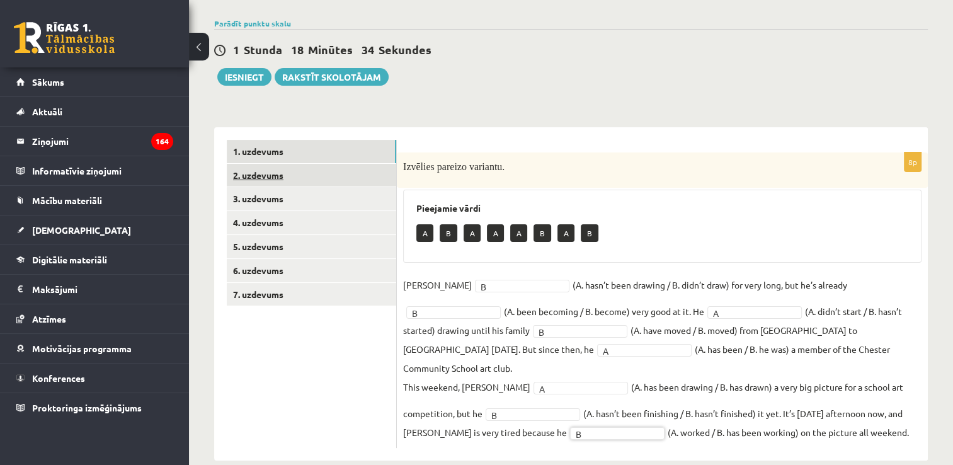
click at [312, 178] on link "2. uzdevums" at bounding box center [311, 175] width 169 height 23
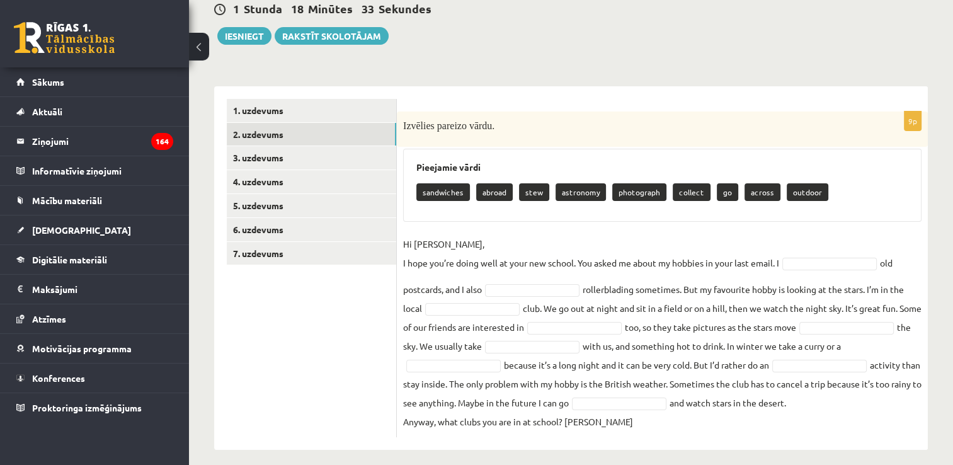
scroll to position [154, 0]
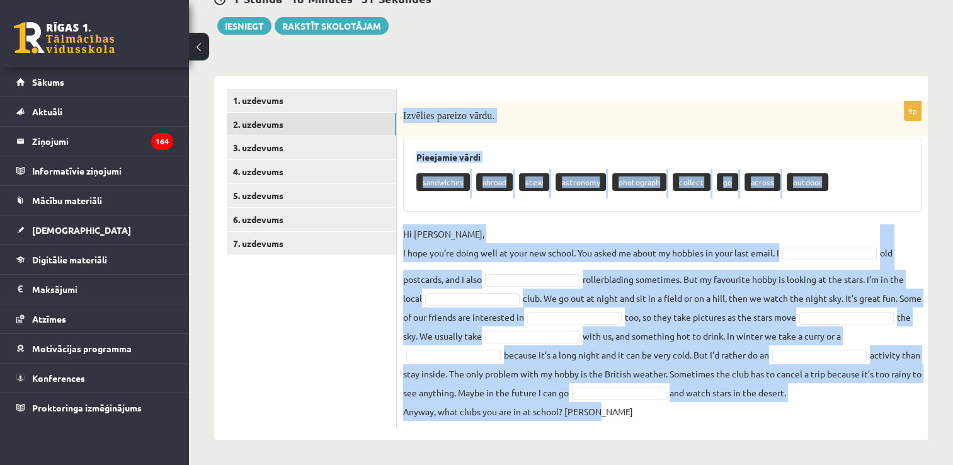
drag, startPoint x: 399, startPoint y: 92, endPoint x: 704, endPoint y: 414, distance: 443.1
click at [704, 414] on div "9p Izvēlies pareizo vārdu. Pieejamie vārdi sandwiches abroad stew astronomy pho…" at bounding box center [662, 264] width 531 height 326
copy div "Izvēlies pareizo vārdu. Pieejamie vārdi sandwiches abroad stew astronomy photog…"
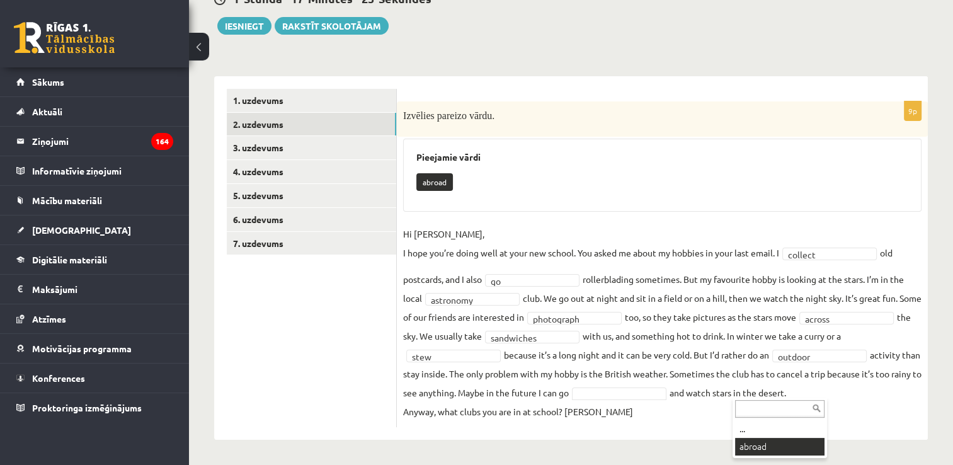
scroll to position [125, 0]
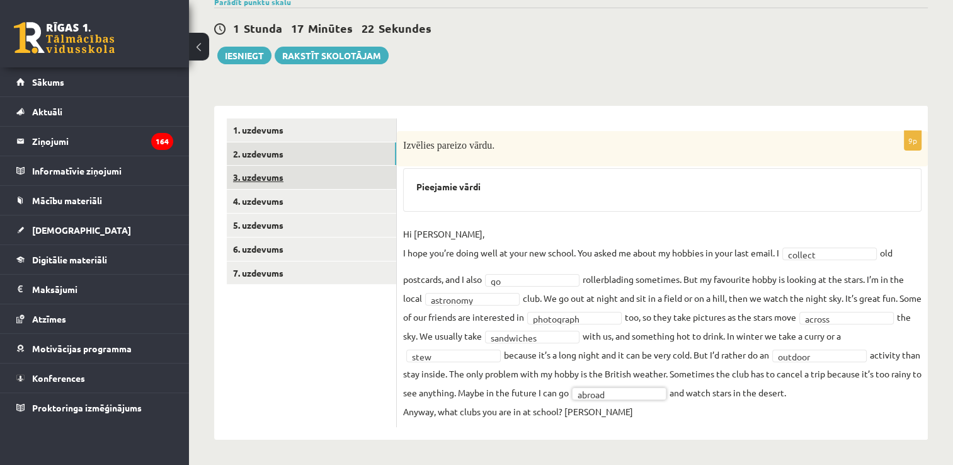
click at [311, 166] on link "3. uzdevums" at bounding box center [311, 177] width 169 height 23
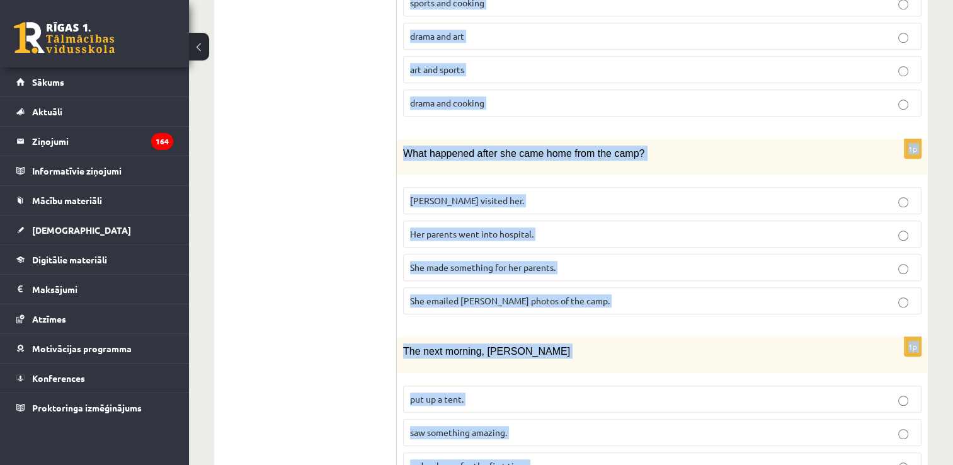
scroll to position [1121, 0]
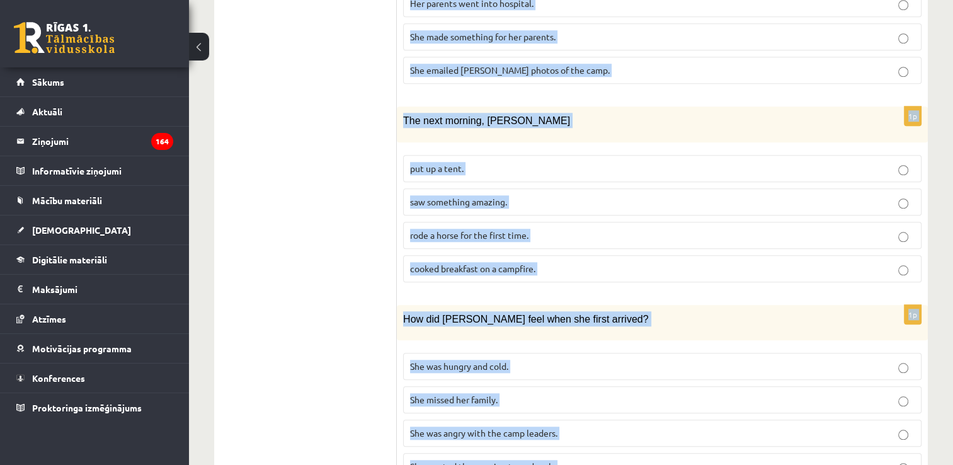
drag, startPoint x: 411, startPoint y: 174, endPoint x: 700, endPoint y: 421, distance: 380.0
copy form "Lasi tekstu un izvēlies pareizo variantu. A Scottish summer camp Summer camps a…"
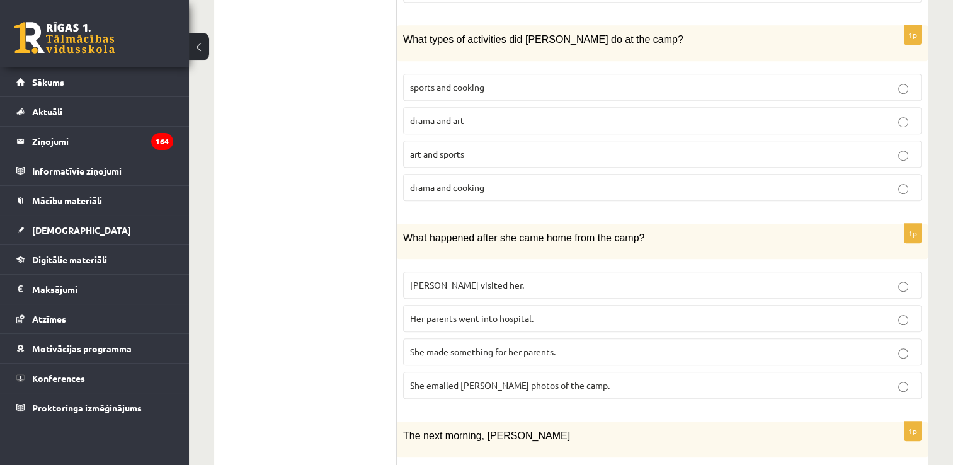
click at [325, 196] on ul "1. uzdevums 2. uzdevums 3. uzdevums 4. uzdevums 5. uzdevums 6. uzdevums 7. uzde…" at bounding box center [312, 111] width 170 height 1385
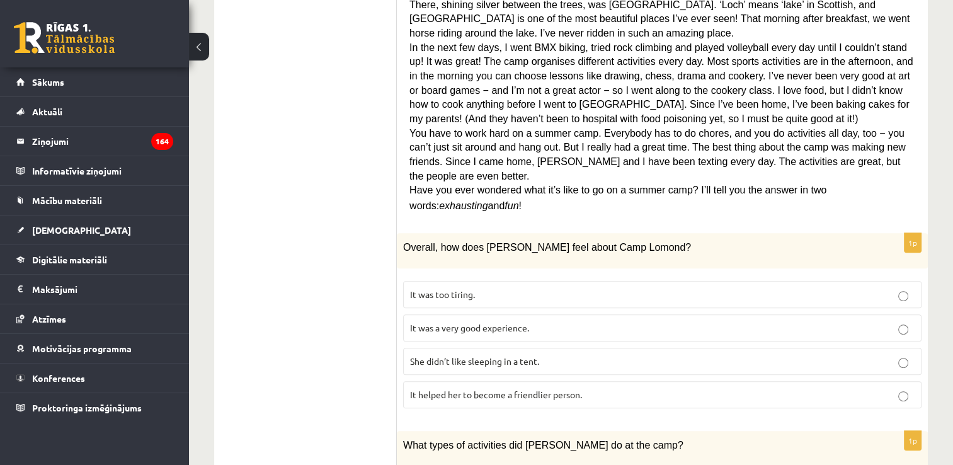
scroll to position [429, 0]
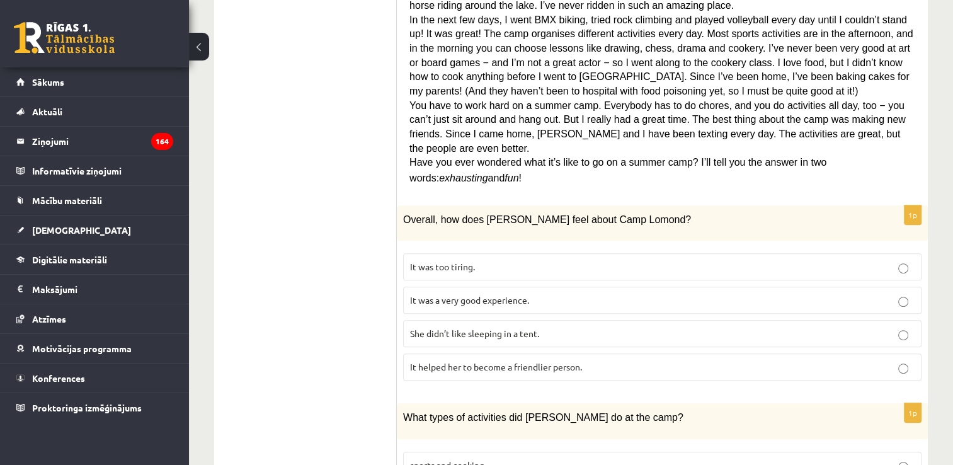
click at [562, 293] on p "It was a very good experience." at bounding box center [662, 299] width 504 height 13
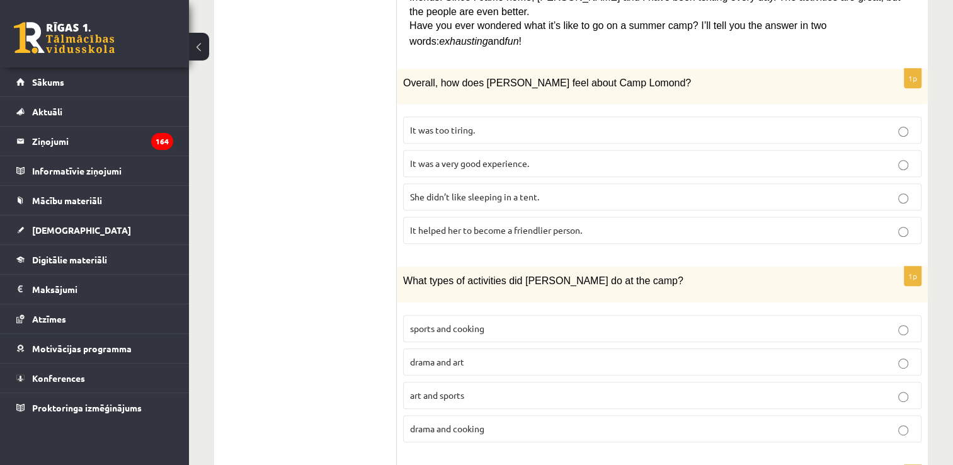
scroll to position [618, 0]
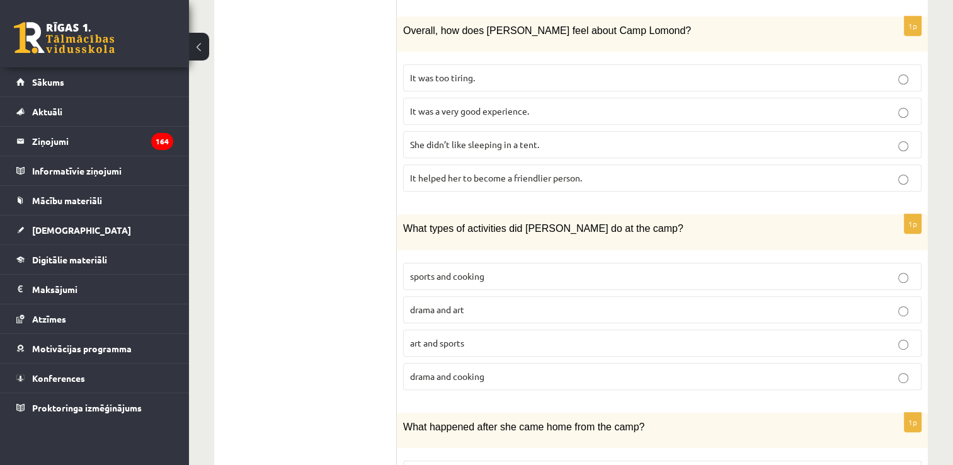
click at [511, 269] on p "sports and cooking" at bounding box center [662, 275] width 504 height 13
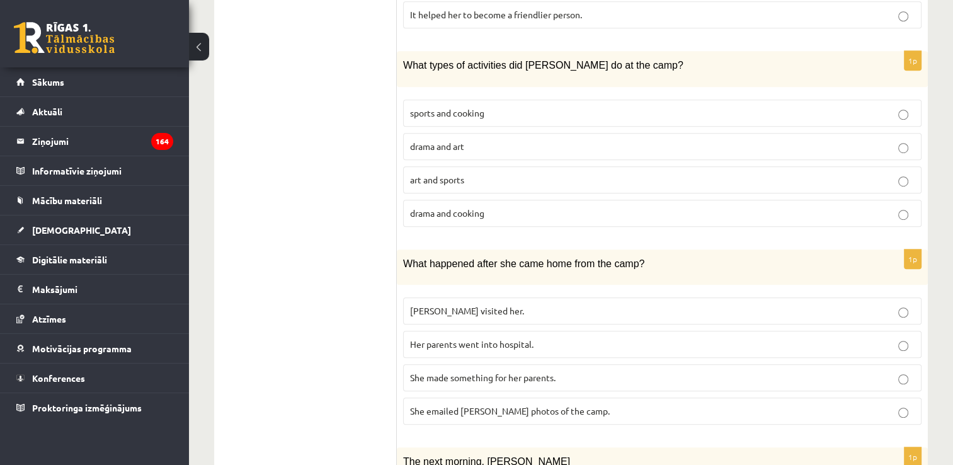
scroll to position [807, 0]
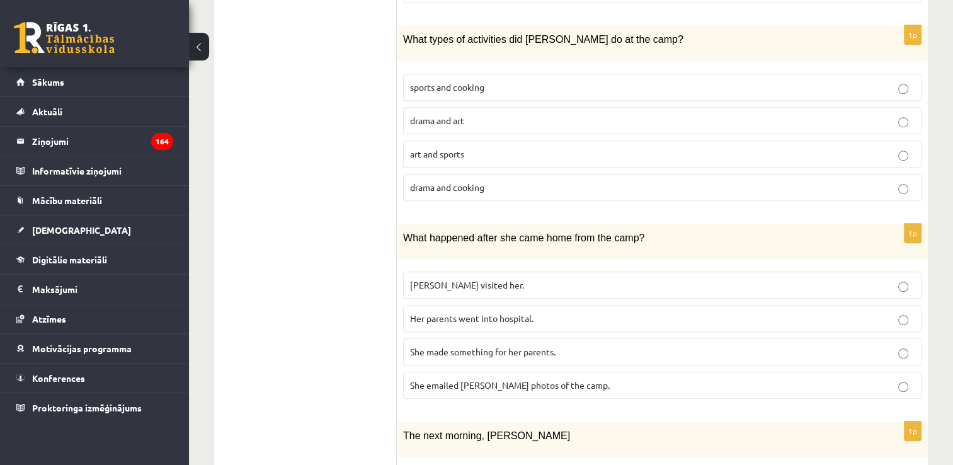
click at [567, 345] on p "She made something for her parents." at bounding box center [662, 351] width 504 height 13
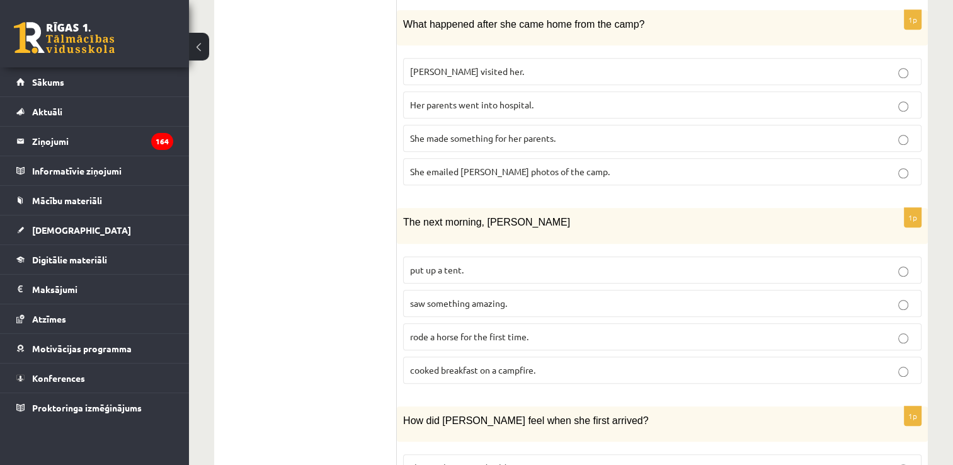
scroll to position [1058, 0]
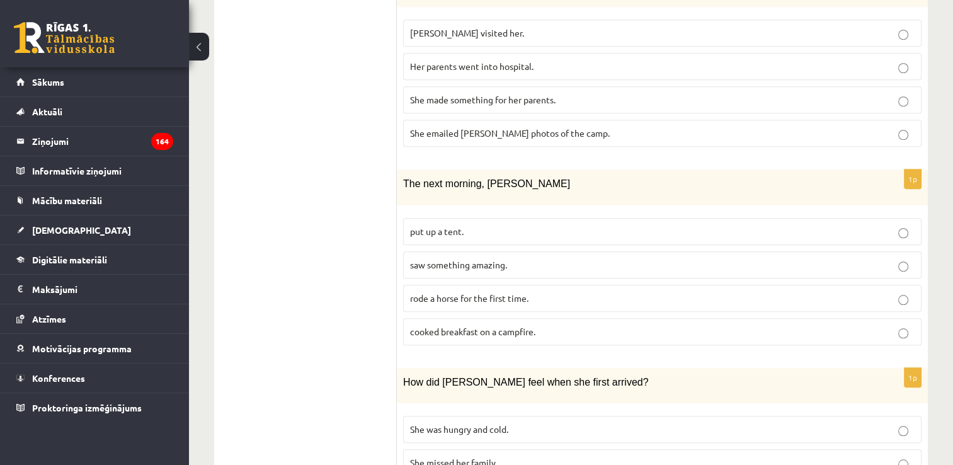
click at [513, 258] on p "saw something amazing." at bounding box center [662, 264] width 504 height 13
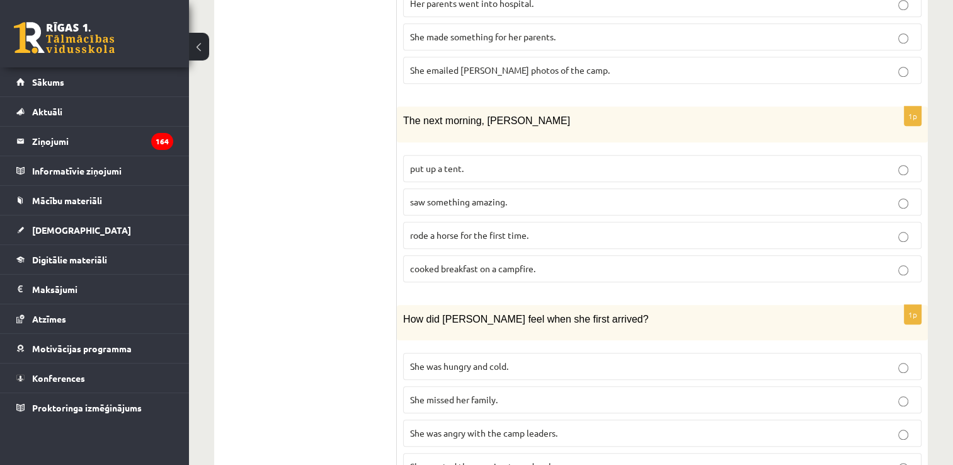
click at [589, 460] on p "She wanted the evening to end early." at bounding box center [662, 466] width 504 height 13
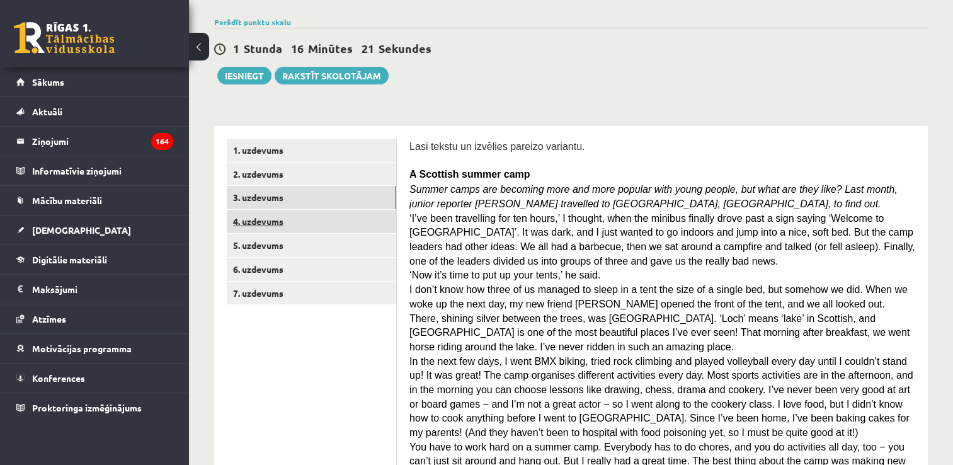
scroll to position [0, 0]
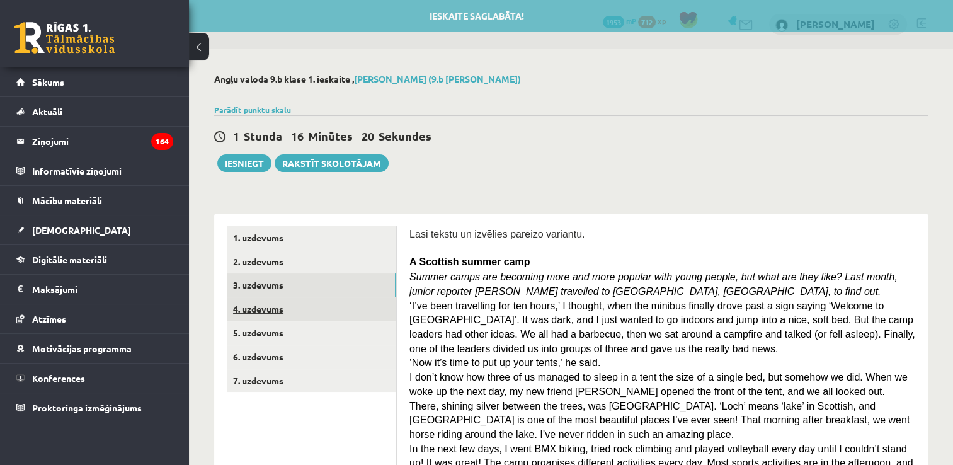
click at [299, 313] on link "4. uzdevums" at bounding box center [311, 308] width 169 height 23
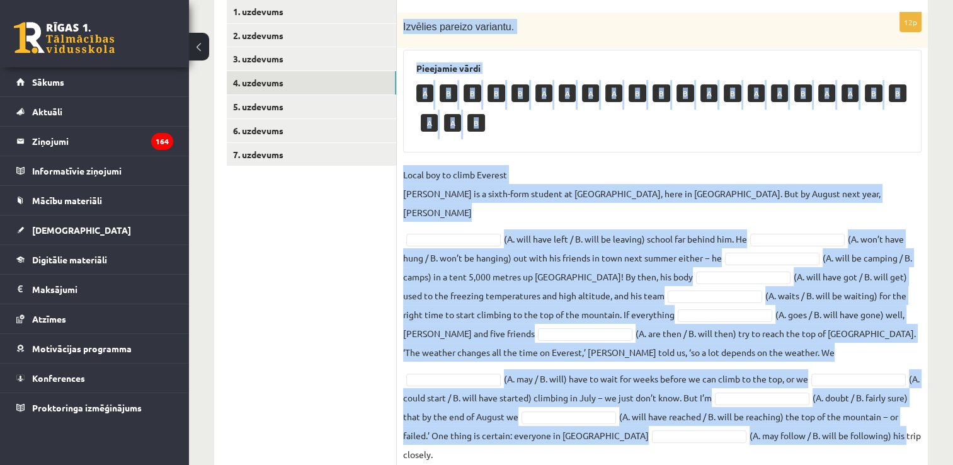
scroll to position [229, 0]
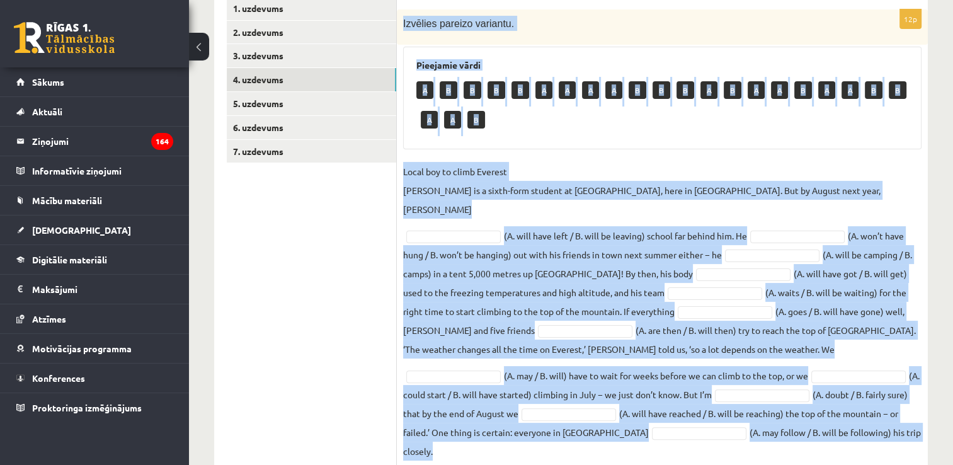
drag, startPoint x: 399, startPoint y: 60, endPoint x: 818, endPoint y: 431, distance: 559.3
click at [818, 431] on div "12p Izvēlies pareizo variantu. Pieejamie vārdi A B B B B A A A A B B B A B A A …" at bounding box center [662, 231] width 531 height 495
copy div "Izvēlies pareizo variantu. Pieejamie vārdi A B B B B A A A A B B B A B A A B A …"
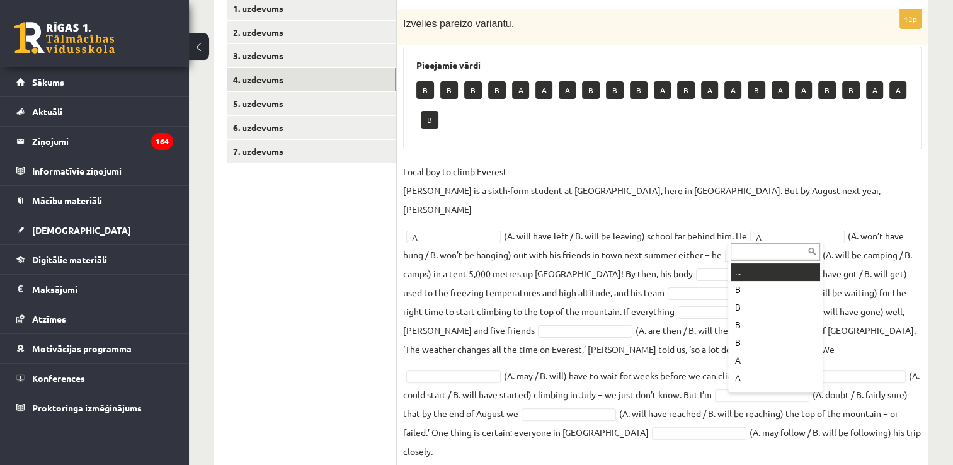
drag, startPoint x: 745, startPoint y: 232, endPoint x: 761, endPoint y: 248, distance: 21.8
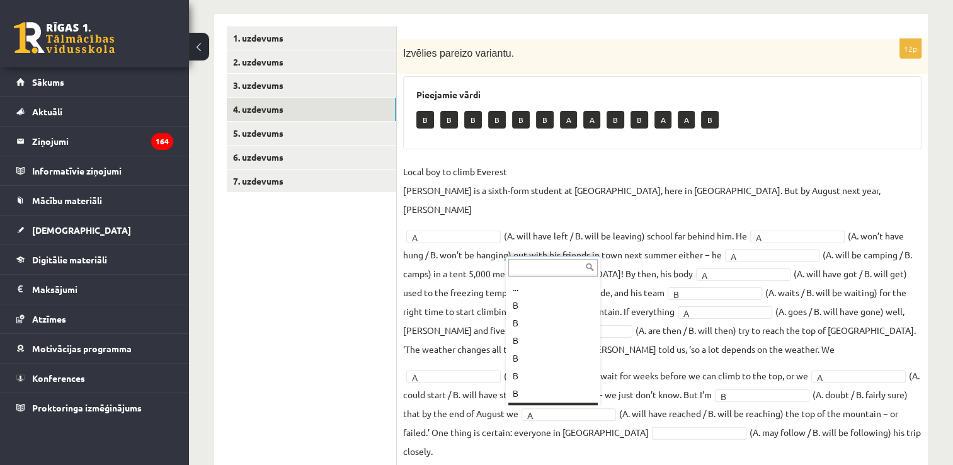
scroll to position [15, 0]
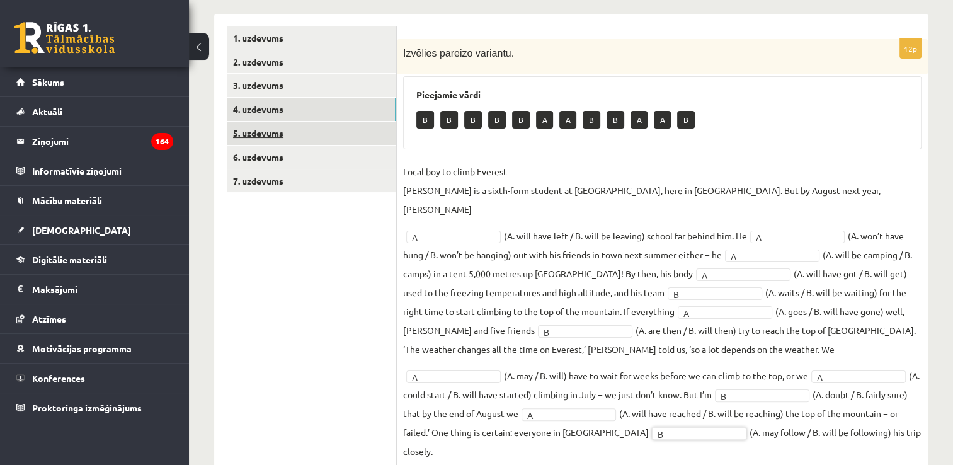
click at [325, 135] on link "5. uzdevums" at bounding box center [311, 133] width 169 height 23
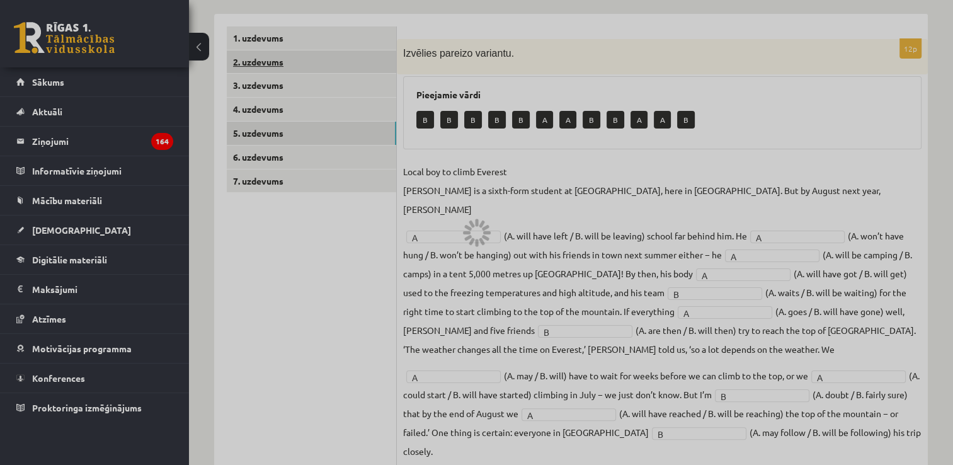
scroll to position [116, 0]
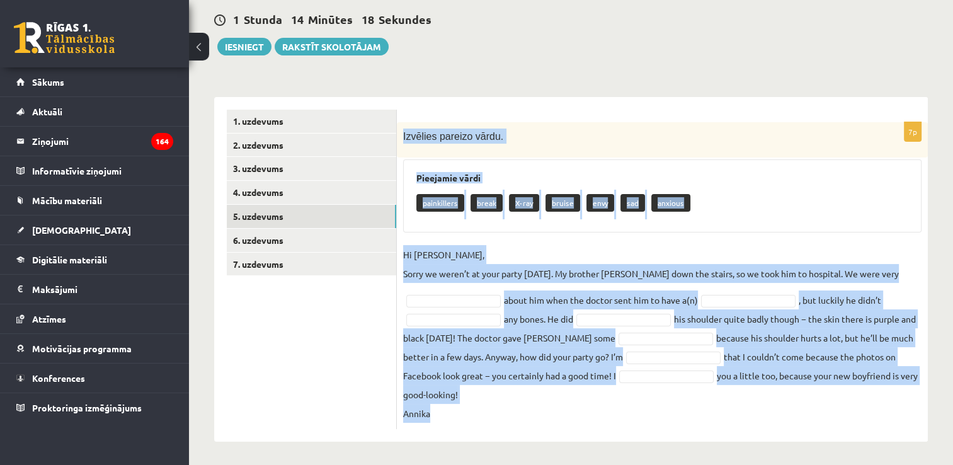
drag, startPoint x: 400, startPoint y: 129, endPoint x: 642, endPoint y: 422, distance: 379.7
click at [642, 422] on div "7p Izvēlies pareizo vārdu. Pieejamie vārdi painkillers break X-ray bruise envy …" at bounding box center [662, 275] width 531 height 307
copy div "Izvēlies pareizo vārdu. Pieejamie vārdi painkillers break X-ray bruise envy sad…"
click at [490, 238] on div "7p Izvēlies pareizo vārdu. Pieejamie vārdi painkillers break X-ray bruise envy …" at bounding box center [662, 275] width 531 height 307
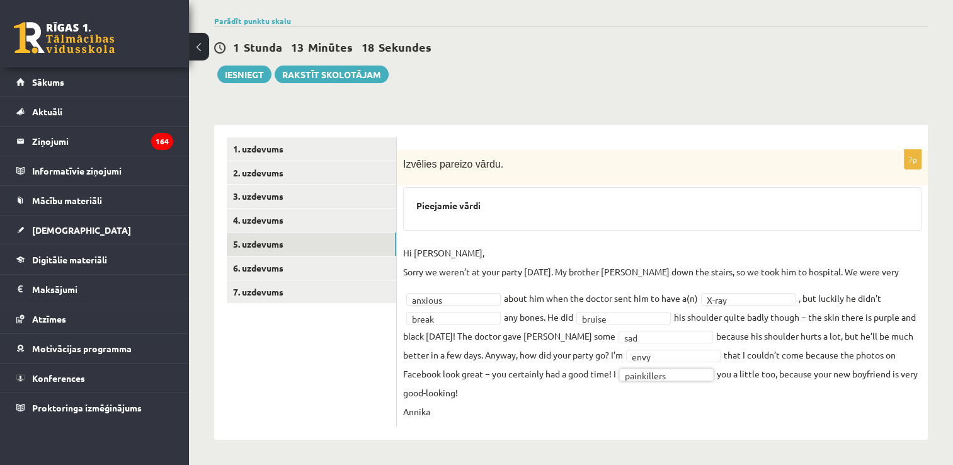
scroll to position [87, 0]
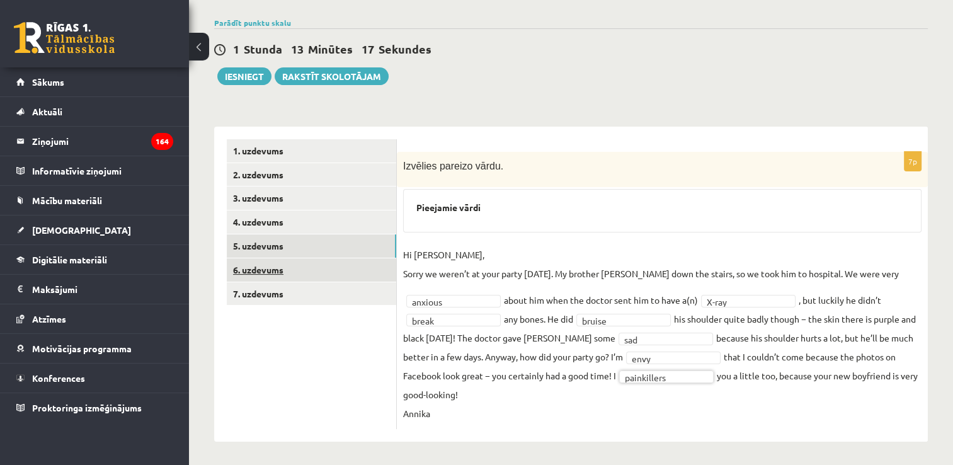
click at [326, 266] on link "6. uzdevums" at bounding box center [311, 269] width 169 height 23
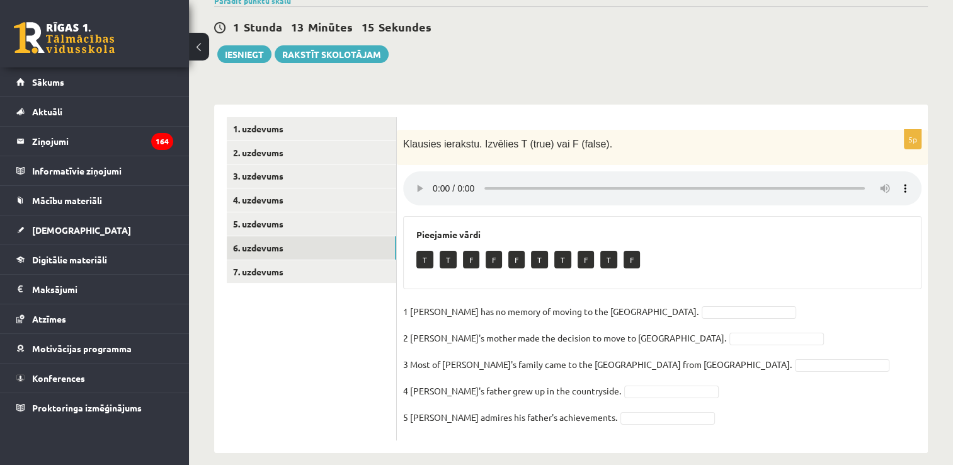
scroll to position [121, 0]
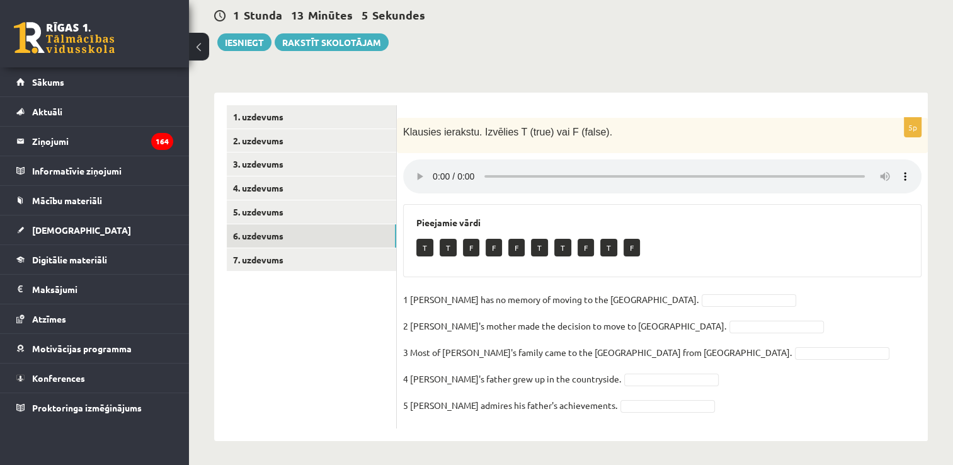
click at [642, 215] on div "Pieejamie vārdi T T F F F T T F T F" at bounding box center [662, 240] width 518 height 73
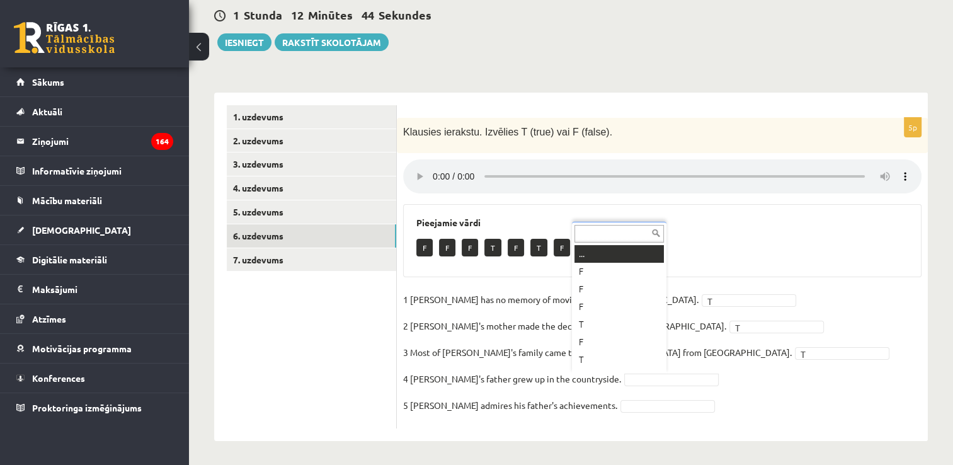
scroll to position [15, 0]
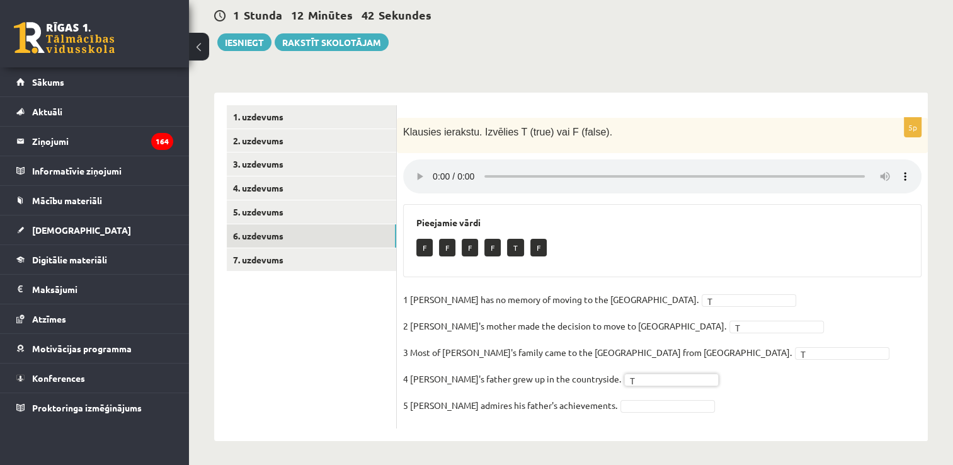
drag, startPoint x: 617, startPoint y: 407, endPoint x: 619, endPoint y: 399, distance: 8.4
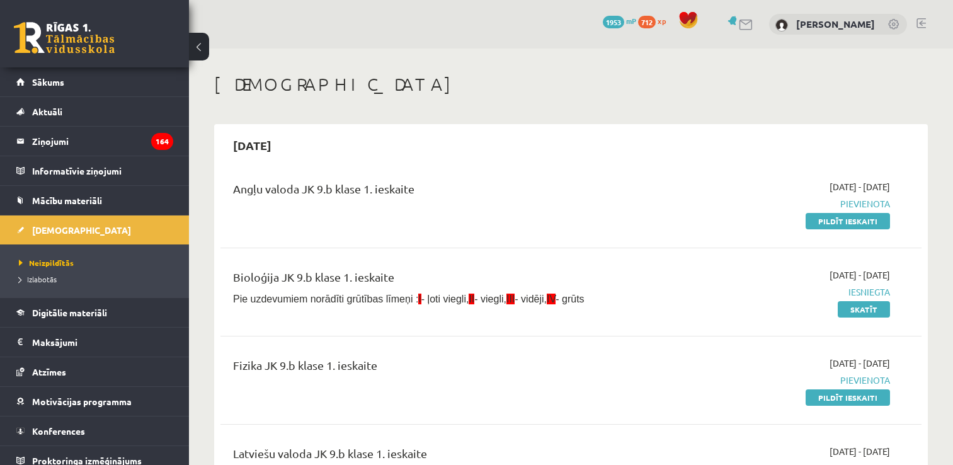
scroll to position [126, 0]
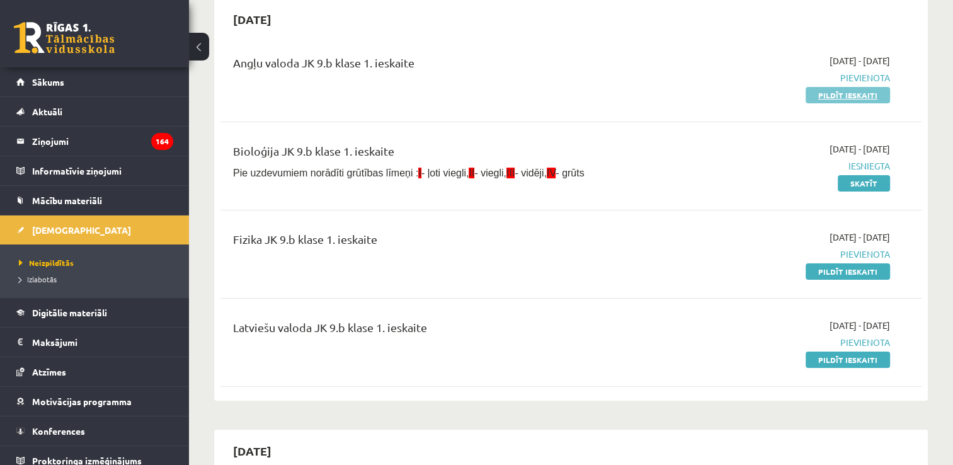
click at [840, 90] on link "Pildīt ieskaiti" at bounding box center [847, 95] width 84 height 16
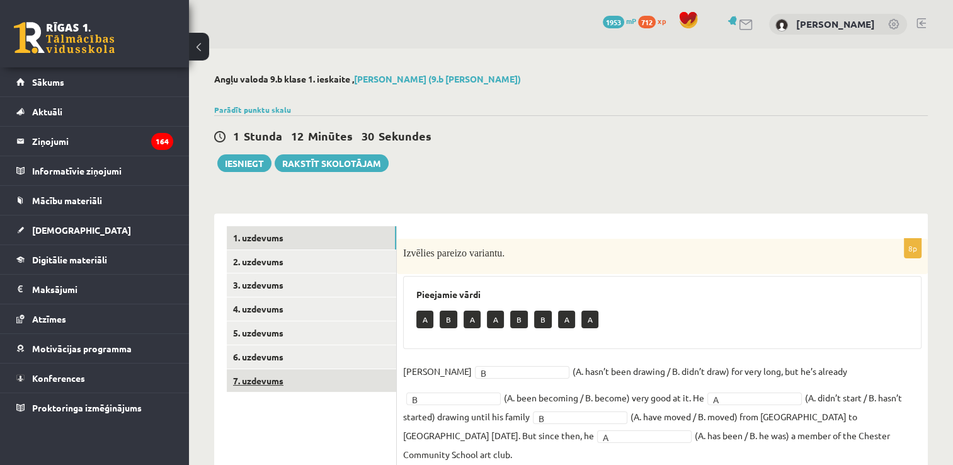
click at [351, 382] on link "7. uzdevums" at bounding box center [311, 380] width 169 height 23
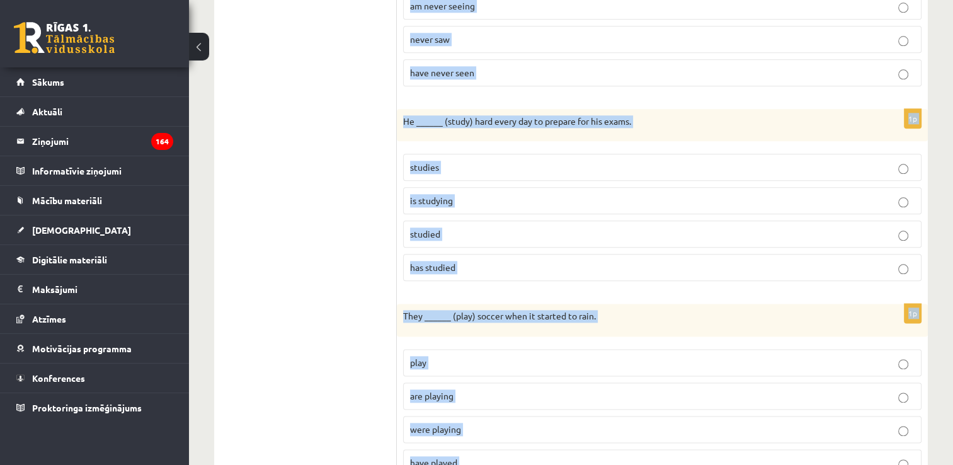
scroll to position [1734, 0]
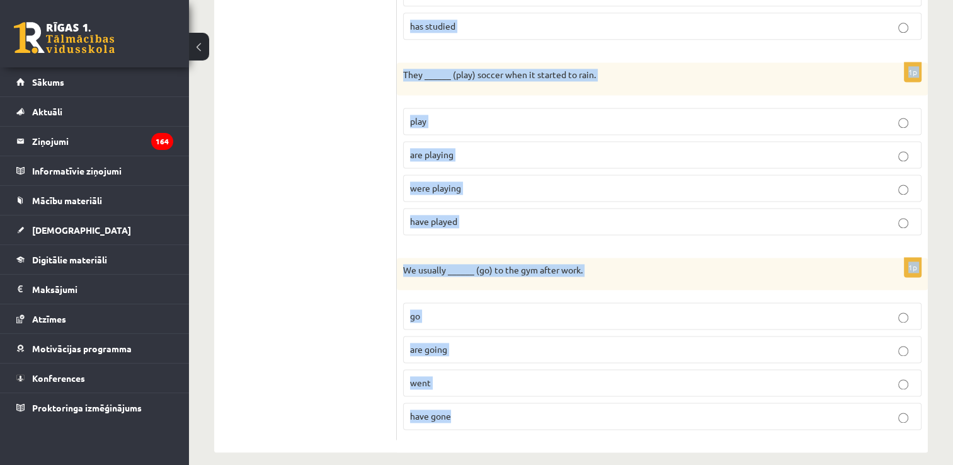
drag, startPoint x: 399, startPoint y: 120, endPoint x: 633, endPoint y: 414, distance: 376.4
copy form "I ______ (finish) my homework just a few minutes ago. finish am finishing finis…"
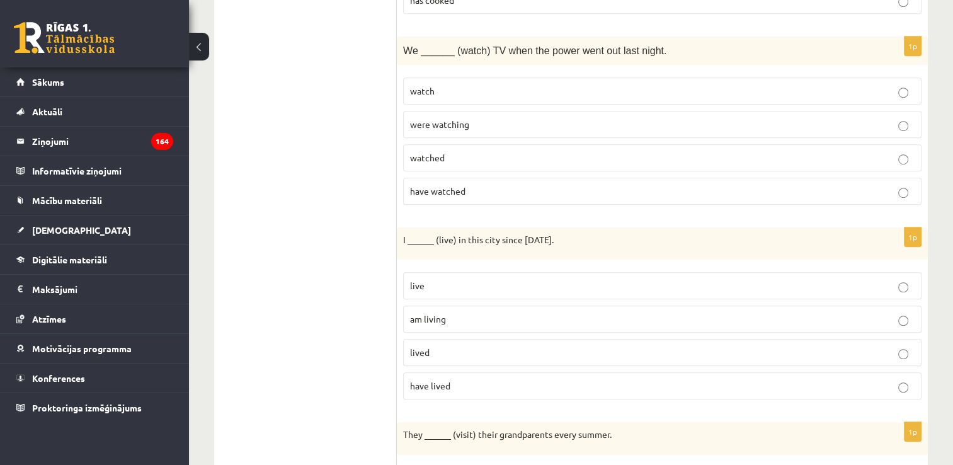
click at [365, 248] on ul "1. uzdevums 2. uzdevums 3. uzdevums 4. uzdevums 5. uzdevums 6. uzdevums 7. uzde…" at bounding box center [312, 410] width 170 height 1948
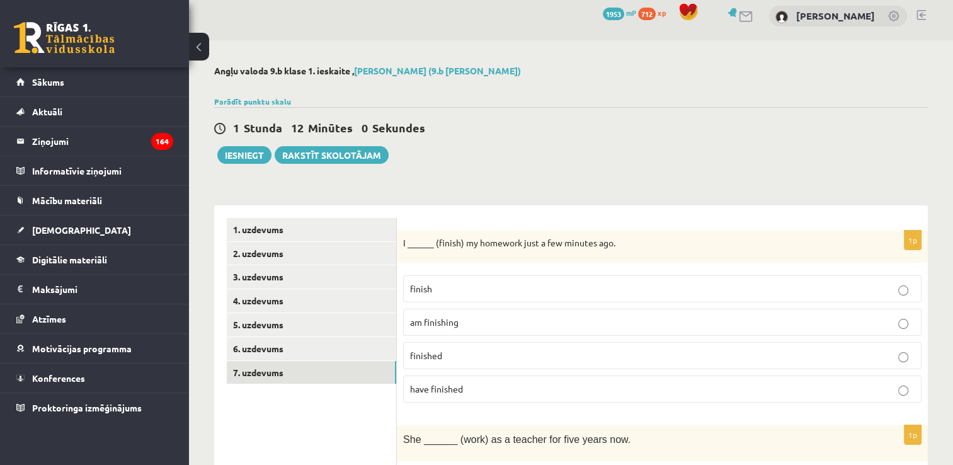
scroll to position [126, 0]
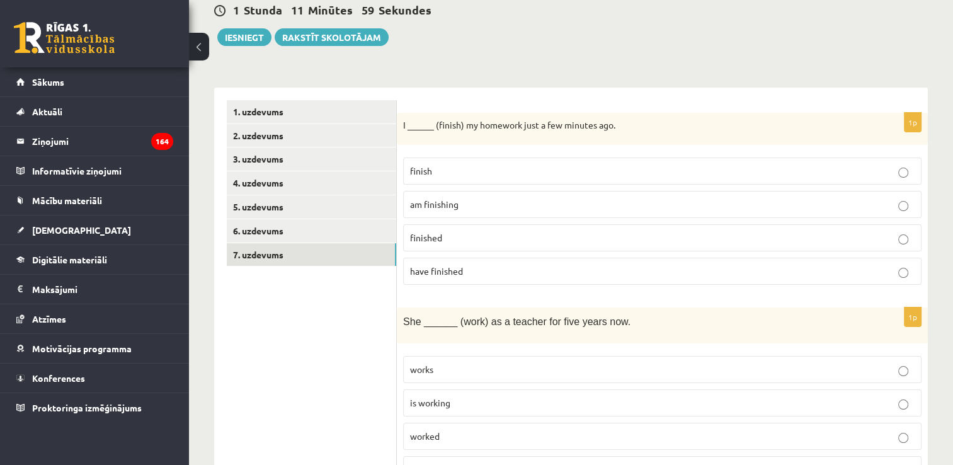
click at [466, 167] on p "finish" at bounding box center [662, 170] width 504 height 13
click at [483, 239] on p "finished" at bounding box center [662, 237] width 504 height 13
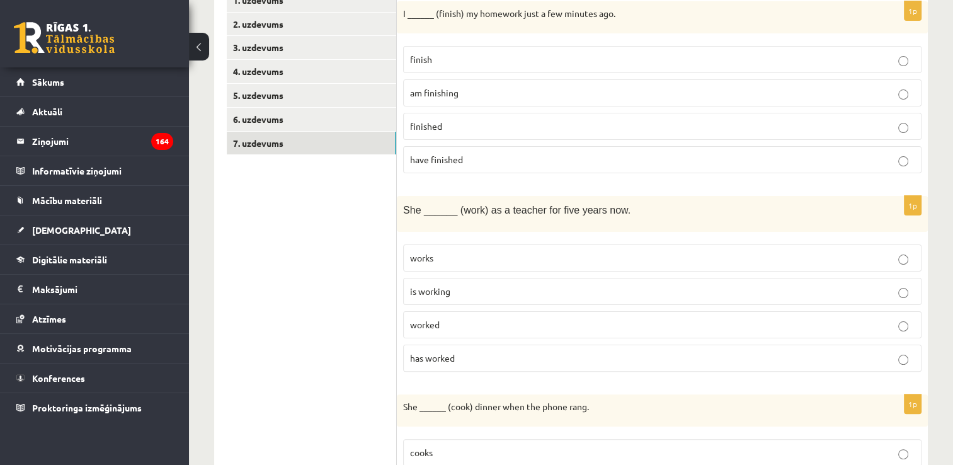
scroll to position [252, 0]
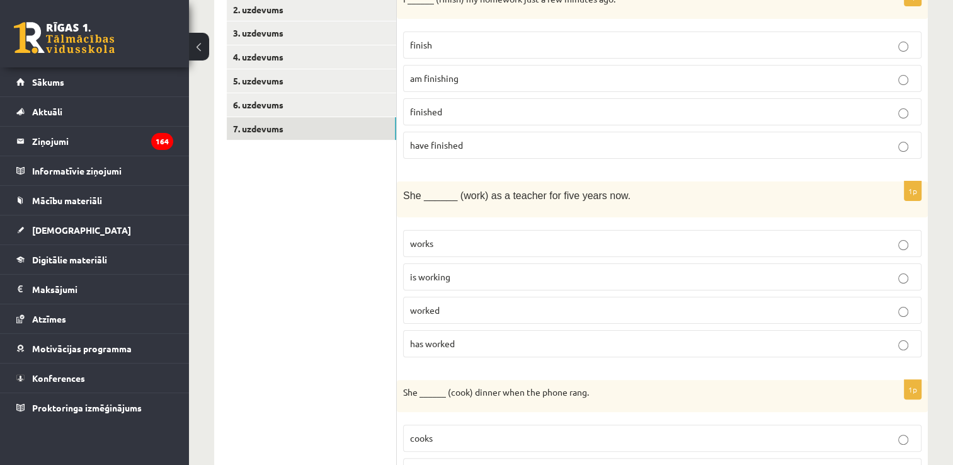
click at [504, 340] on p "has worked" at bounding box center [662, 343] width 504 height 13
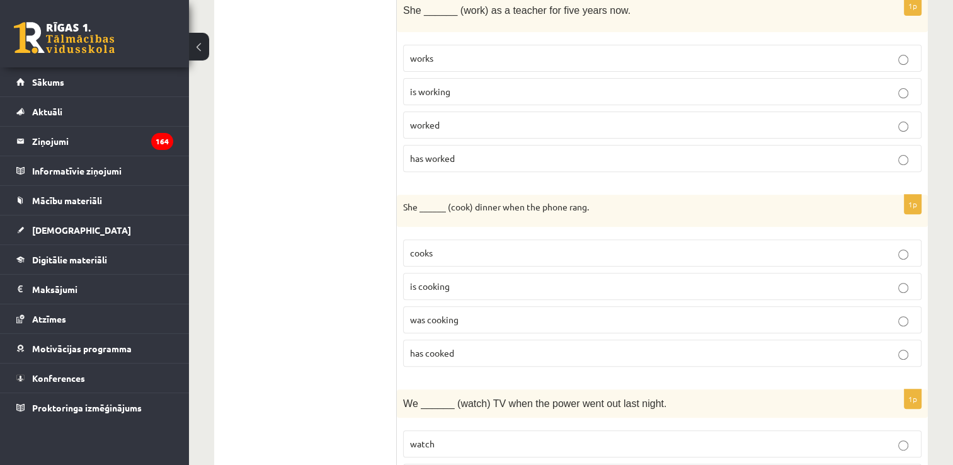
scroll to position [441, 0]
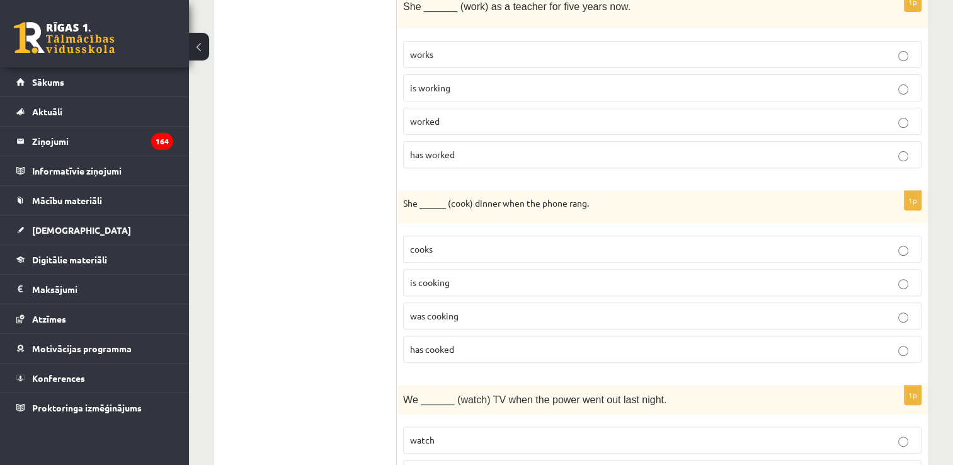
click at [482, 315] on p "was cooking" at bounding box center [662, 315] width 504 height 13
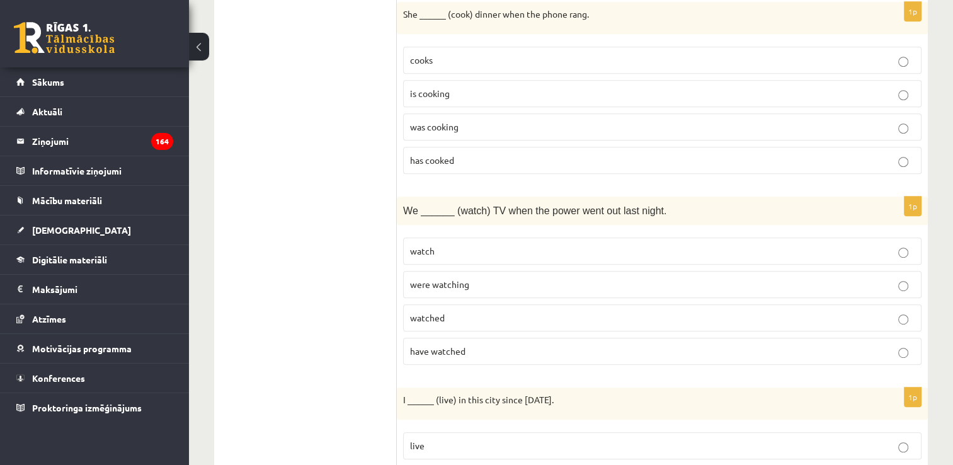
click at [484, 286] on label "were watching" at bounding box center [662, 284] width 518 height 27
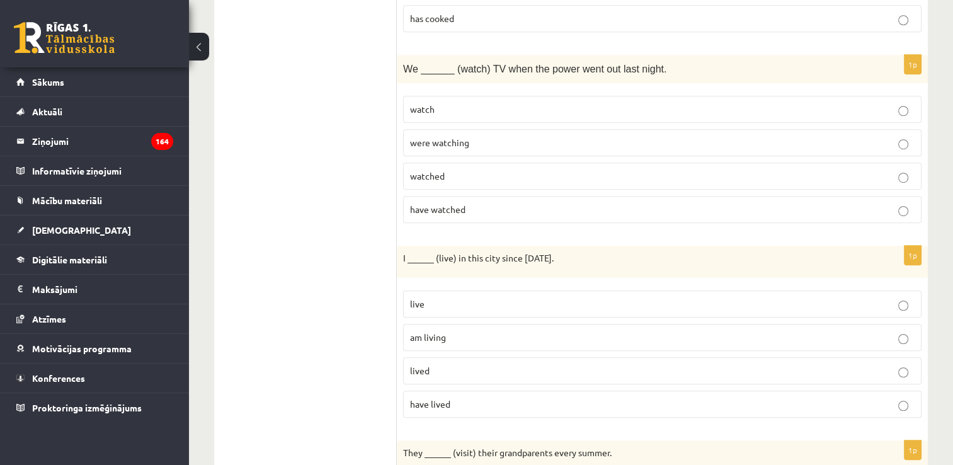
scroll to position [819, 0]
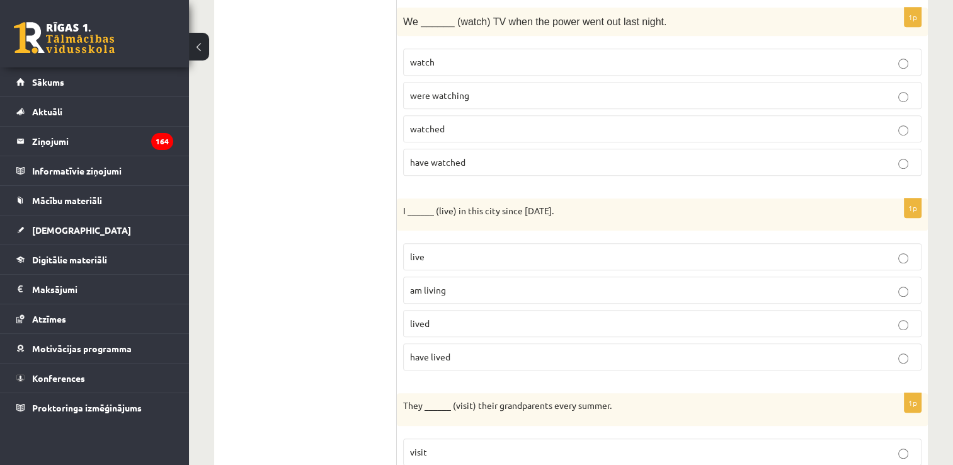
click at [477, 353] on p "have lived" at bounding box center [662, 356] width 504 height 13
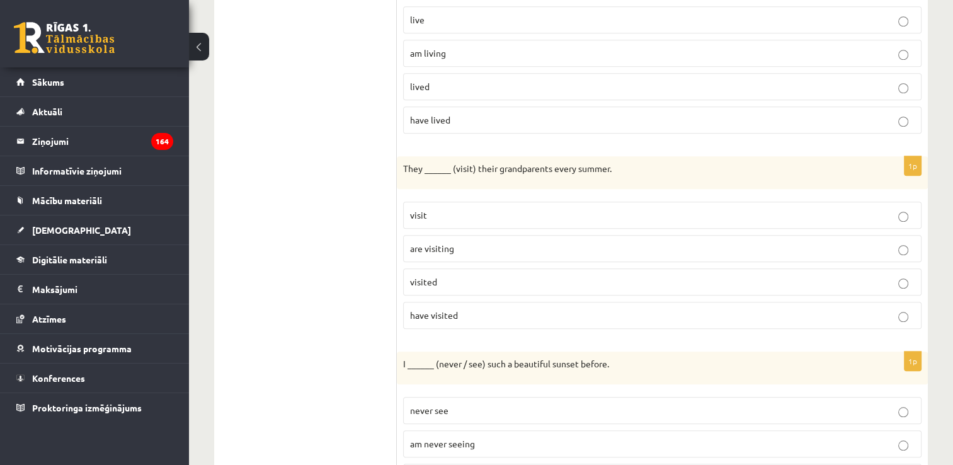
scroll to position [1070, 0]
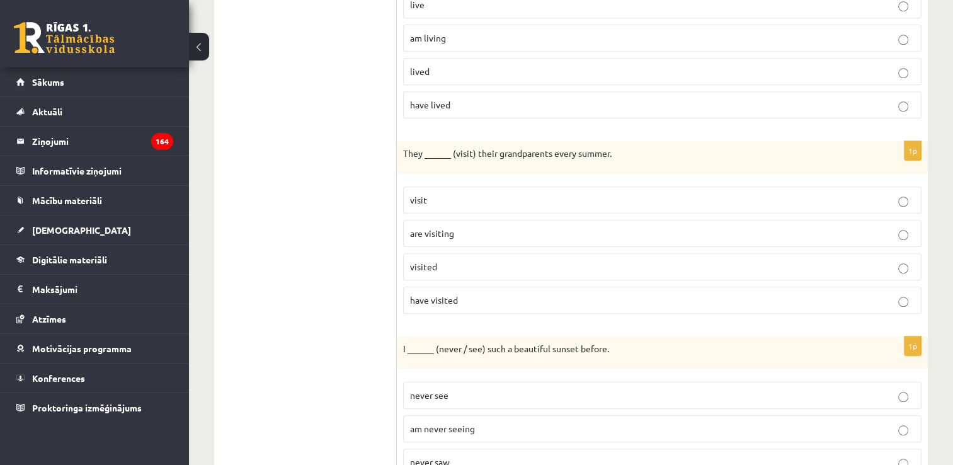
click at [482, 193] on p "visit" at bounding box center [662, 199] width 504 height 13
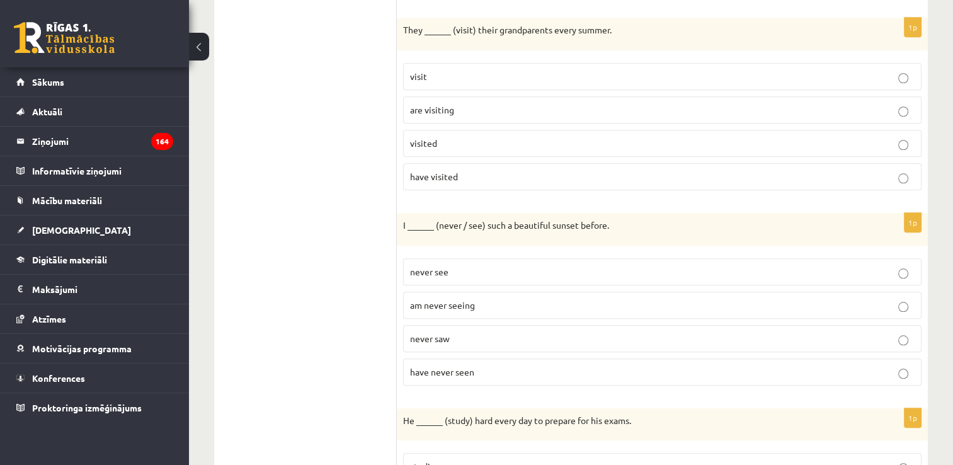
scroll to position [1196, 0]
click at [494, 363] on p "have never seen" at bounding box center [662, 369] width 504 height 13
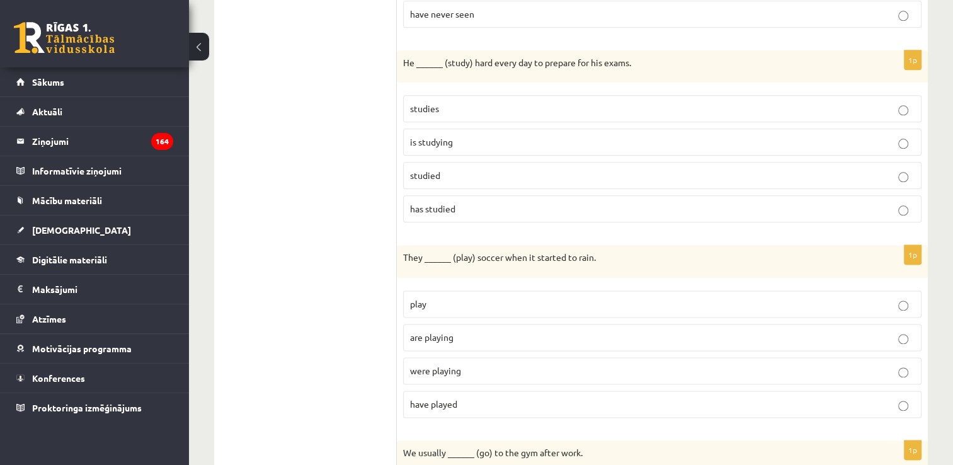
scroll to position [1574, 0]
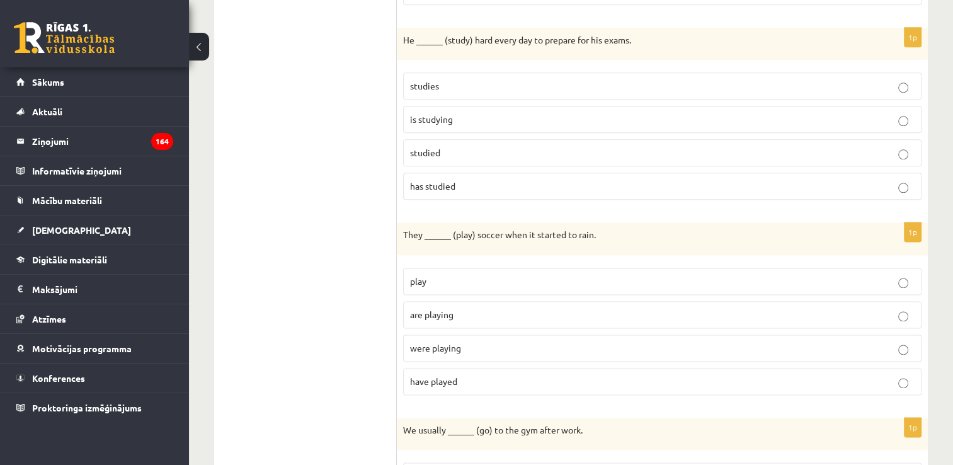
click at [476, 341] on p "were playing" at bounding box center [662, 347] width 504 height 13
click at [466, 79] on p "studies" at bounding box center [662, 85] width 504 height 13
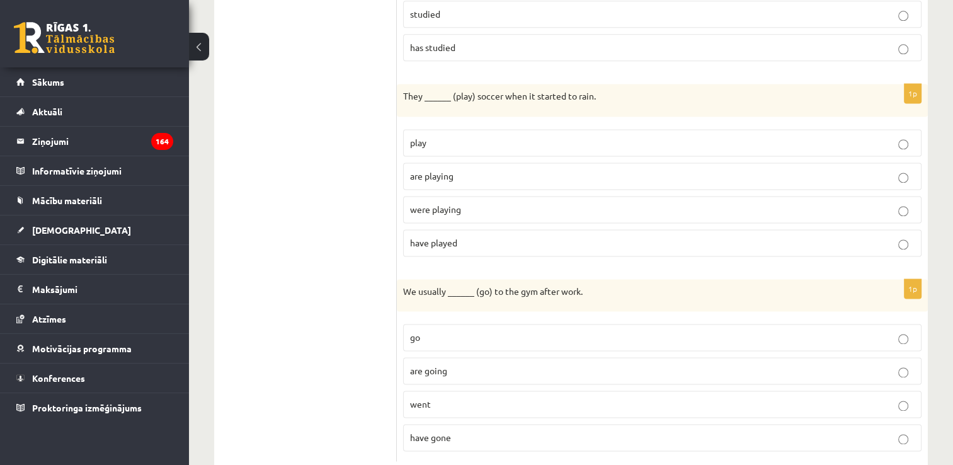
scroll to position [1734, 0]
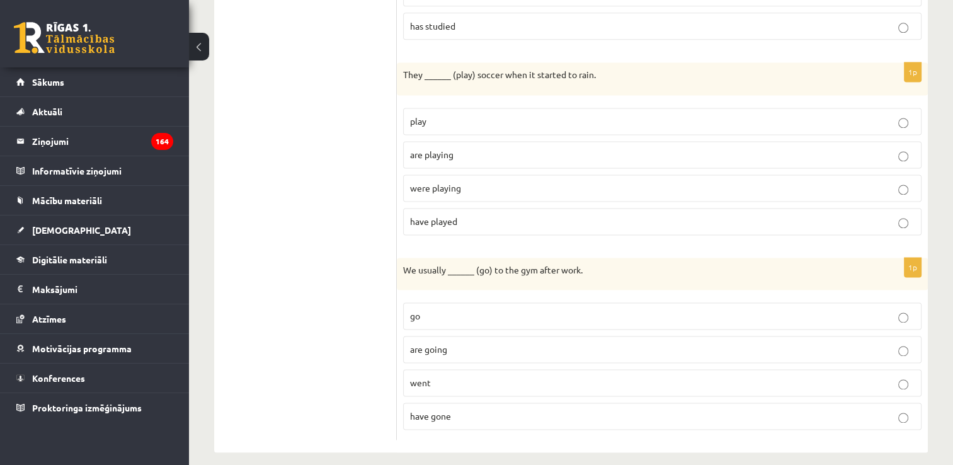
click at [458, 309] on p "go" at bounding box center [662, 315] width 504 height 13
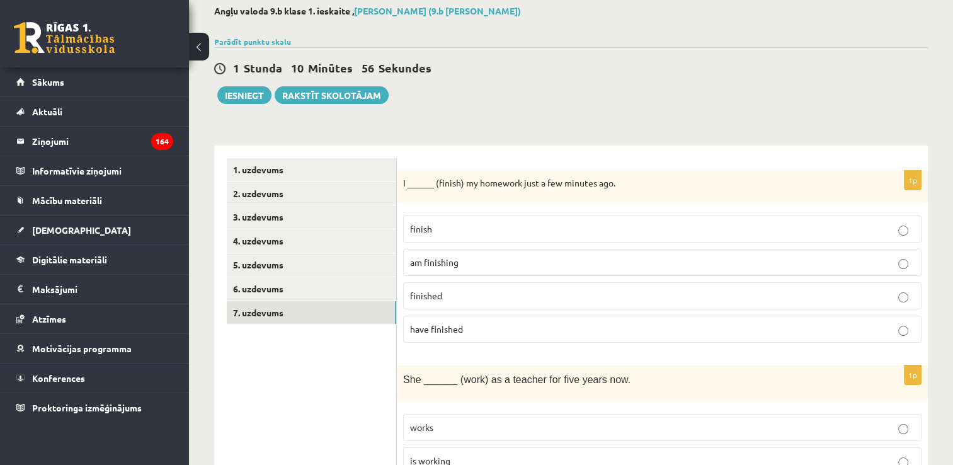
scroll to position [0, 0]
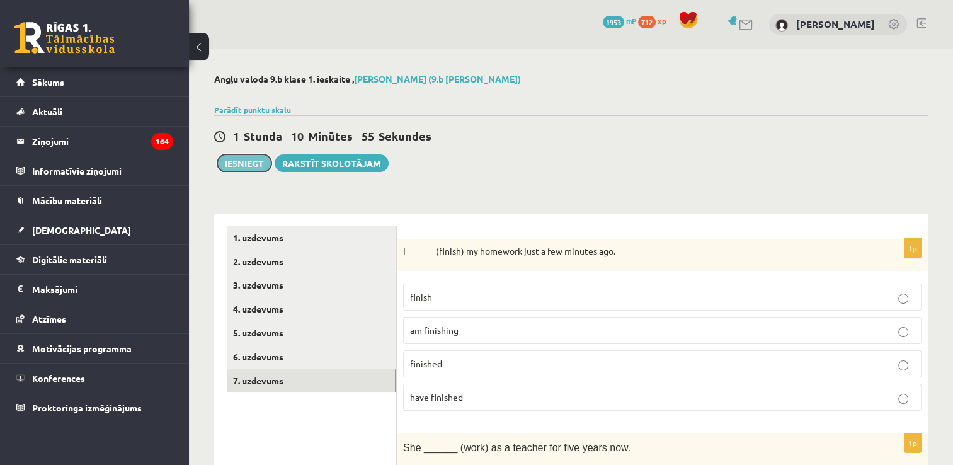
click at [257, 167] on button "Iesniegt" at bounding box center [244, 163] width 54 height 18
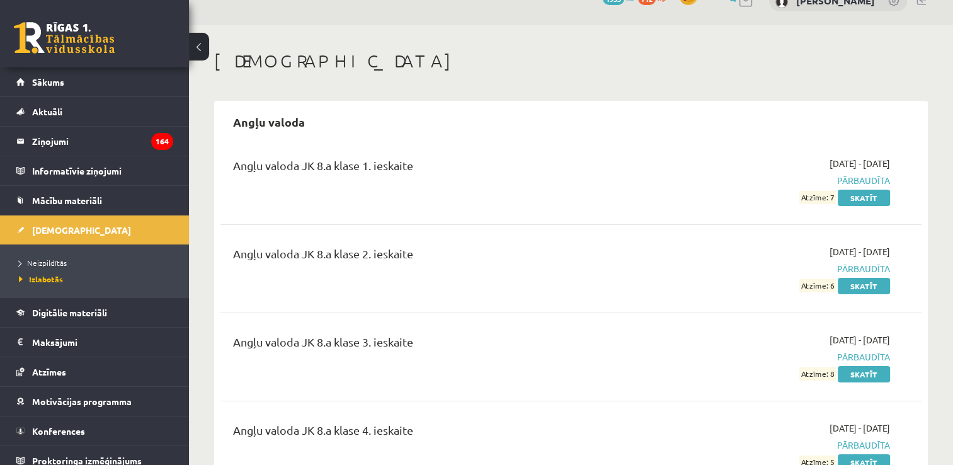
scroll to position [63, 0]
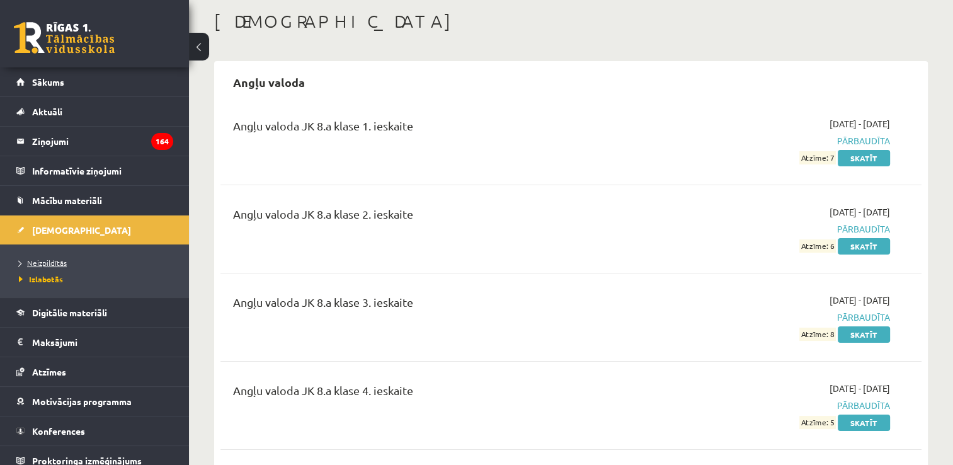
click at [140, 260] on link "Neizpildītās" at bounding box center [97, 262] width 157 height 11
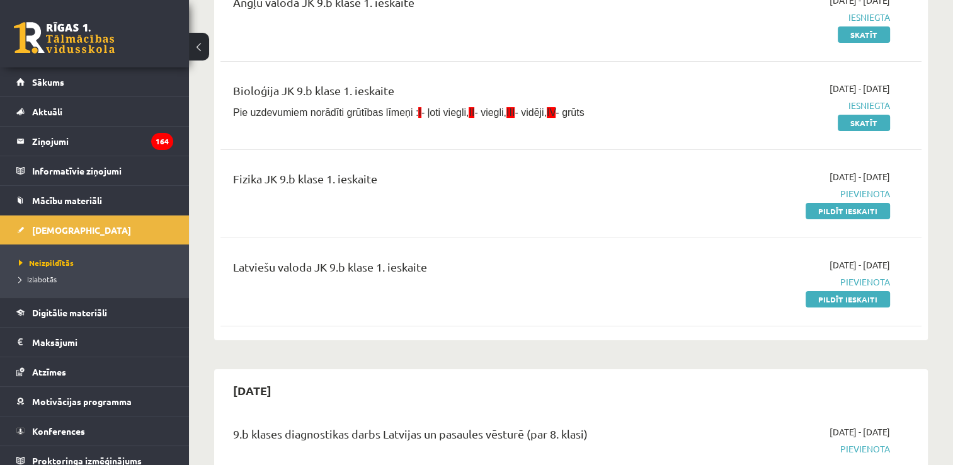
scroll to position [189, 0]
